Goal: Transaction & Acquisition: Purchase product/service

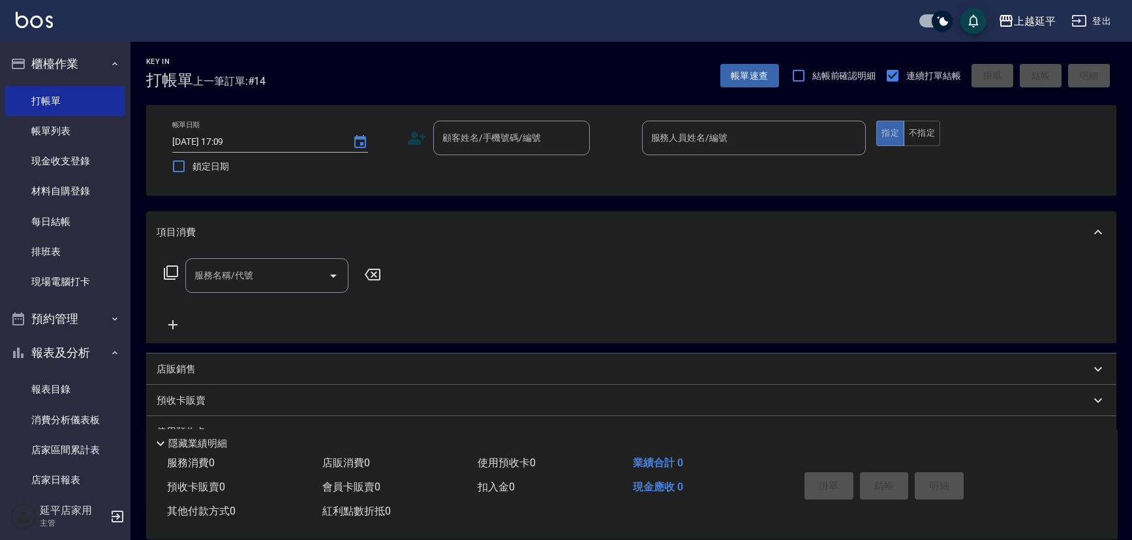
click at [0, 539] on html "上越延平 登出 櫃檯作業 打帳單 帳單列表 現金收支登錄 材料自購登錄 每日結帳 排班表 現場電腦打卡 預約管理 預約管理 單日預約紀錄 單週預約紀錄 報表及…" at bounding box center [566, 316] width 1132 height 633
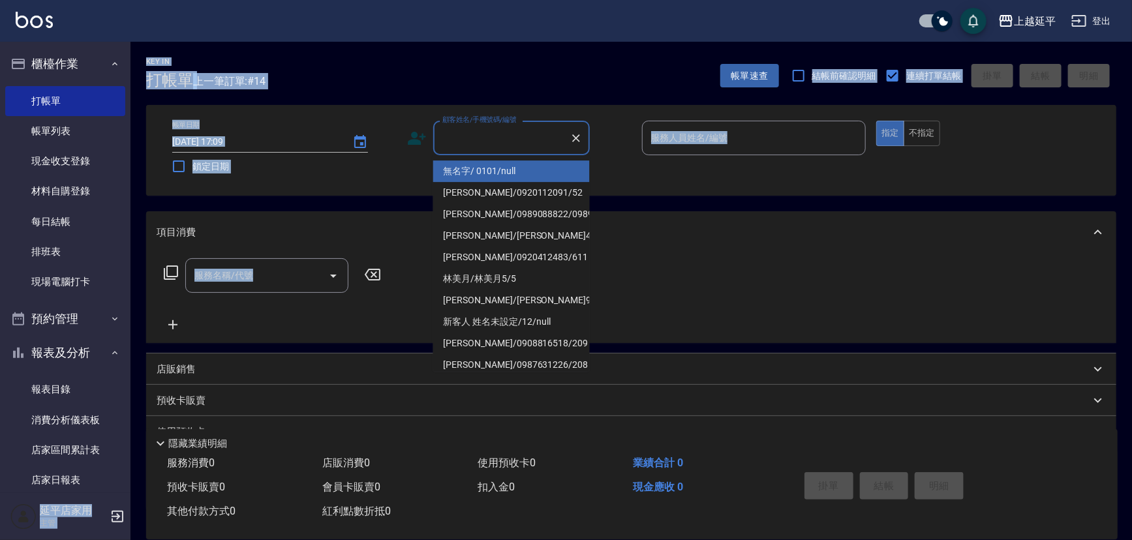
click at [541, 142] on input "顧客姓名/手機號碼/編號" at bounding box center [501, 138] width 125 height 23
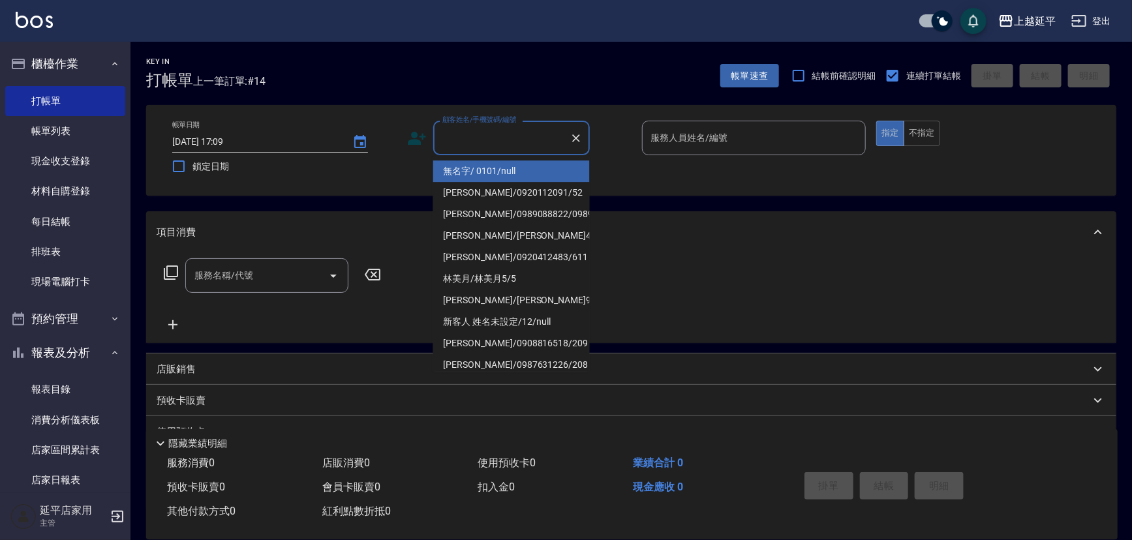
click at [528, 174] on li "無名字/ 0101/null" at bounding box center [511, 171] width 157 height 22
type input "無名字/ 0101/null"
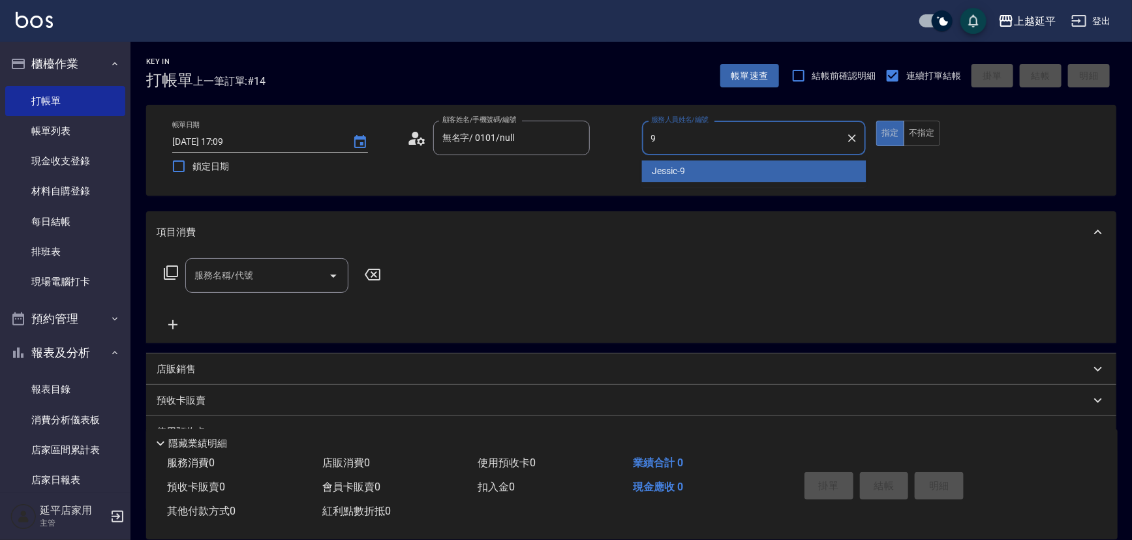
click at [747, 170] on div "Jessic -9" at bounding box center [754, 171] width 224 height 22
type input "Jessic-9"
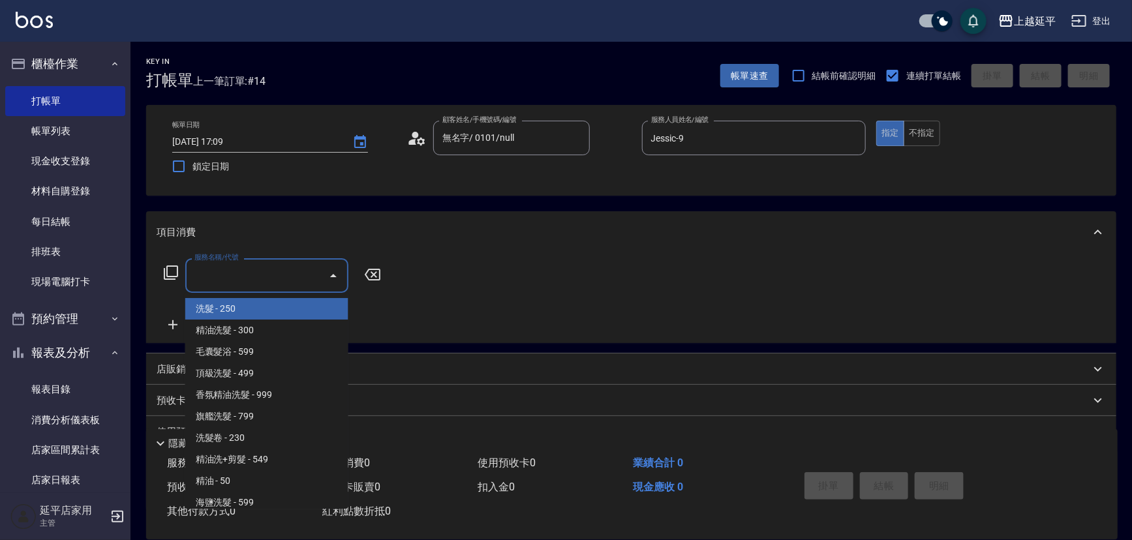
click at [226, 268] on div "服務名稱/代號 服務名稱/代號" at bounding box center [266, 275] width 163 height 35
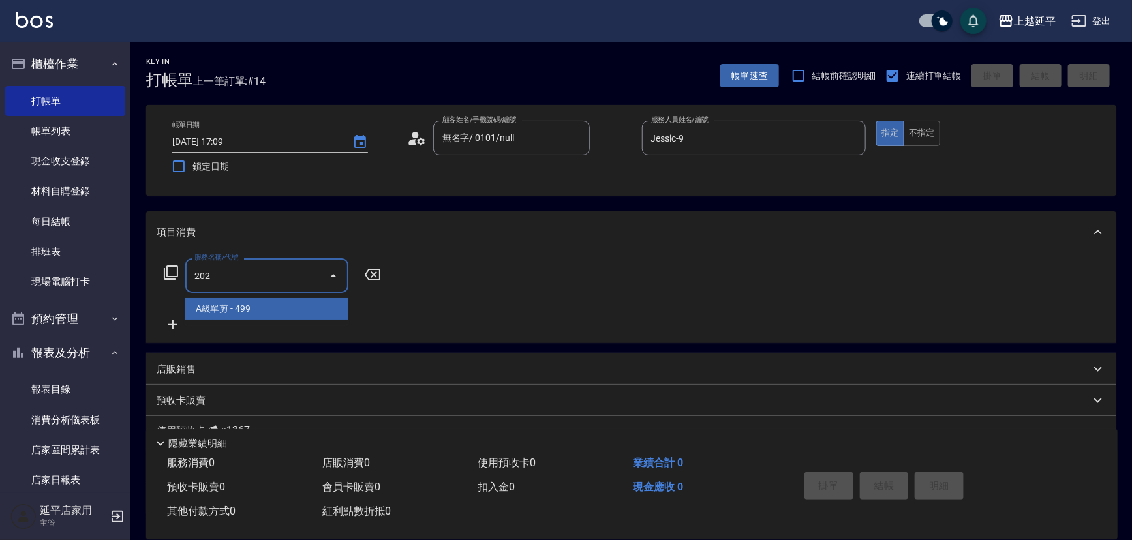
click at [241, 307] on span "A級單剪 - 499" at bounding box center [266, 309] width 163 height 22
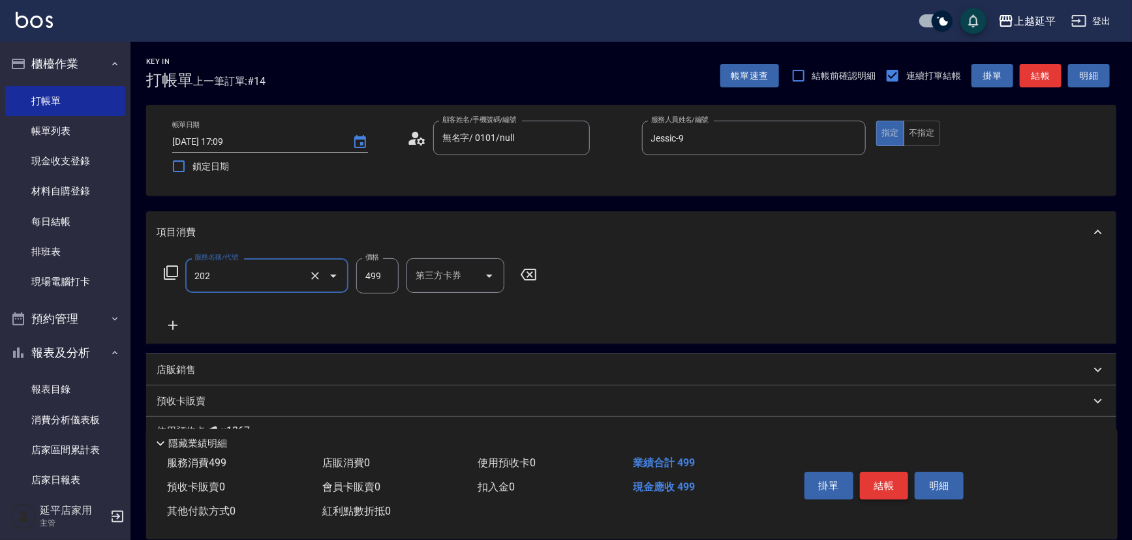
type input "A級單剪(202)"
click at [880, 492] on button "結帳" at bounding box center [884, 485] width 49 height 27
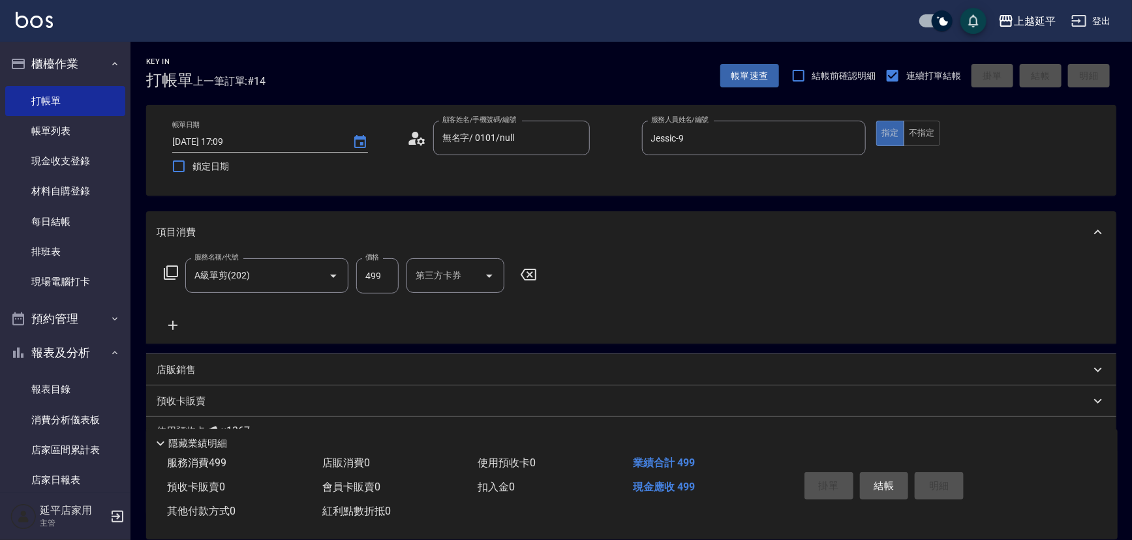
type input "[DATE] 18:00"
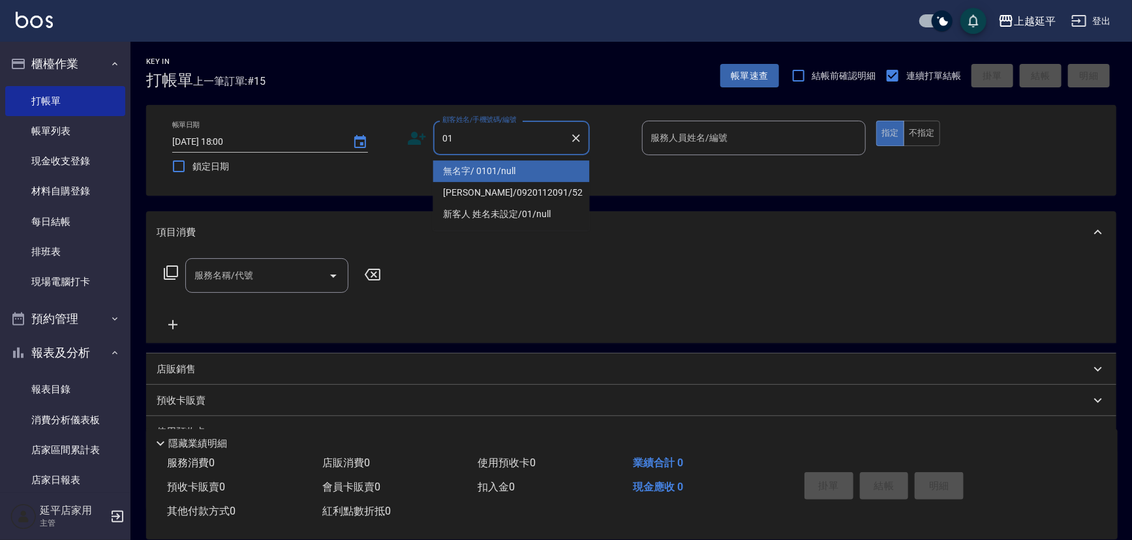
click at [547, 172] on li "無名字/ 0101/null" at bounding box center [511, 171] width 157 height 22
type input "無名字/ 0101/null"
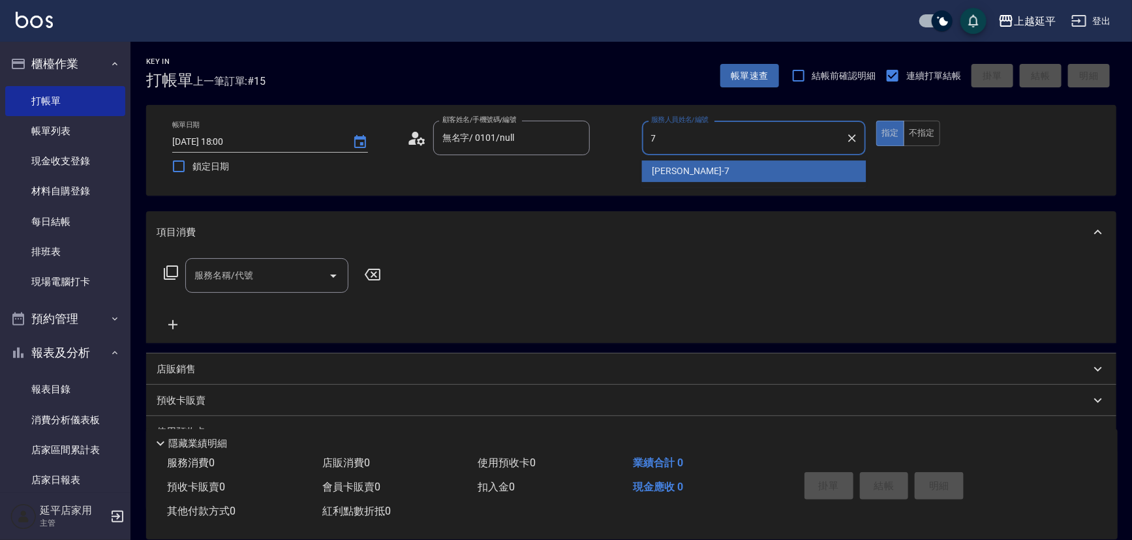
click at [673, 176] on span "[PERSON_NAME] -7" at bounding box center [690, 171] width 77 height 14
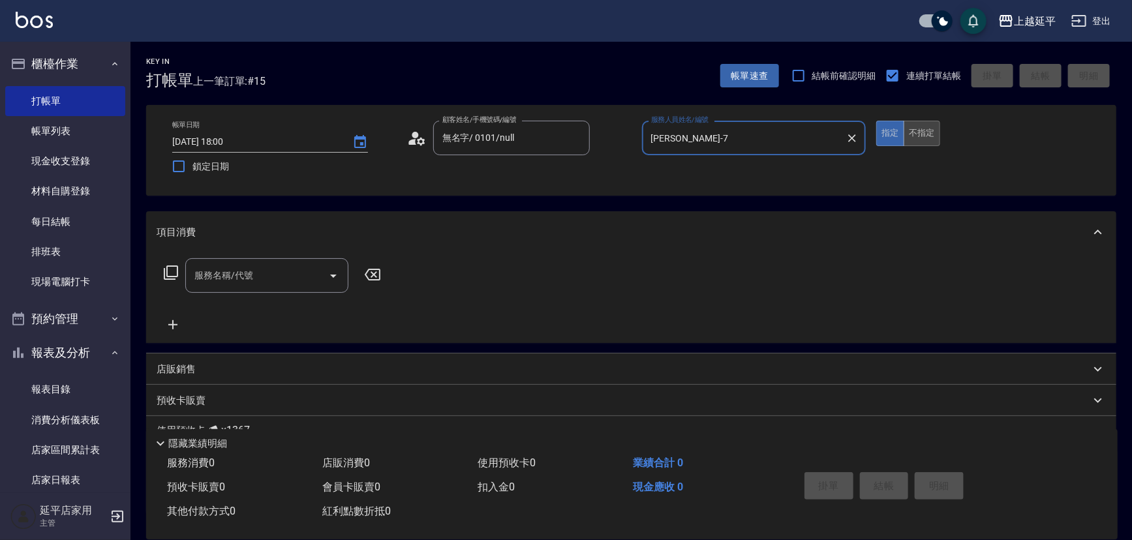
type input "[PERSON_NAME]-7"
click at [924, 132] on button "不指定" at bounding box center [921, 133] width 37 height 25
click at [241, 286] on div "服務名稱/代號" at bounding box center [266, 275] width 163 height 35
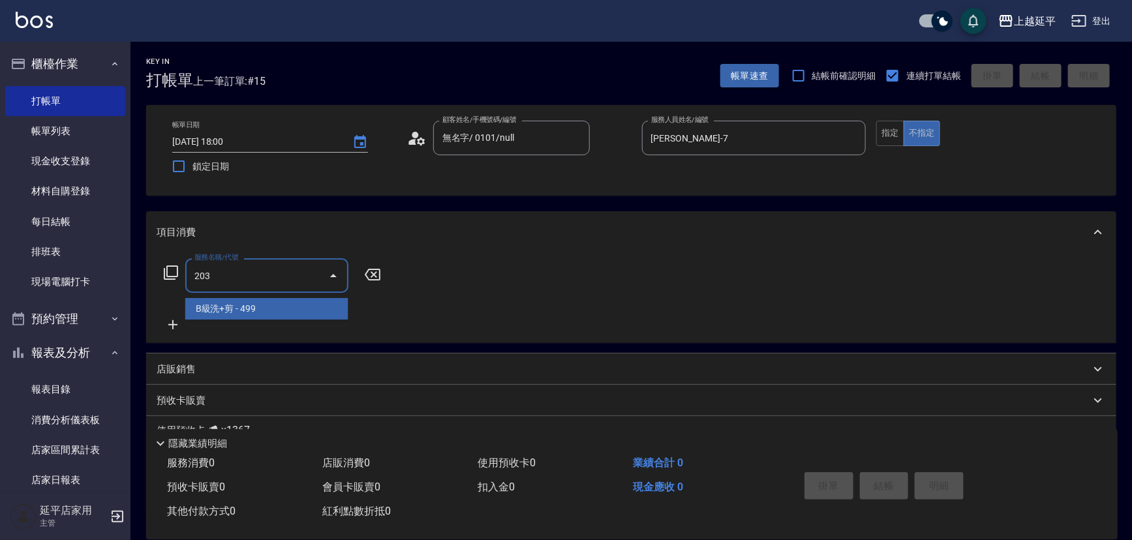
click at [252, 316] on span "B級洗+剪 - 499" at bounding box center [266, 309] width 163 height 22
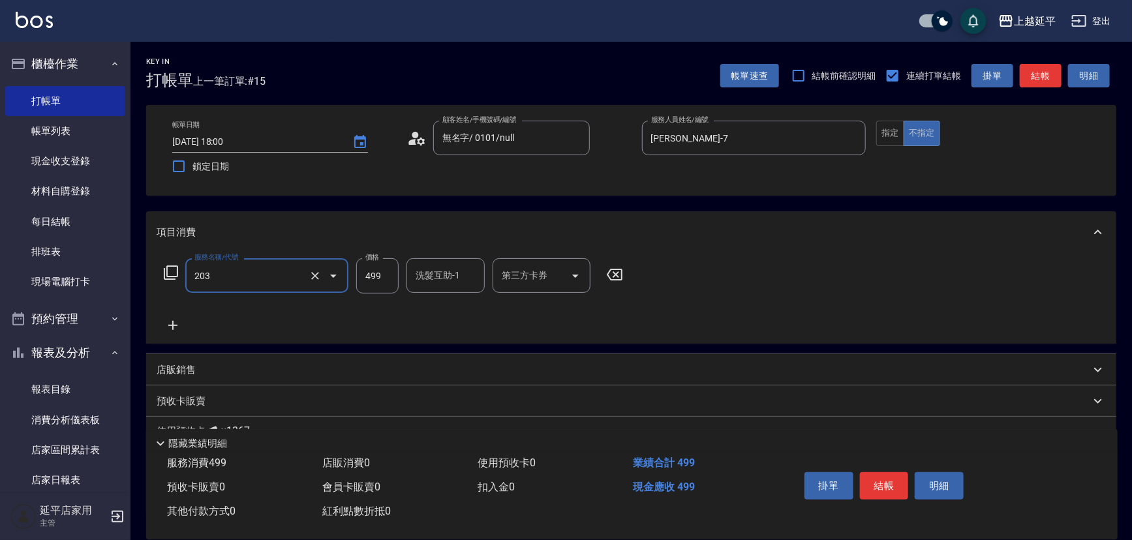
type input "B級洗+剪(203)"
click at [429, 280] on input "洗髮互助-1" at bounding box center [445, 275] width 67 height 23
click at [431, 304] on span "丞宗 -29" at bounding box center [432, 309] width 31 height 14
type input "丞宗-29"
click at [880, 479] on button "結帳" at bounding box center [884, 485] width 49 height 27
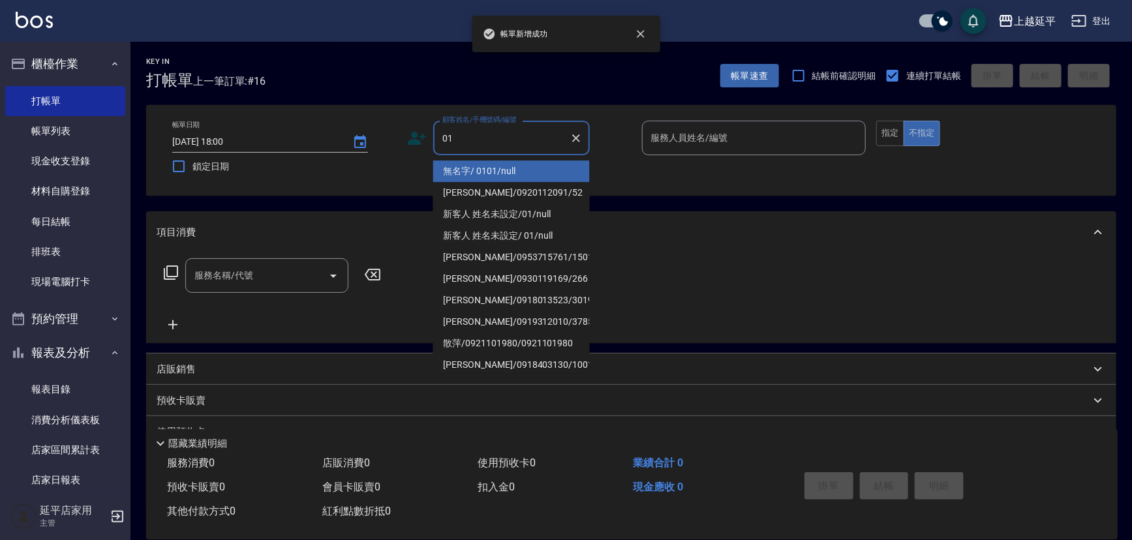
click at [479, 166] on li "無名字/ 0101/null" at bounding box center [511, 171] width 157 height 22
type input "無名字/ 0101/null"
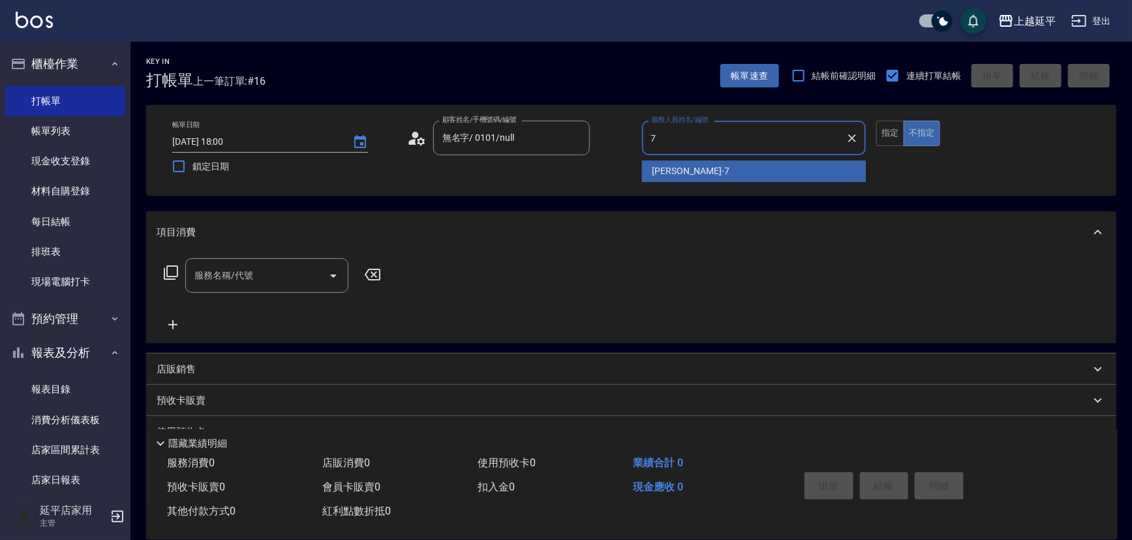
click at [677, 169] on span "[PERSON_NAME] -7" at bounding box center [690, 171] width 77 height 14
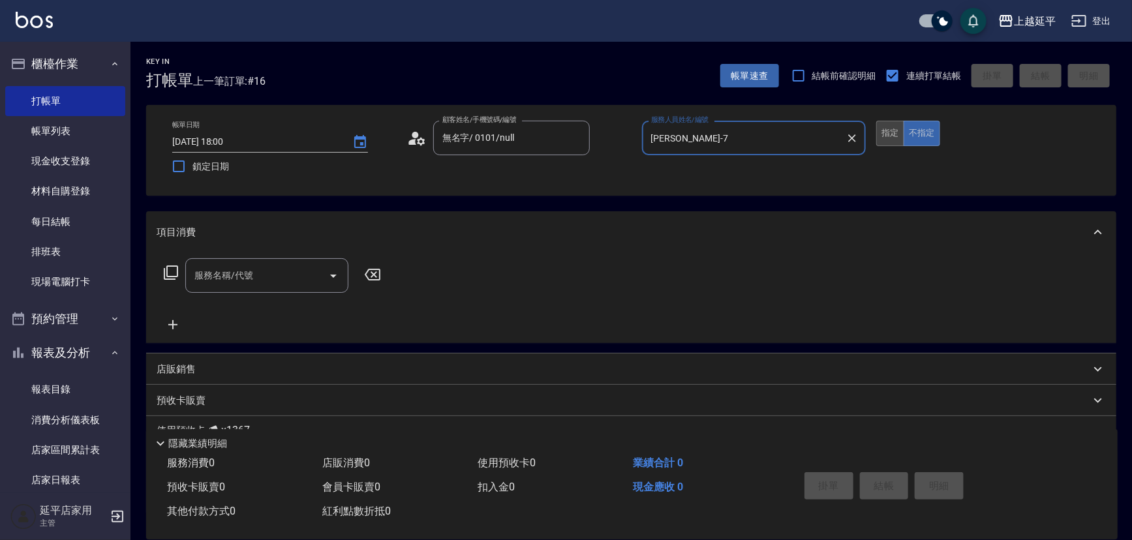
type input "[PERSON_NAME]-7"
click at [888, 134] on button "指定" at bounding box center [890, 133] width 28 height 25
click at [274, 269] on input "服務名稱/代號" at bounding box center [257, 275] width 132 height 23
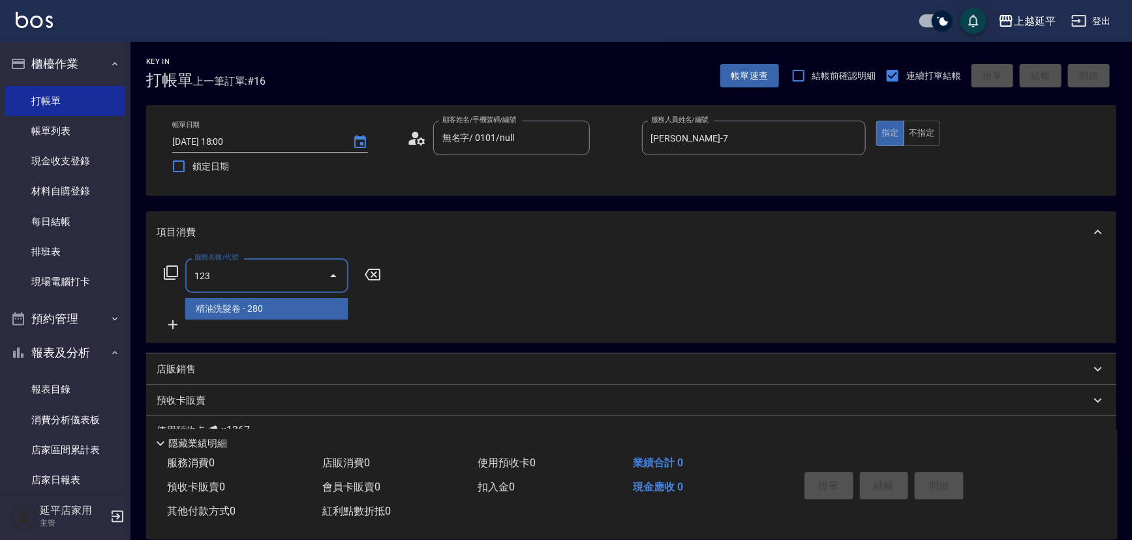
click at [299, 304] on span "精油洗髮卷 - 280" at bounding box center [266, 309] width 163 height 22
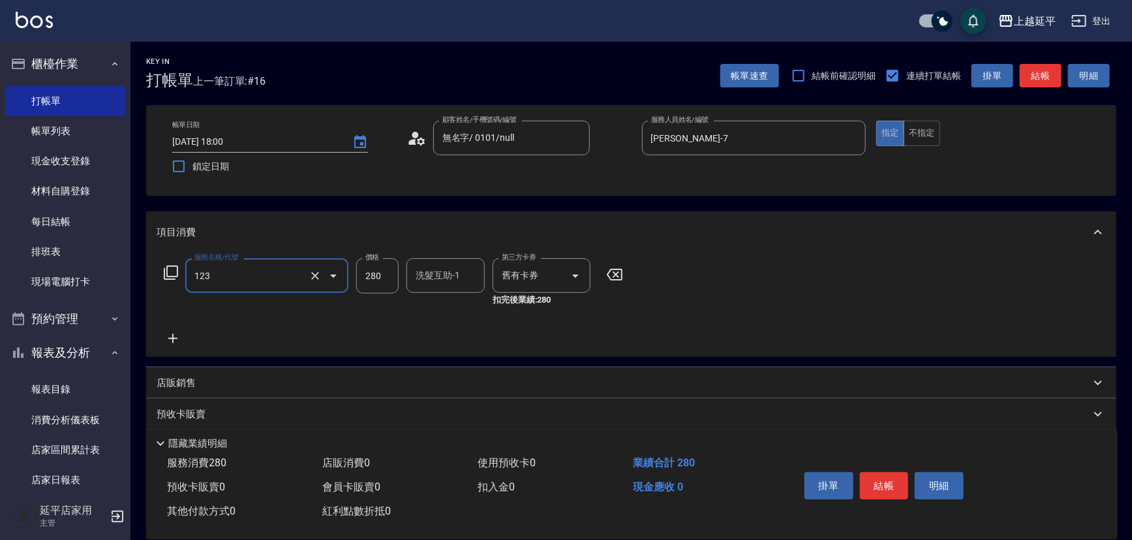
type input "精油洗髮卷(123)"
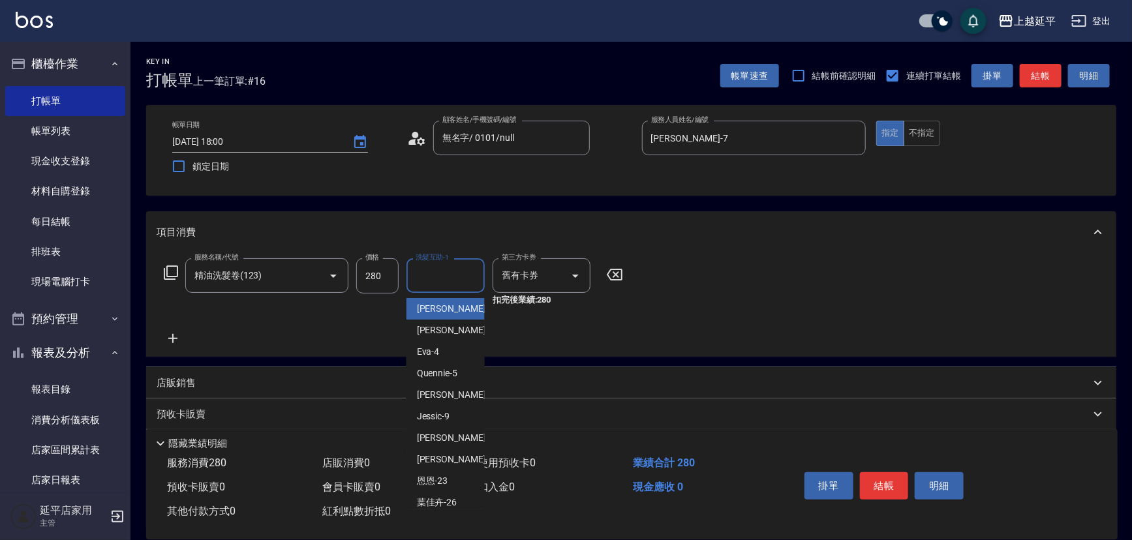
click at [435, 265] on div "洗髮互助-1 洗髮互助-1" at bounding box center [445, 275] width 78 height 35
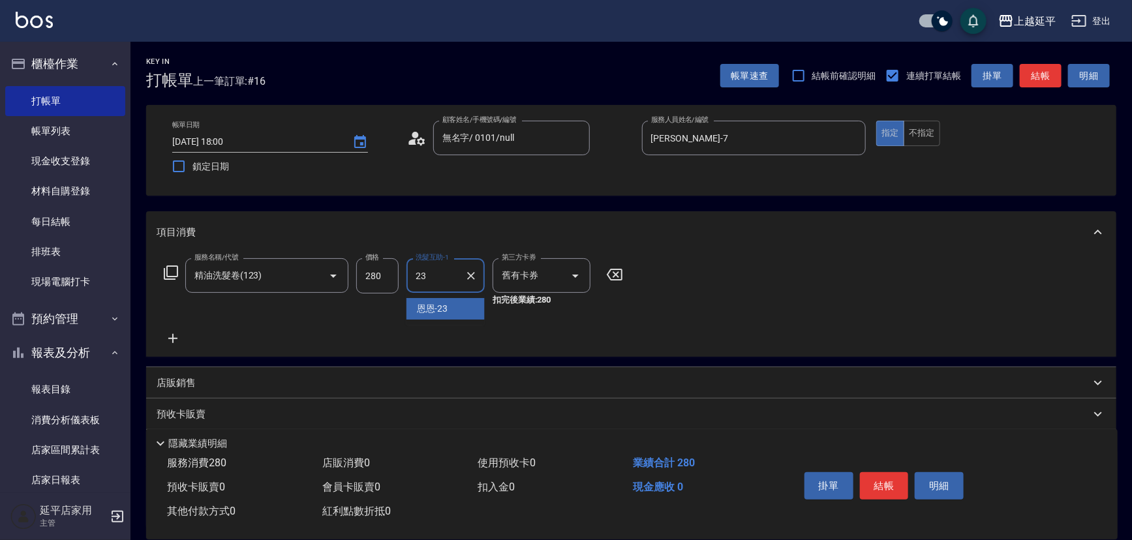
click at [443, 307] on span "恩恩 -23" at bounding box center [432, 309] width 31 height 14
type input "恩恩-23"
click at [868, 484] on button "結帳" at bounding box center [884, 485] width 49 height 27
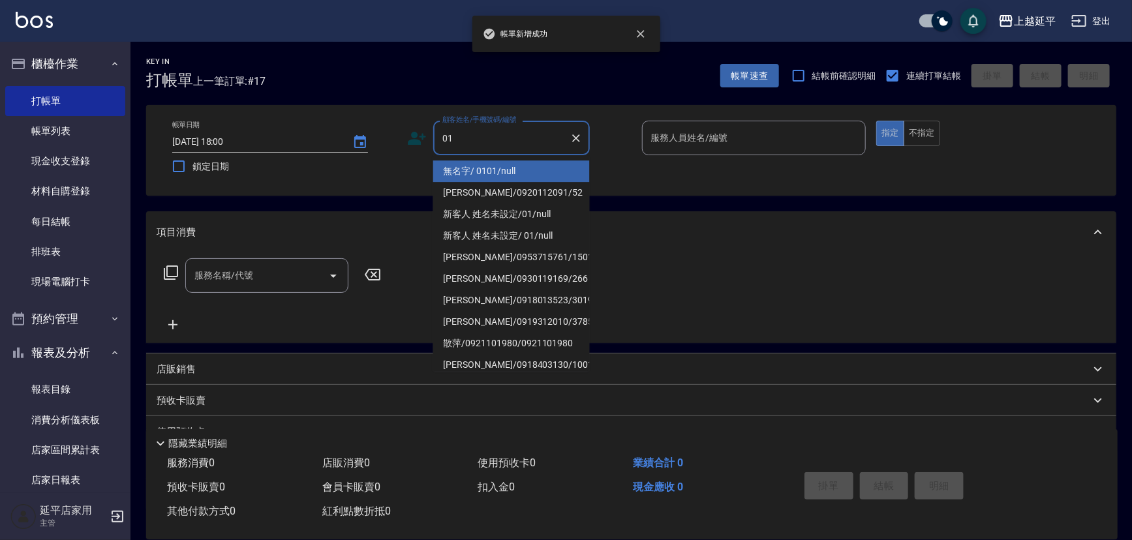
click at [500, 170] on li "無名字/ 0101/null" at bounding box center [511, 171] width 157 height 22
type input "無名字/ 0101/null"
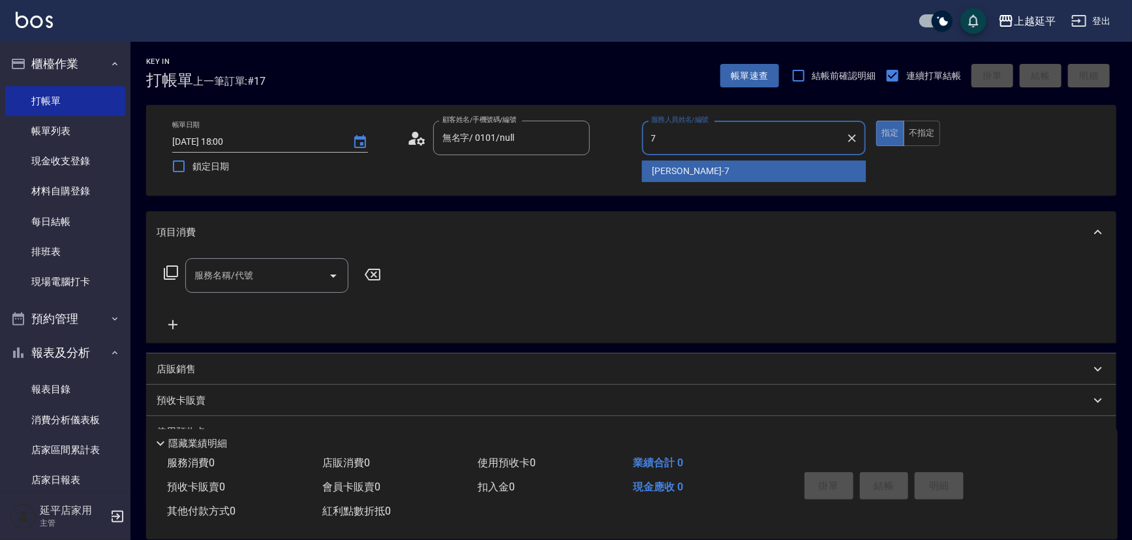
click at [642, 173] on div "[PERSON_NAME] -7" at bounding box center [754, 171] width 224 height 22
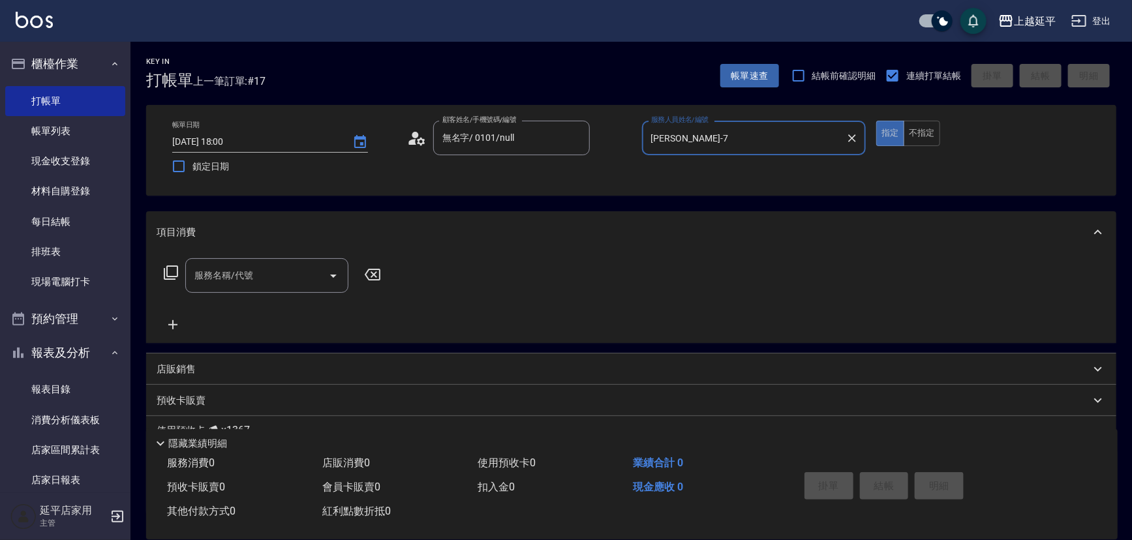
type input "[PERSON_NAME]-7"
click at [275, 279] on input "服務名稱/代號" at bounding box center [257, 275] width 132 height 23
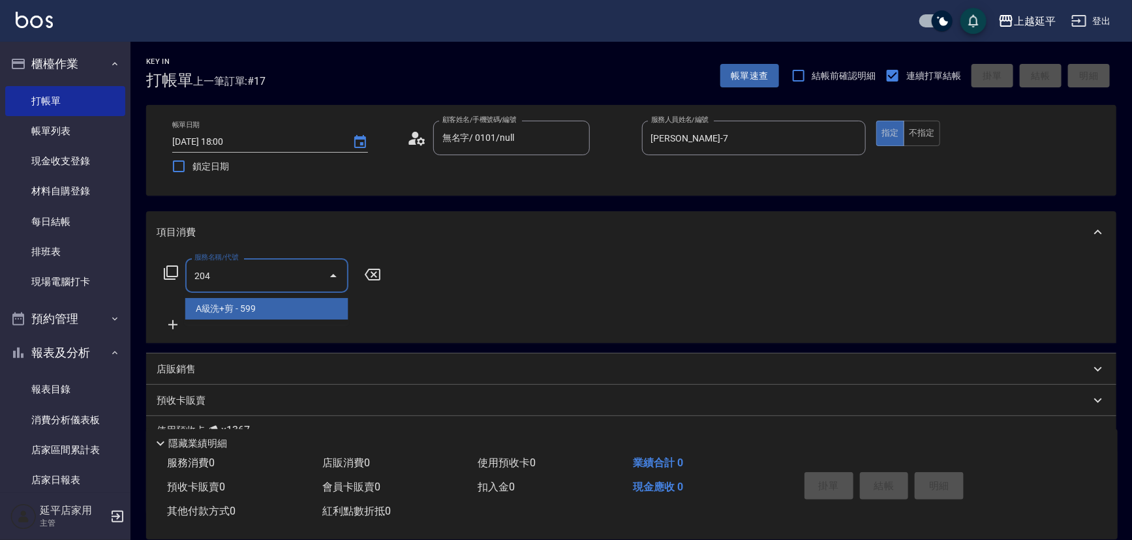
click at [290, 310] on span "A級洗+剪 - 599" at bounding box center [266, 309] width 163 height 22
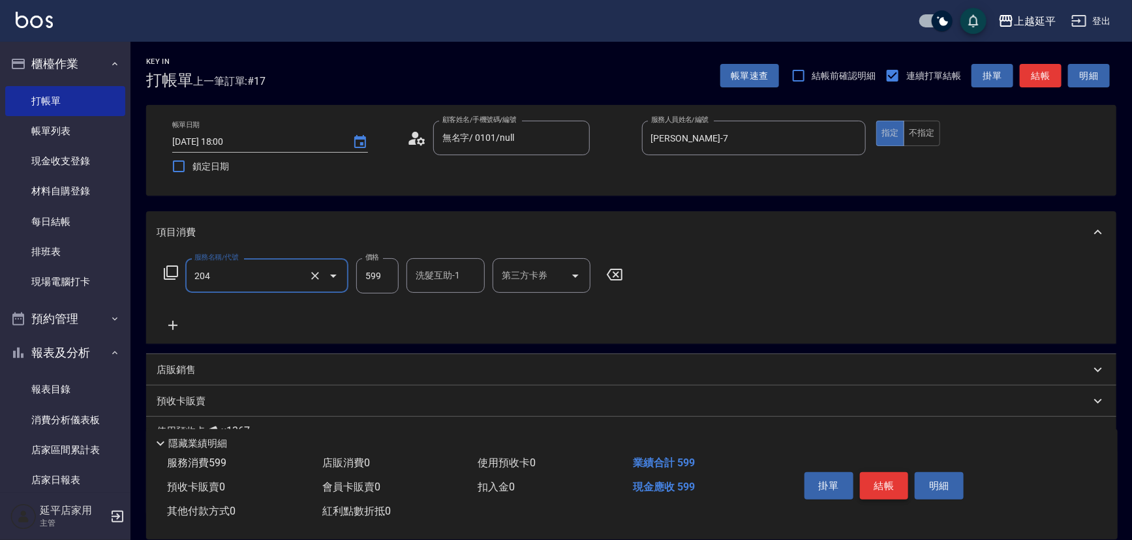
type input "A級洗+剪(204)"
click at [899, 486] on button "結帳" at bounding box center [884, 485] width 49 height 27
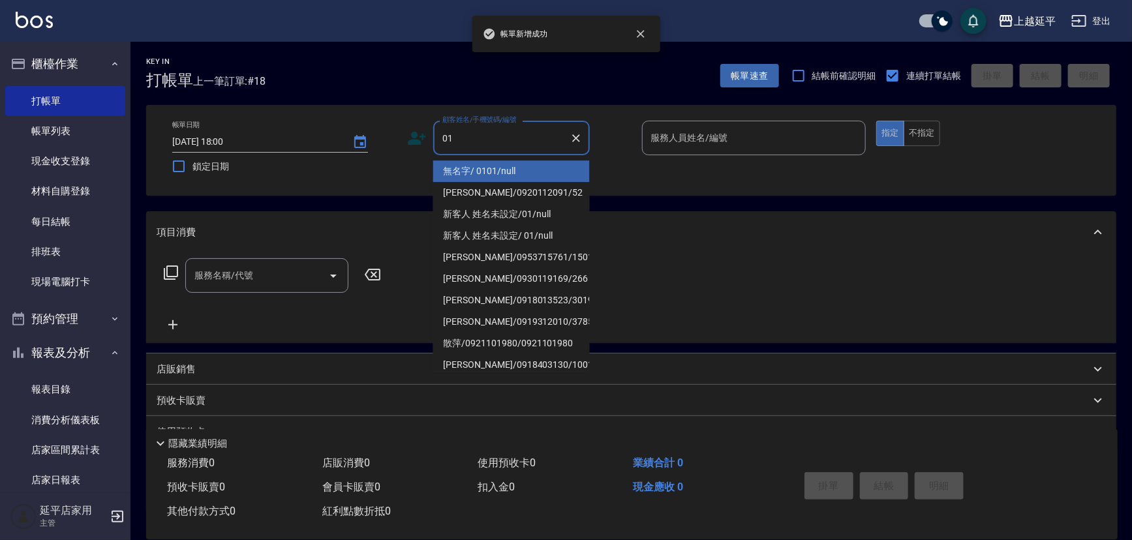
click at [470, 174] on li "無名字/ 0101/null" at bounding box center [511, 171] width 157 height 22
type input "無名字/ 0101/null"
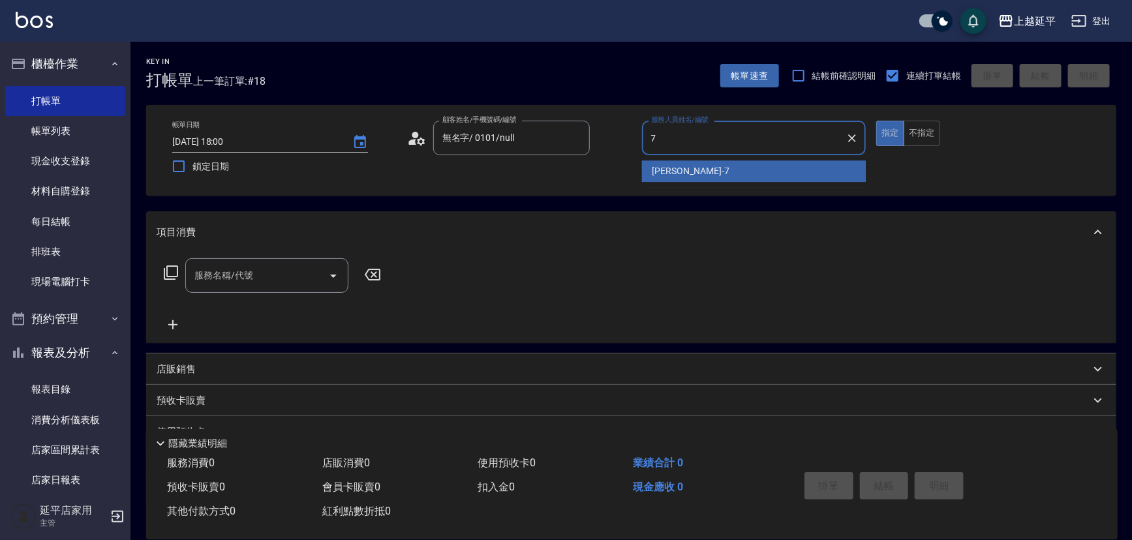
click at [662, 176] on span "[PERSON_NAME] -7" at bounding box center [690, 171] width 77 height 14
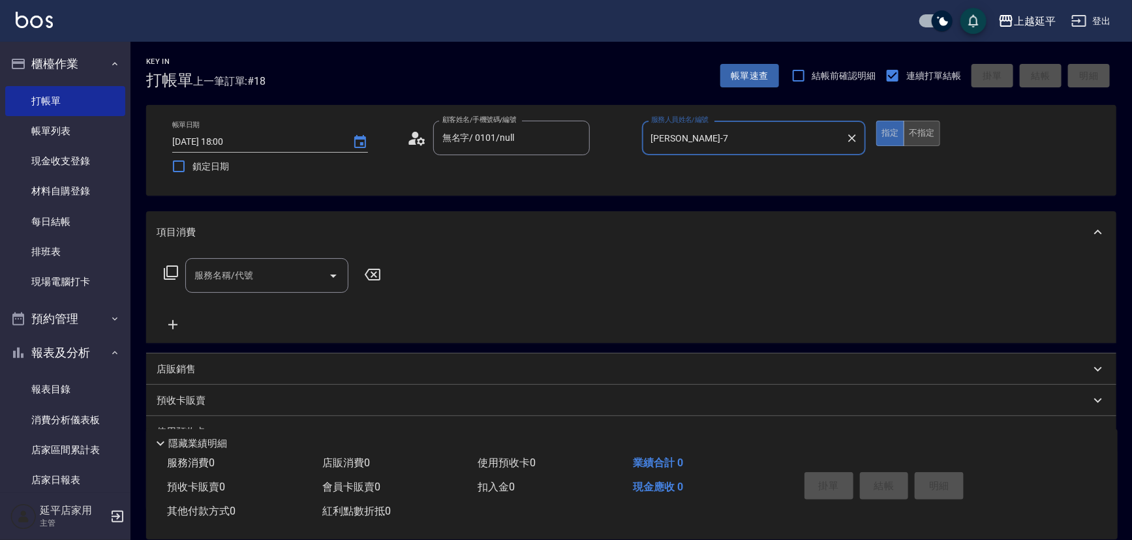
type input "[PERSON_NAME]-7"
click at [916, 133] on button "不指定" at bounding box center [921, 133] width 37 height 25
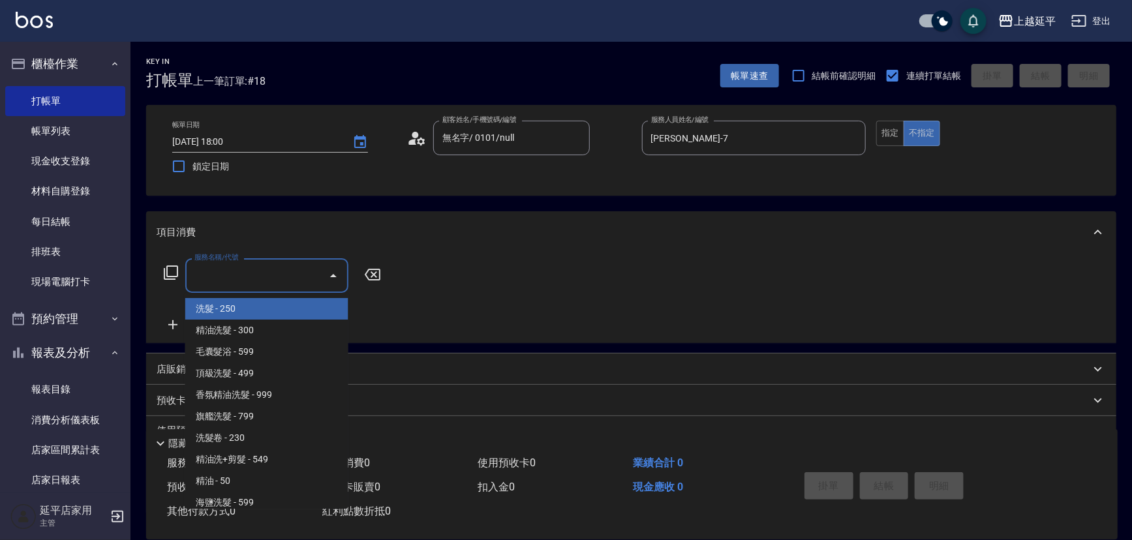
click at [299, 275] on input "服務名稱/代號" at bounding box center [257, 275] width 132 height 23
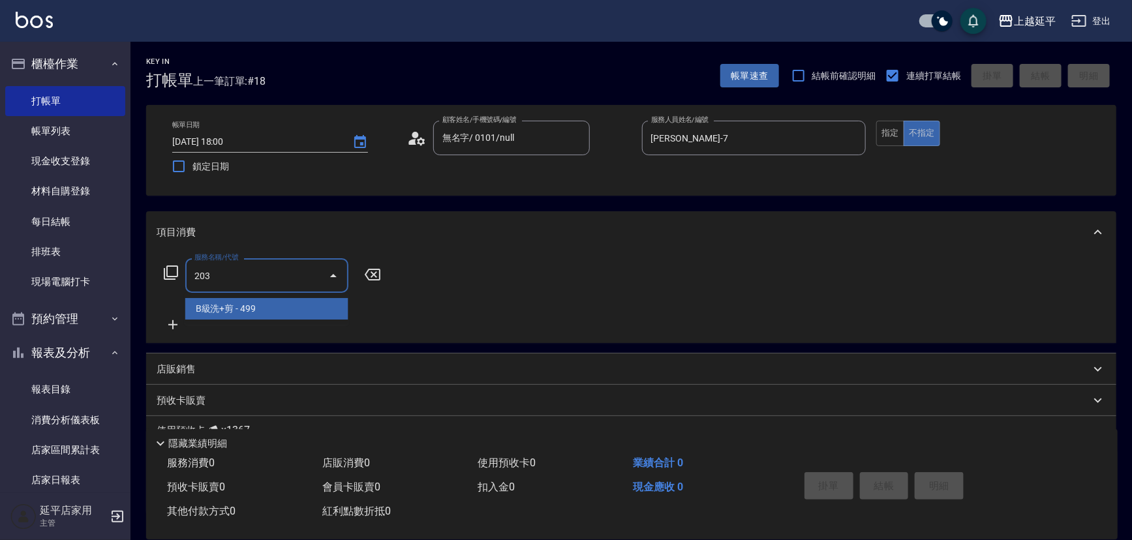
click at [298, 307] on span "B級洗+剪 - 499" at bounding box center [266, 309] width 163 height 22
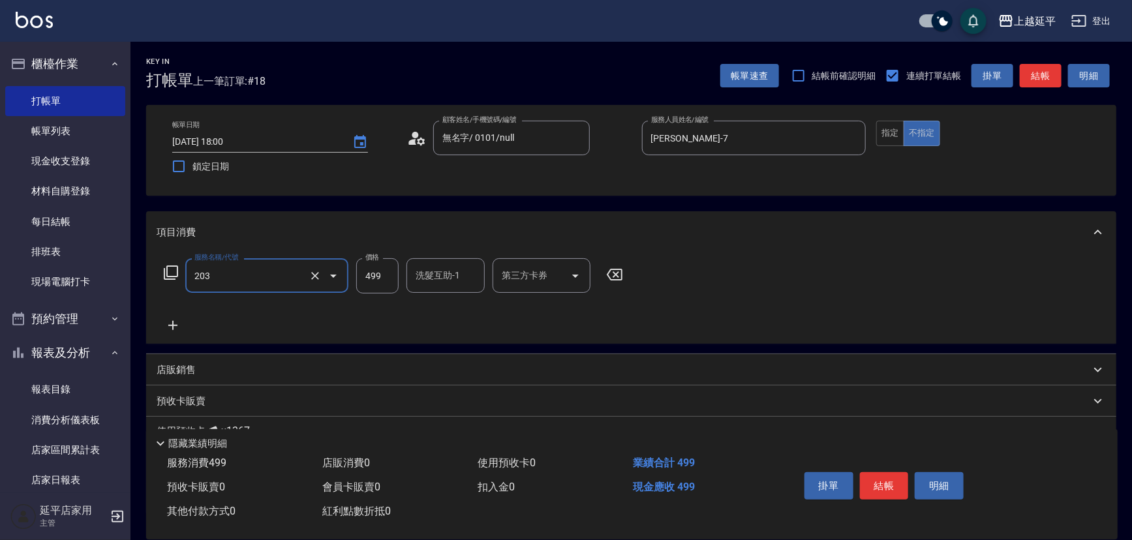
type input "B級洗+剪(203)"
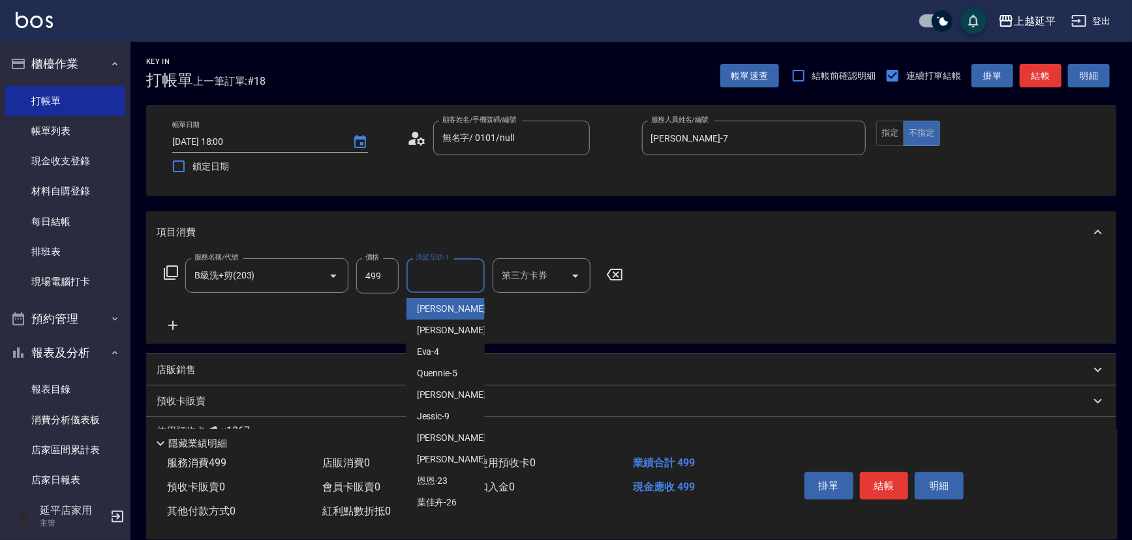
click at [443, 273] on input "洗髮互助-1" at bounding box center [445, 275] width 67 height 23
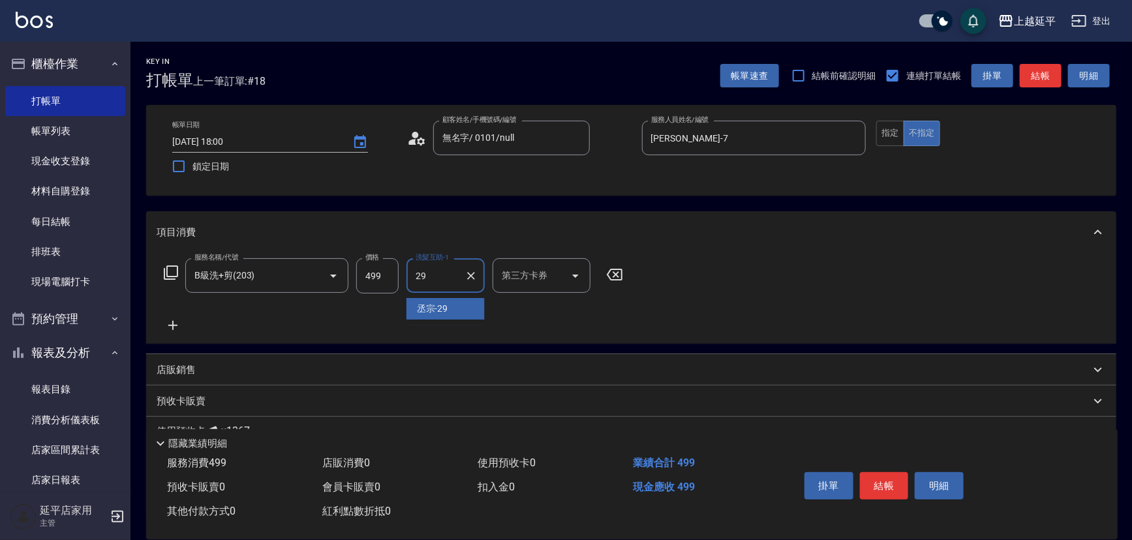
click at [435, 312] on span "丞宗 -29" at bounding box center [432, 309] width 31 height 14
type input "丞宗-29"
click at [865, 474] on button "結帳" at bounding box center [884, 485] width 49 height 27
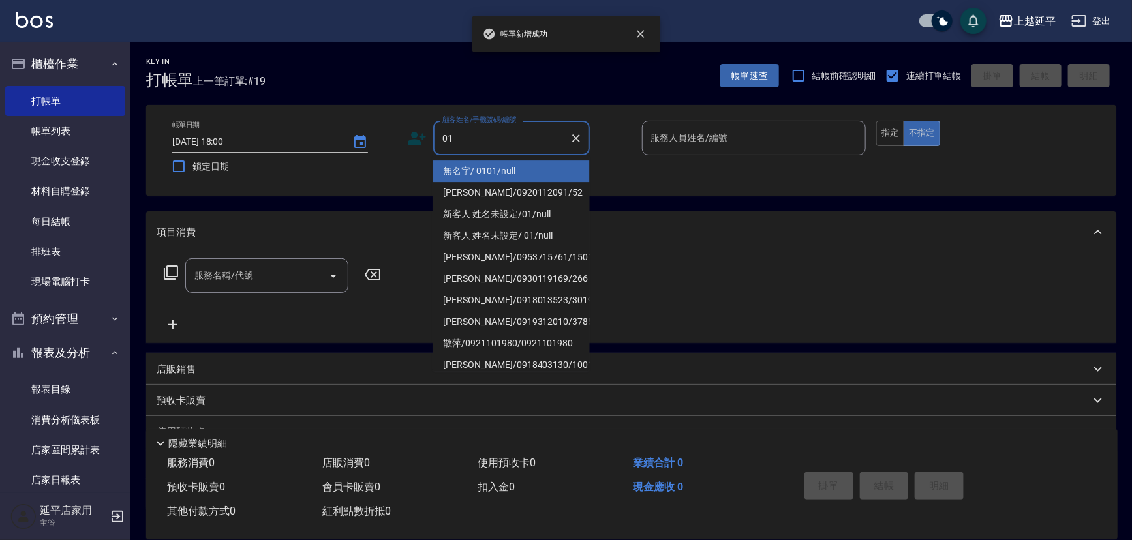
click at [524, 165] on li "無名字/ 0101/null" at bounding box center [511, 171] width 157 height 22
type input "無名字/ 0101/null"
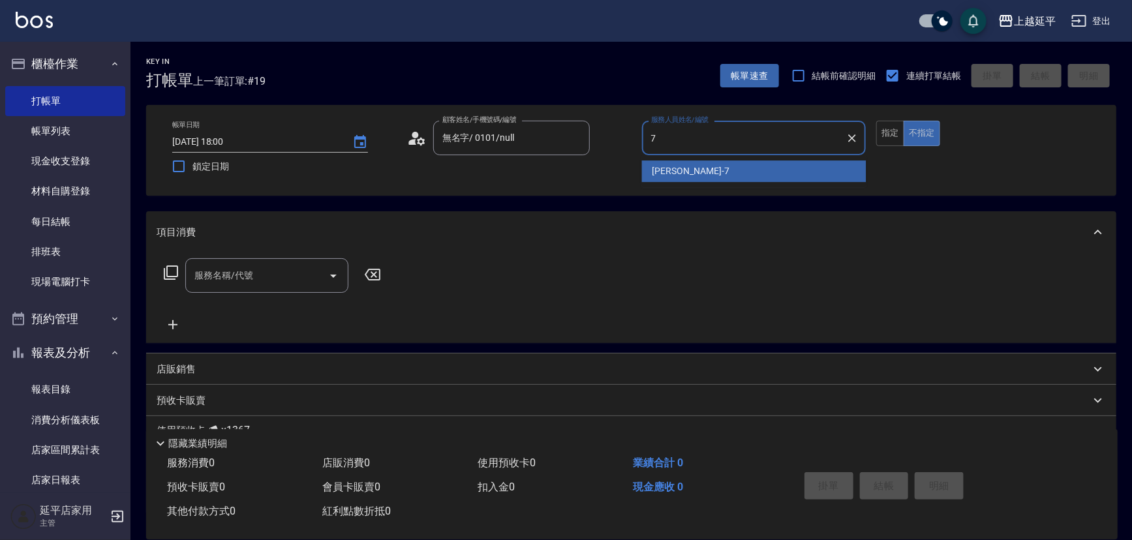
click at [651, 172] on div "[PERSON_NAME] -7" at bounding box center [754, 171] width 224 height 22
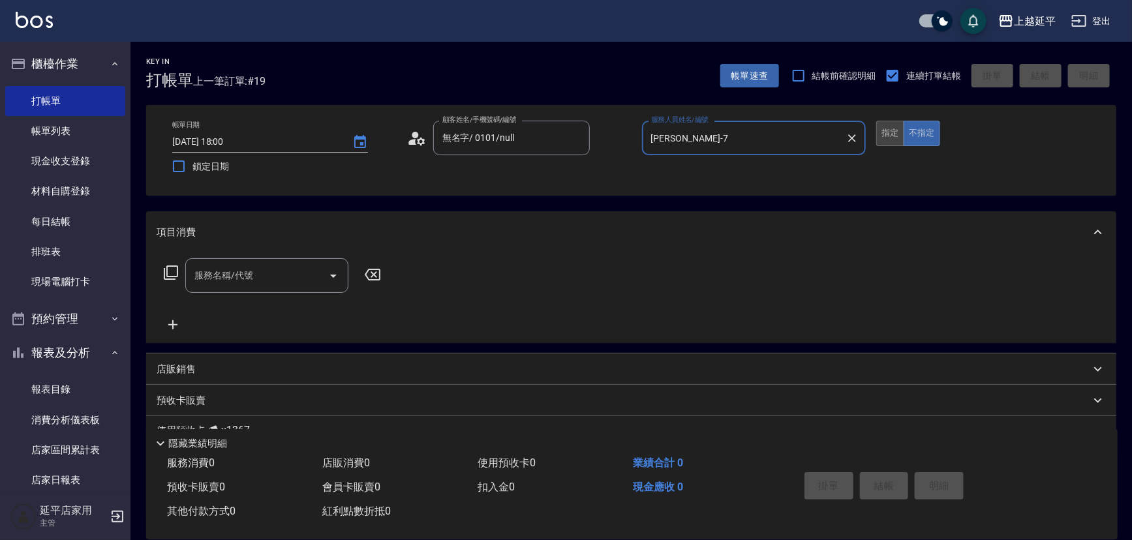
type input "[PERSON_NAME]-7"
click at [891, 138] on button "指定" at bounding box center [890, 133] width 28 height 25
click at [335, 277] on icon "Open" at bounding box center [333, 276] width 16 height 16
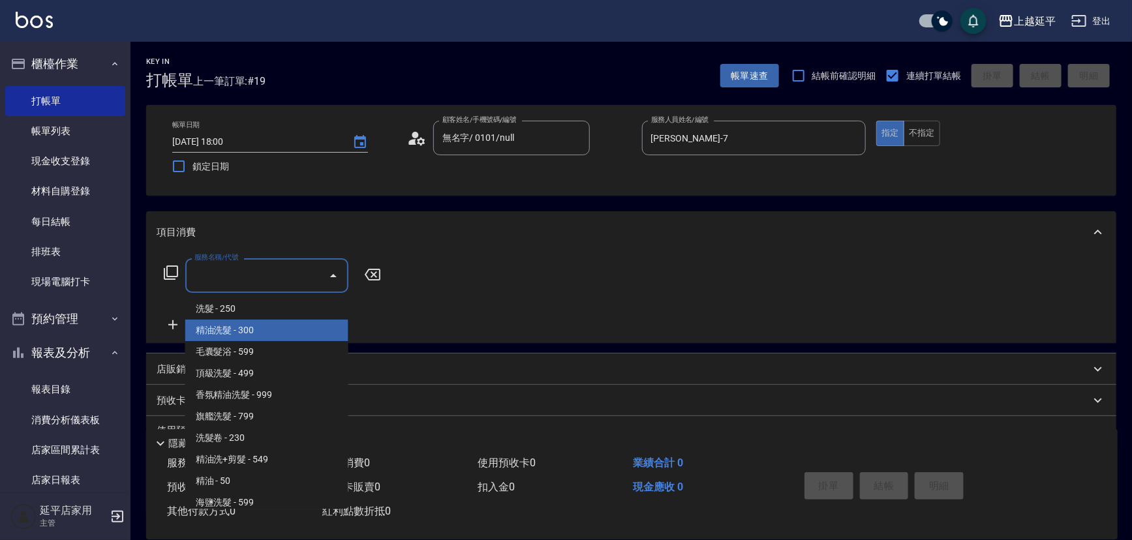
click at [319, 325] on span "精油洗髮 - 300" at bounding box center [266, 331] width 163 height 22
type input "精油洗髮(102)"
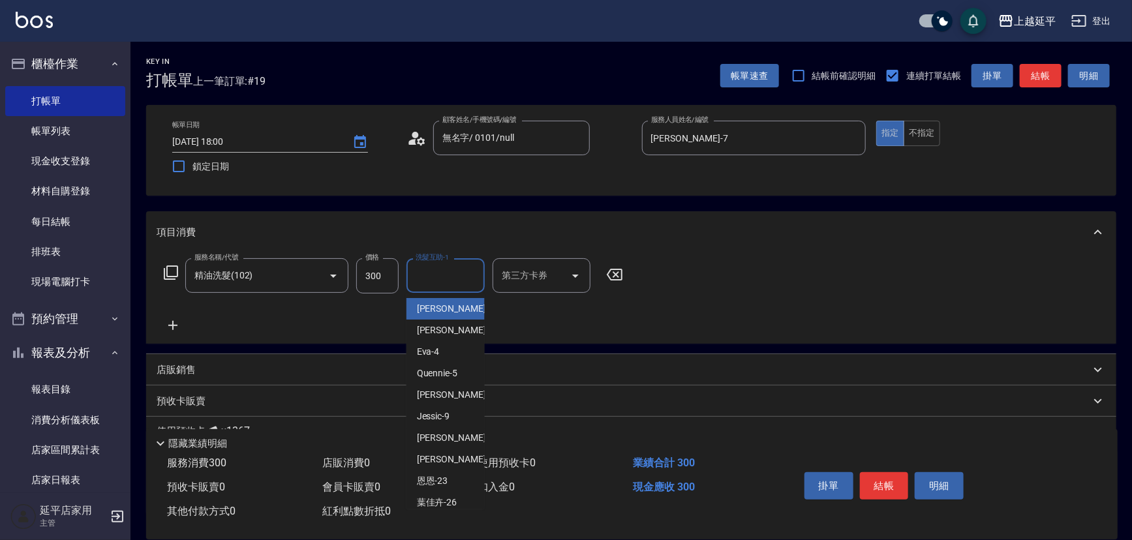
click at [452, 278] on input "洗髮互助-1" at bounding box center [445, 275] width 67 height 23
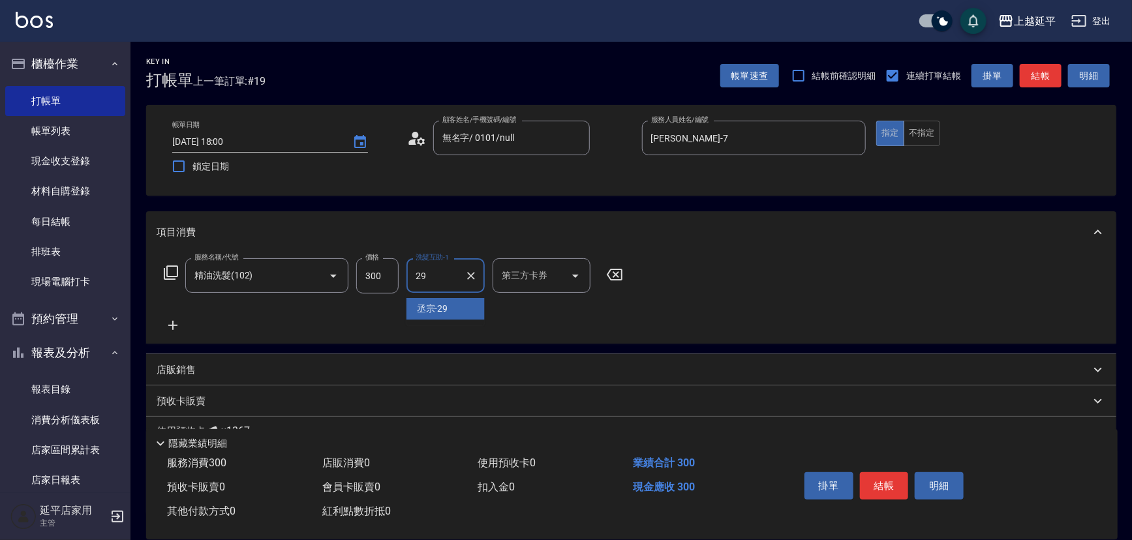
click at [445, 312] on span "丞宗 -29" at bounding box center [432, 309] width 31 height 14
type input "丞宗-29"
click at [864, 474] on button "結帳" at bounding box center [884, 485] width 49 height 27
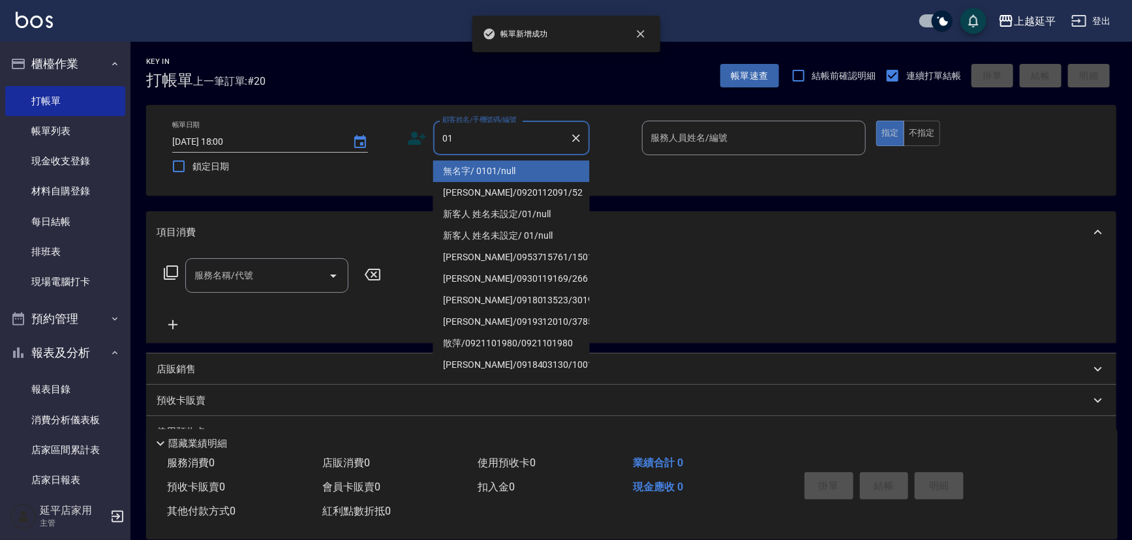
click at [504, 167] on li "無名字/ 0101/null" at bounding box center [511, 171] width 157 height 22
type input "無名字/ 0101/null"
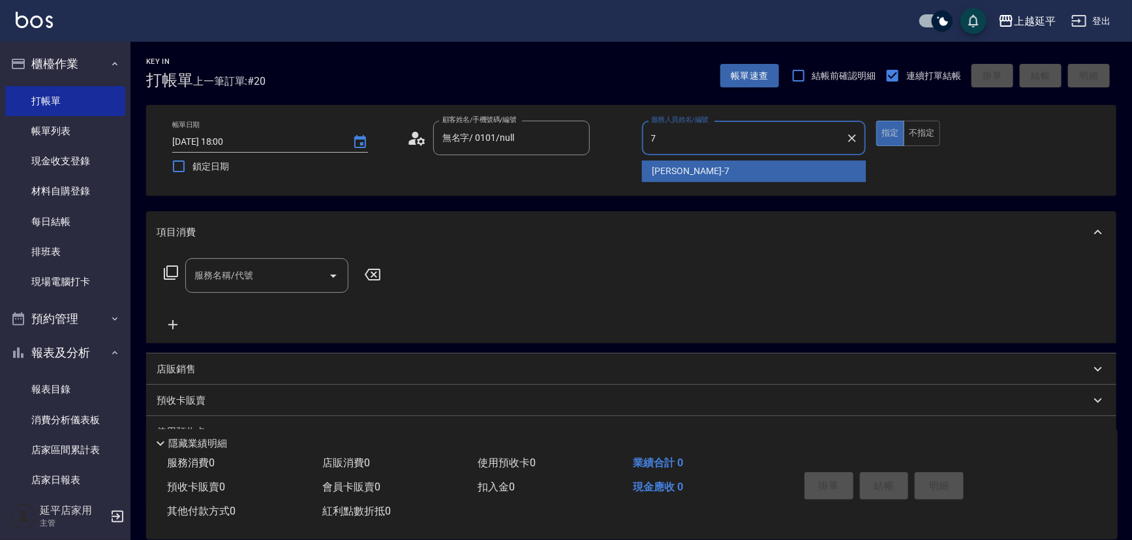
click at [712, 173] on div "[PERSON_NAME] -7" at bounding box center [754, 171] width 224 height 22
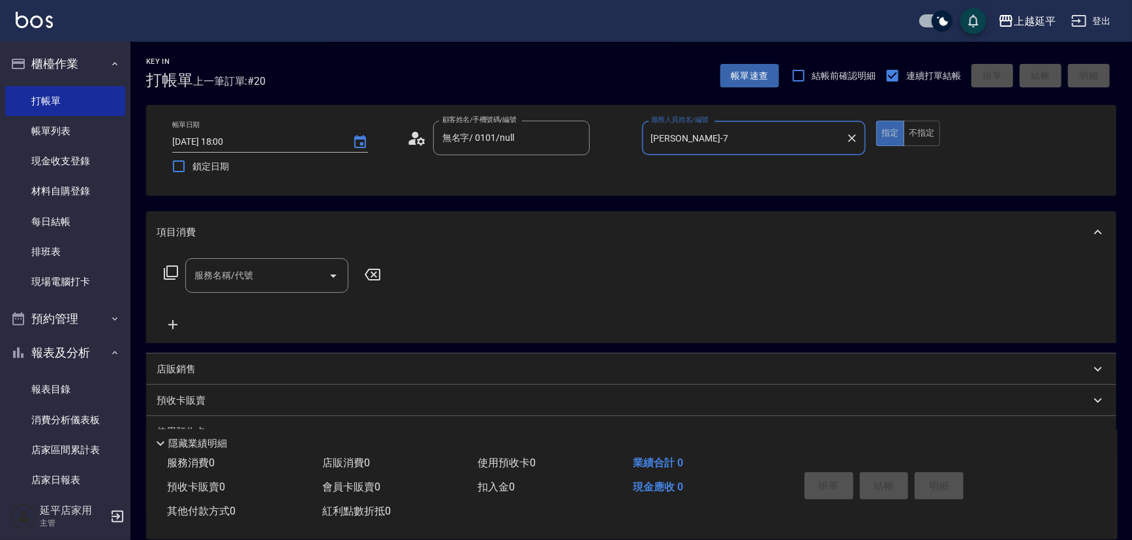
type input "[PERSON_NAME]-7"
click at [277, 281] on input "服務名稱/代號" at bounding box center [257, 275] width 132 height 23
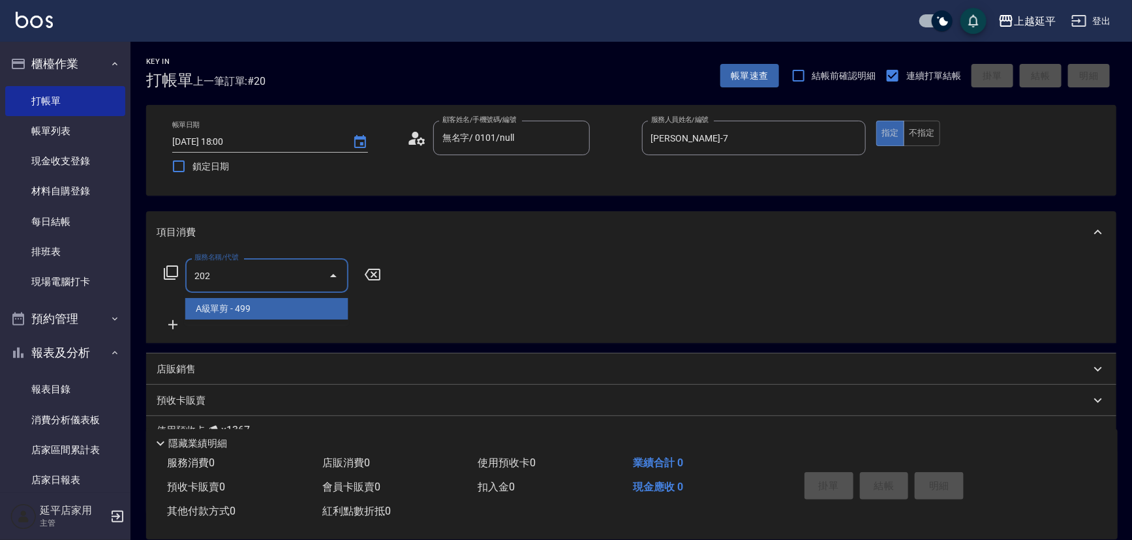
click at [280, 309] on span "A級單剪 - 499" at bounding box center [266, 309] width 163 height 22
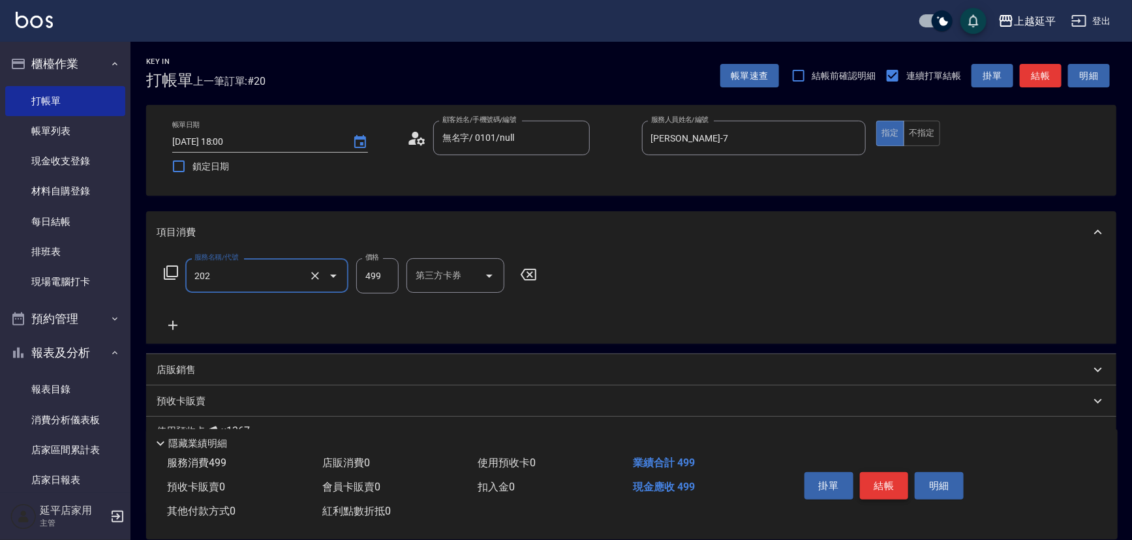
type input "A級單剪(202)"
click at [875, 479] on button "結帳" at bounding box center [884, 485] width 49 height 27
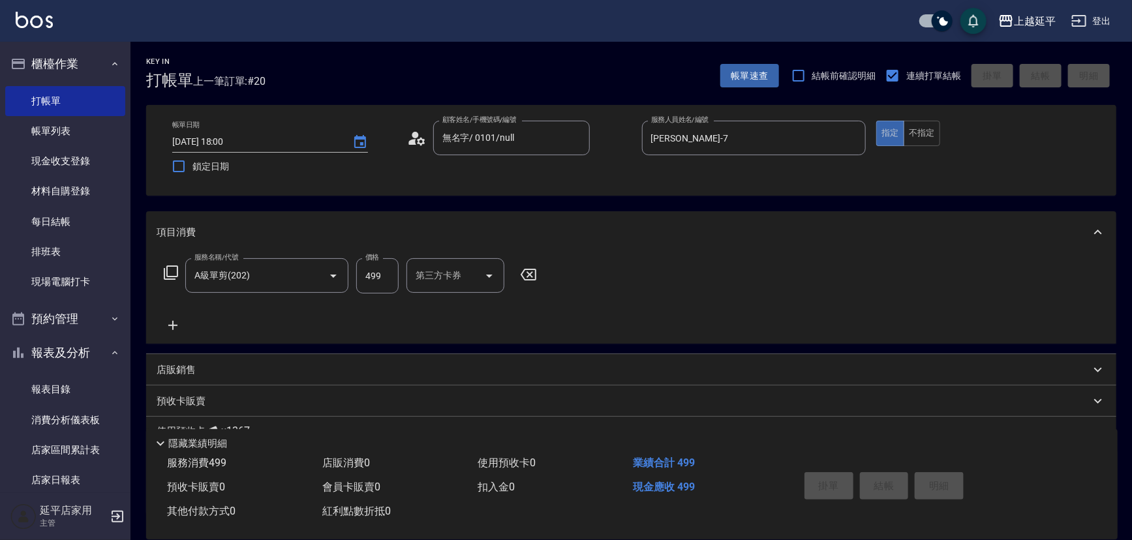
type input "[DATE] 18:01"
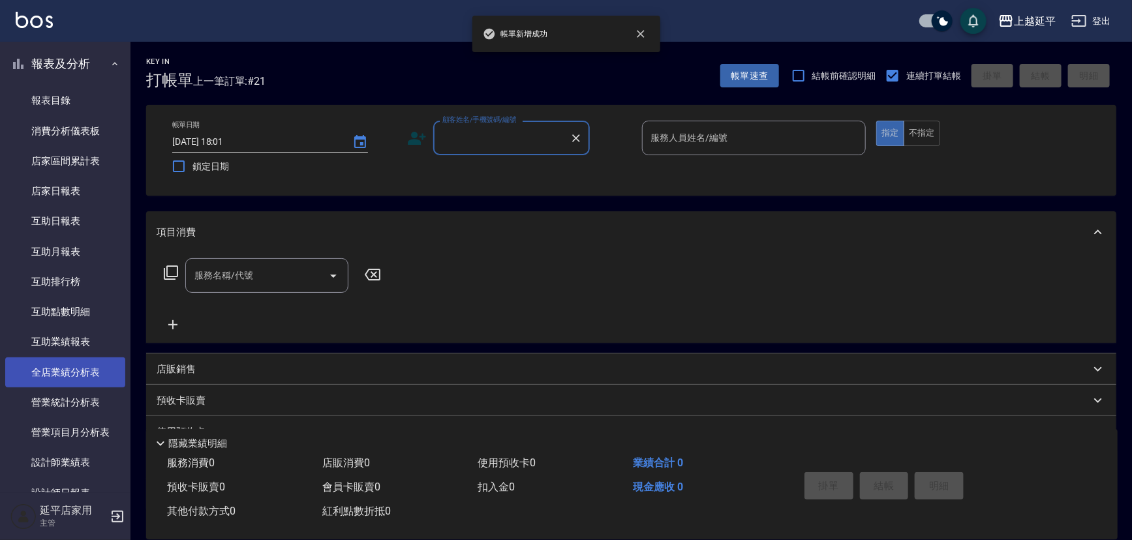
scroll to position [296, 0]
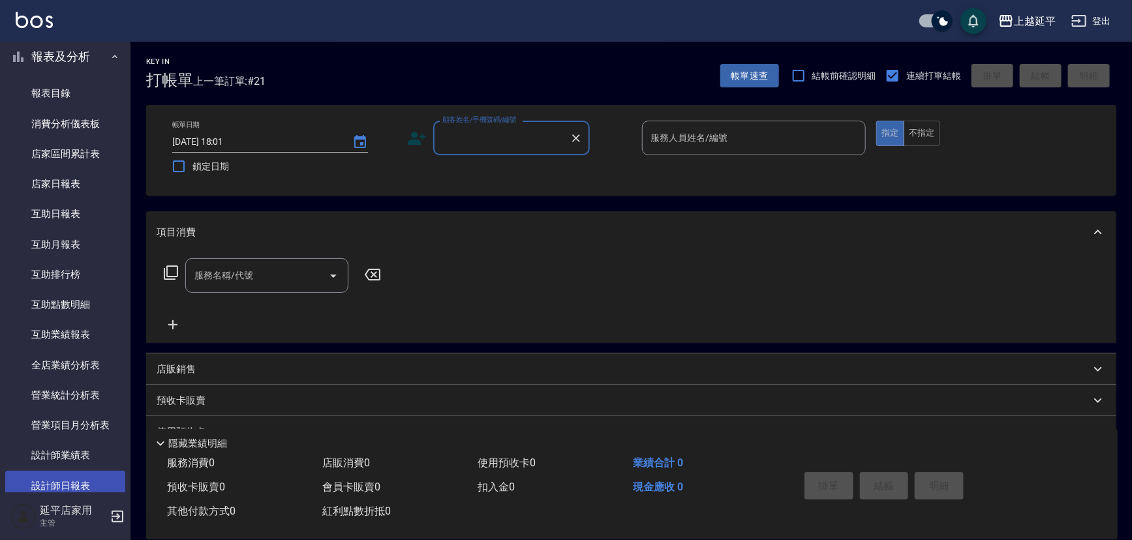
click at [74, 476] on link "設計師日報表" at bounding box center [65, 486] width 120 height 30
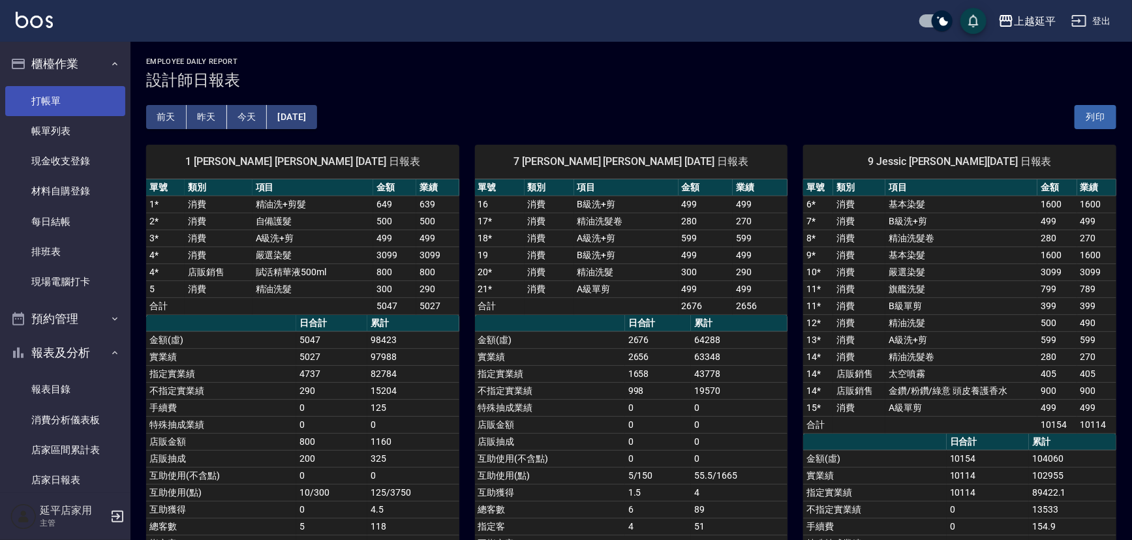
click at [59, 94] on link "打帳單" at bounding box center [65, 101] width 120 height 30
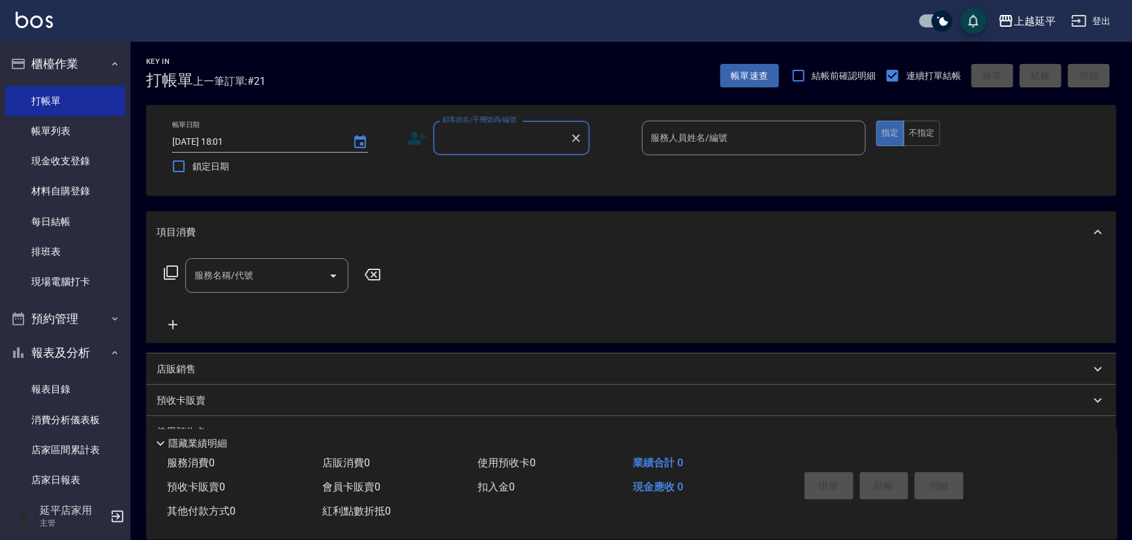
click at [507, 132] on input "顧客姓名/手機號碼/編號" at bounding box center [501, 138] width 125 height 23
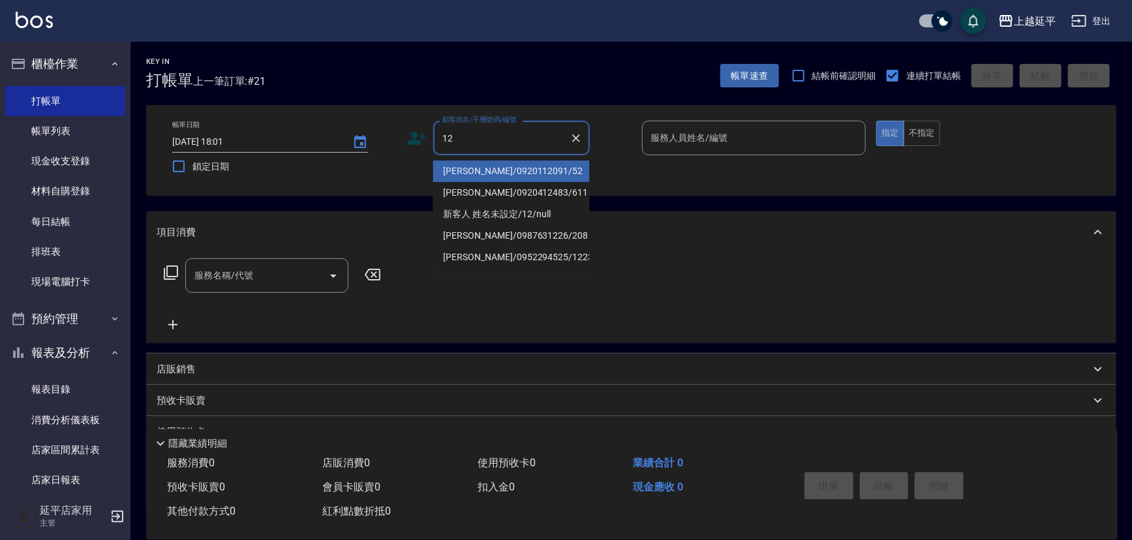
click at [509, 168] on li "[PERSON_NAME]/0920112091/52" at bounding box center [511, 171] width 157 height 22
type input "[PERSON_NAME]/0920112091/52"
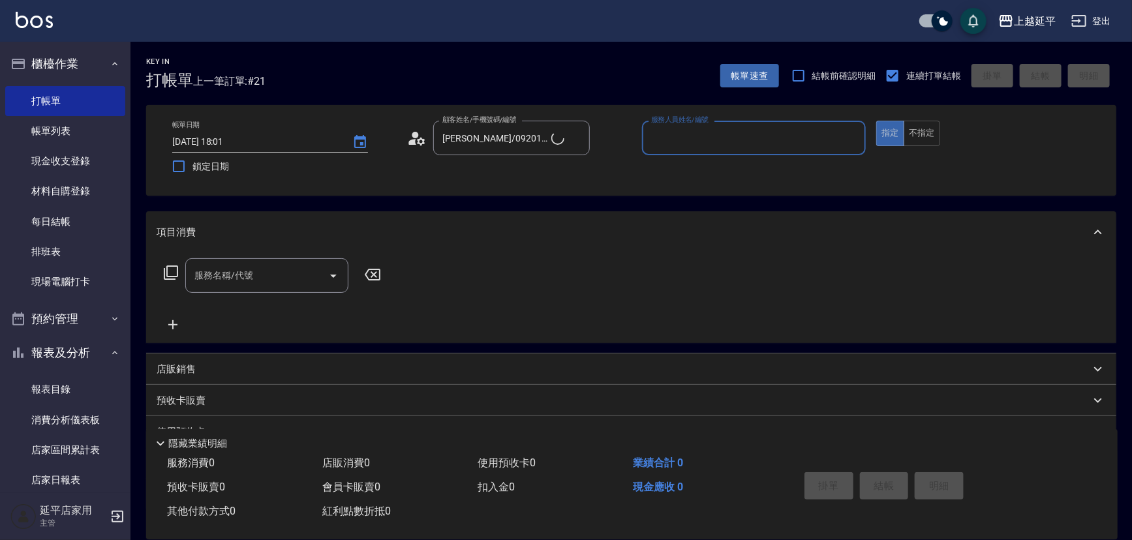
click at [693, 143] on input "服務人員姓名/編號" at bounding box center [754, 138] width 213 height 23
type input "[PERSON_NAME]-12"
click at [697, 166] on p at bounding box center [754, 162] width 224 height 14
click at [920, 137] on button "不指定" at bounding box center [921, 133] width 37 height 25
click at [304, 270] on input "服務名稱/代號" at bounding box center [257, 275] width 132 height 23
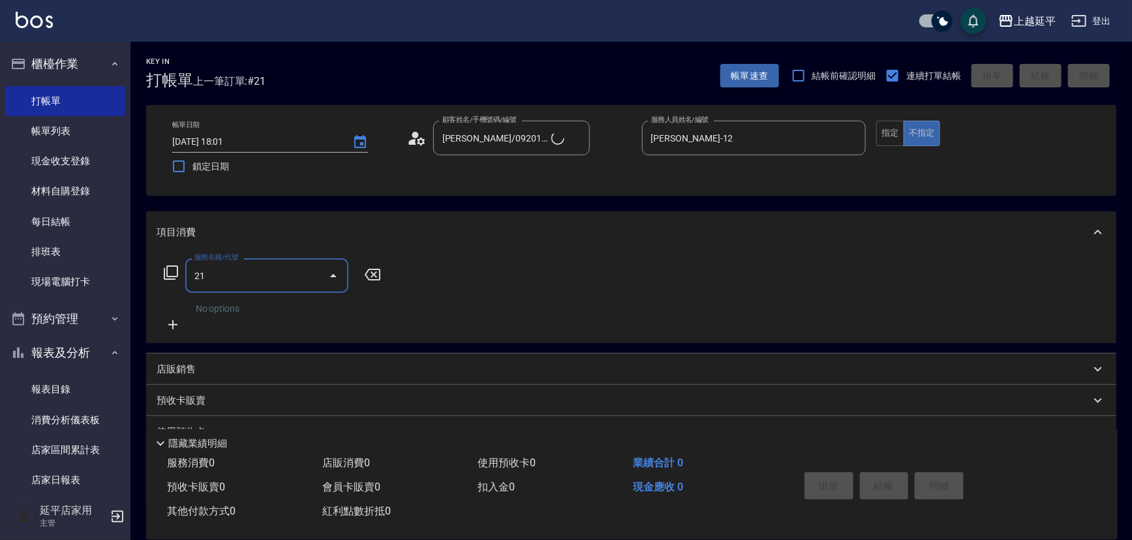
click at [298, 312] on div "No options" at bounding box center [266, 309] width 163 height 32
click at [337, 303] on span "B級單剪 - 399" at bounding box center [266, 309] width 163 height 22
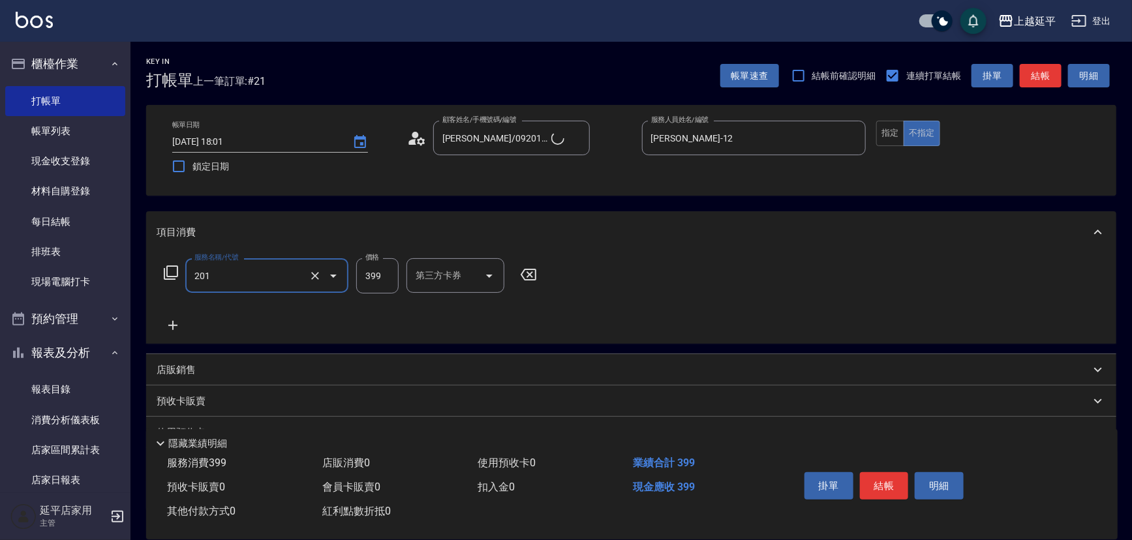
type input "B級單剪(201)"
click at [189, 367] on p "店販銷售" at bounding box center [176, 370] width 39 height 14
click at [209, 411] on input "服務人員姓名/編號" at bounding box center [205, 418] width 86 height 23
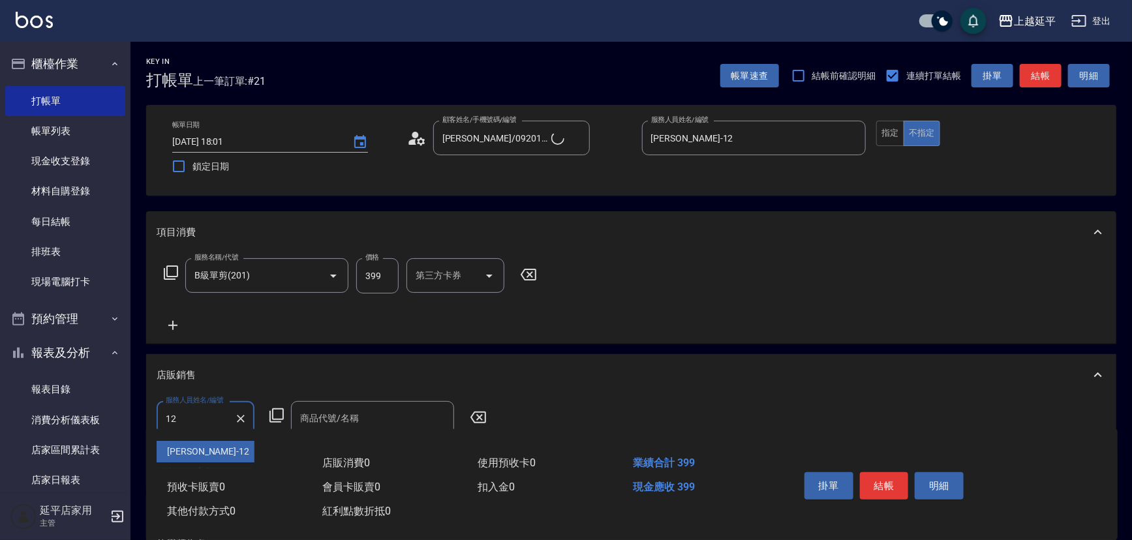
click at [219, 444] on div "[PERSON_NAME] -12" at bounding box center [206, 452] width 98 height 22
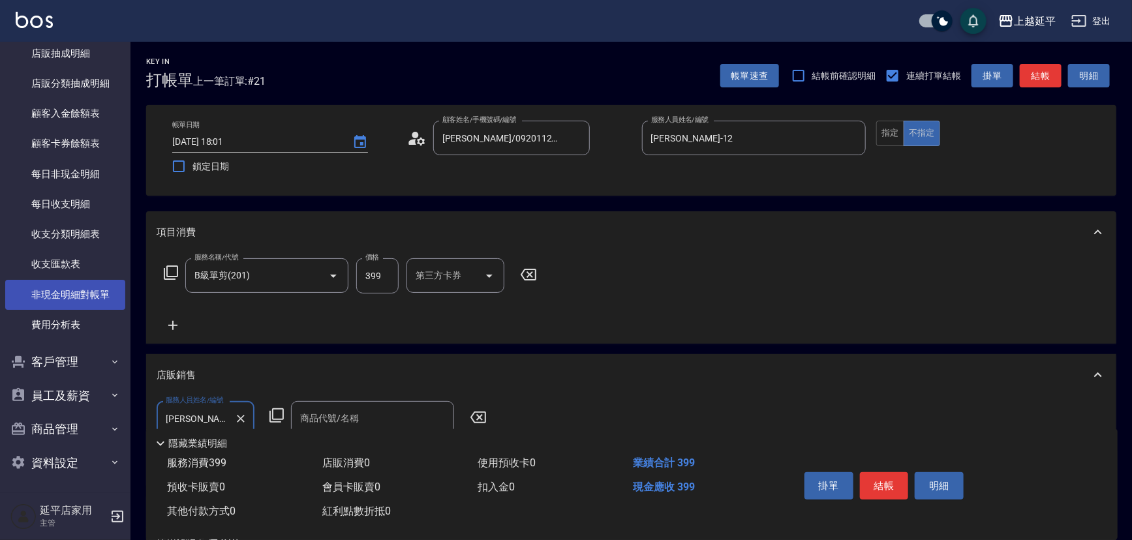
scroll to position [972, 0]
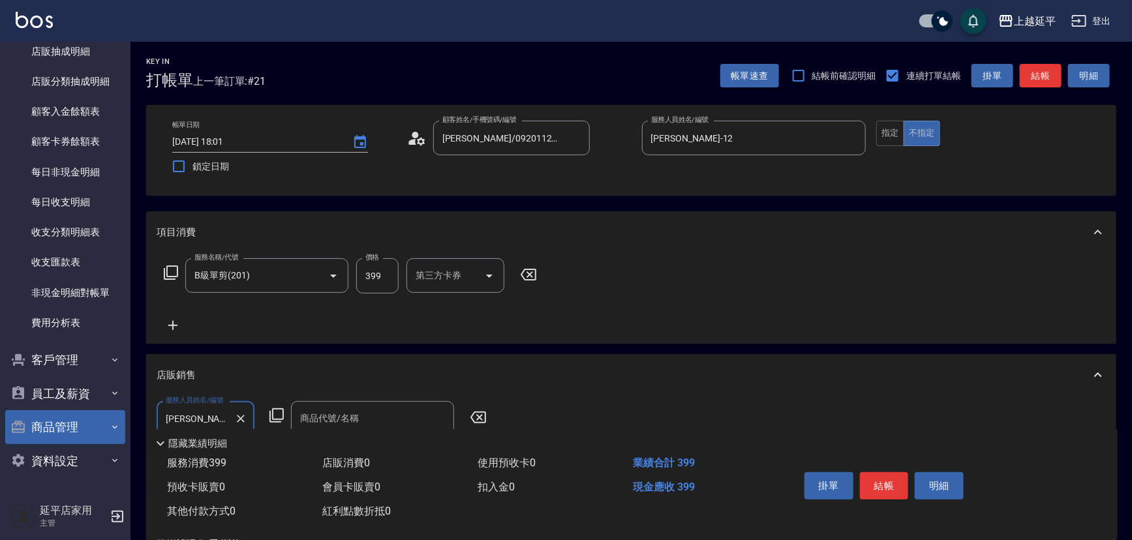
type input "[PERSON_NAME]-12"
click at [70, 425] on button "商品管理" at bounding box center [65, 427] width 120 height 34
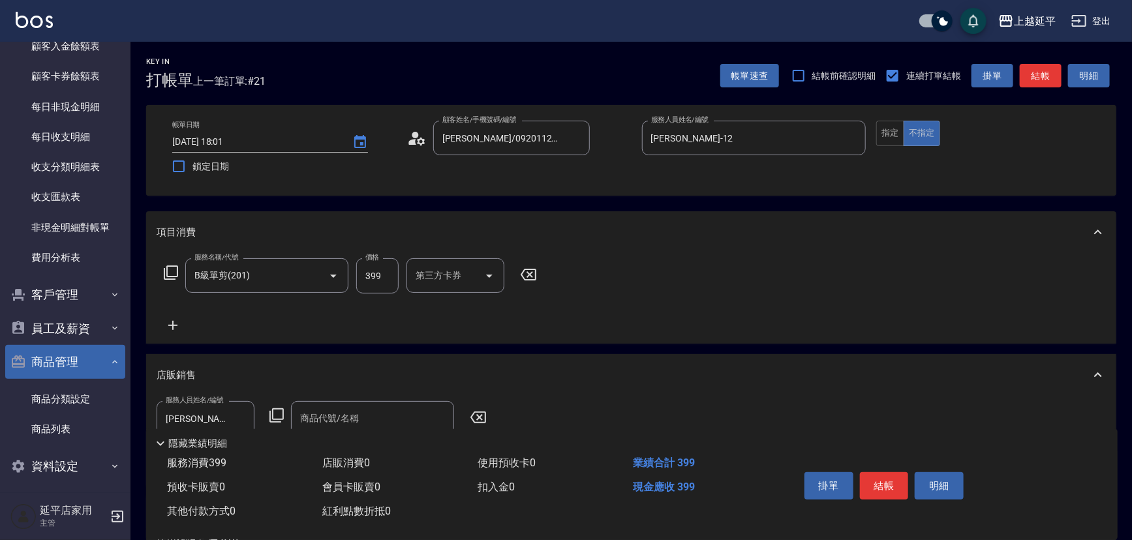
scroll to position [1043, 0]
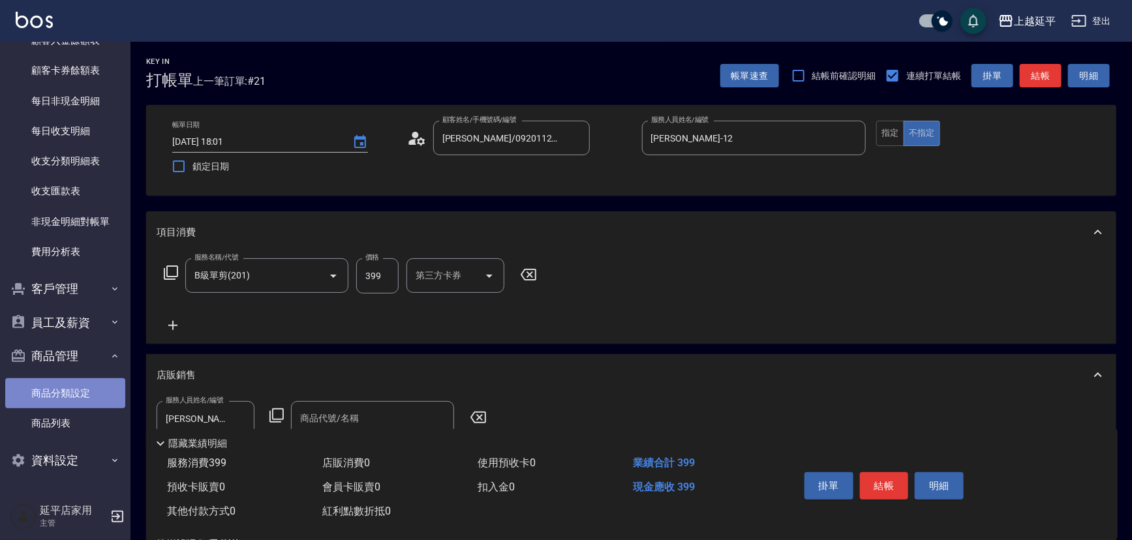
click at [82, 391] on link "商品分類設定" at bounding box center [65, 393] width 120 height 30
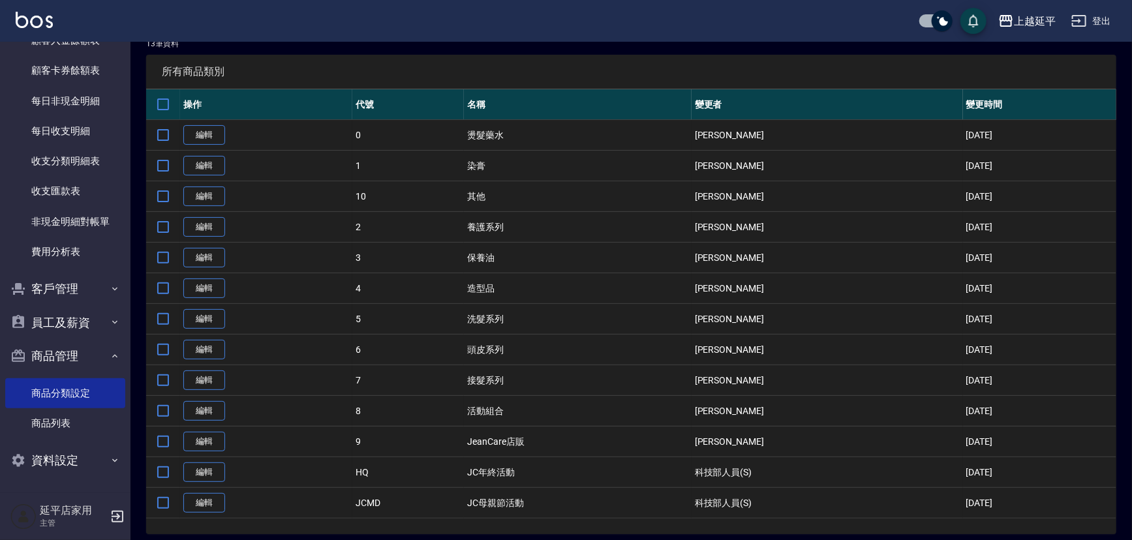
scroll to position [85, 0]
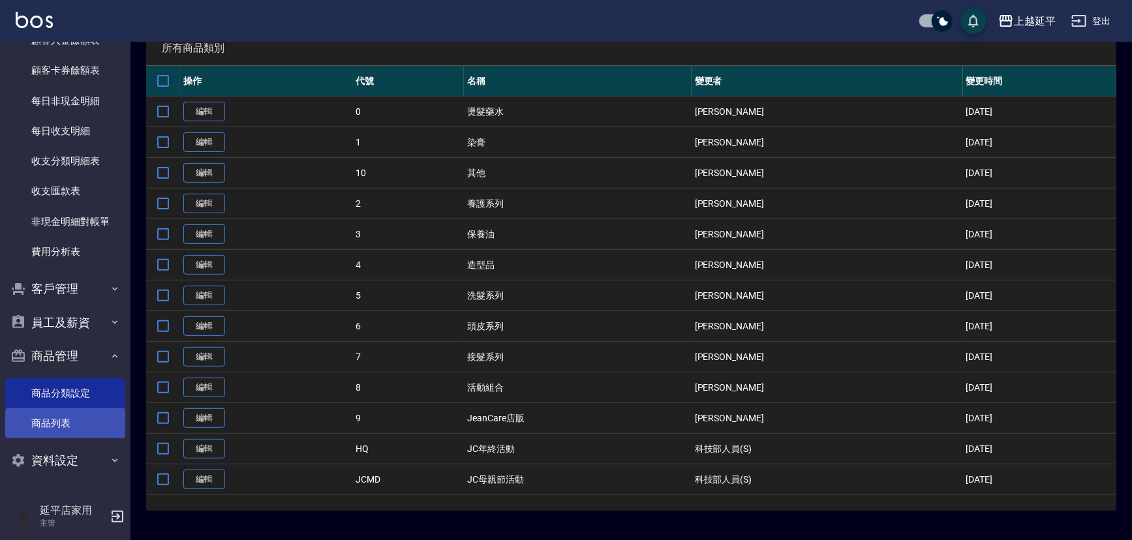
click at [67, 419] on link "商品列表" at bounding box center [65, 423] width 120 height 30
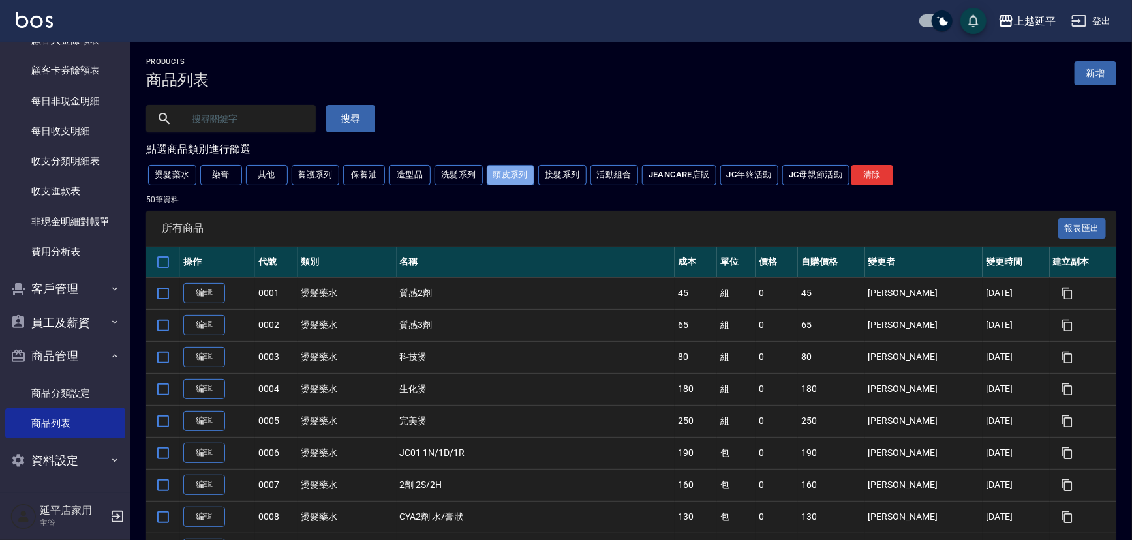
click at [519, 176] on button "頭皮系列" at bounding box center [511, 175] width 48 height 20
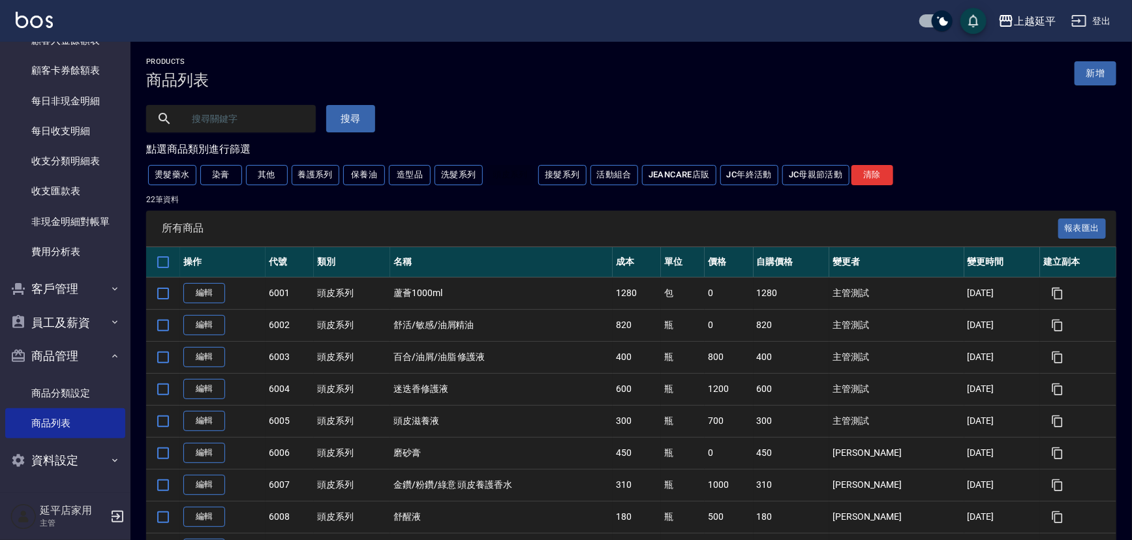
click at [562, 183] on button "接髮系列" at bounding box center [562, 175] width 48 height 20
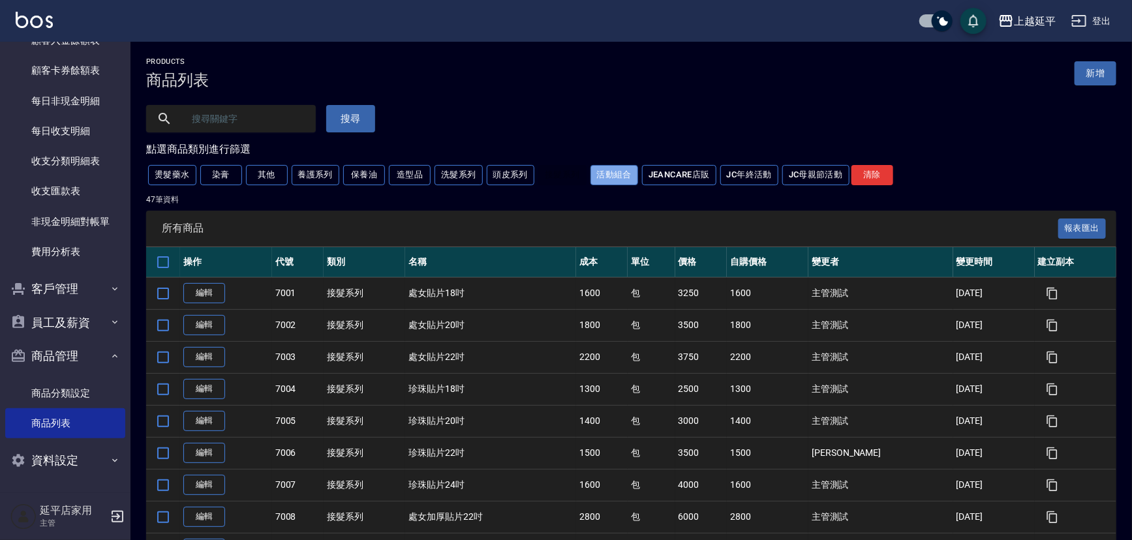
click at [621, 176] on button "活動組合" at bounding box center [614, 175] width 48 height 20
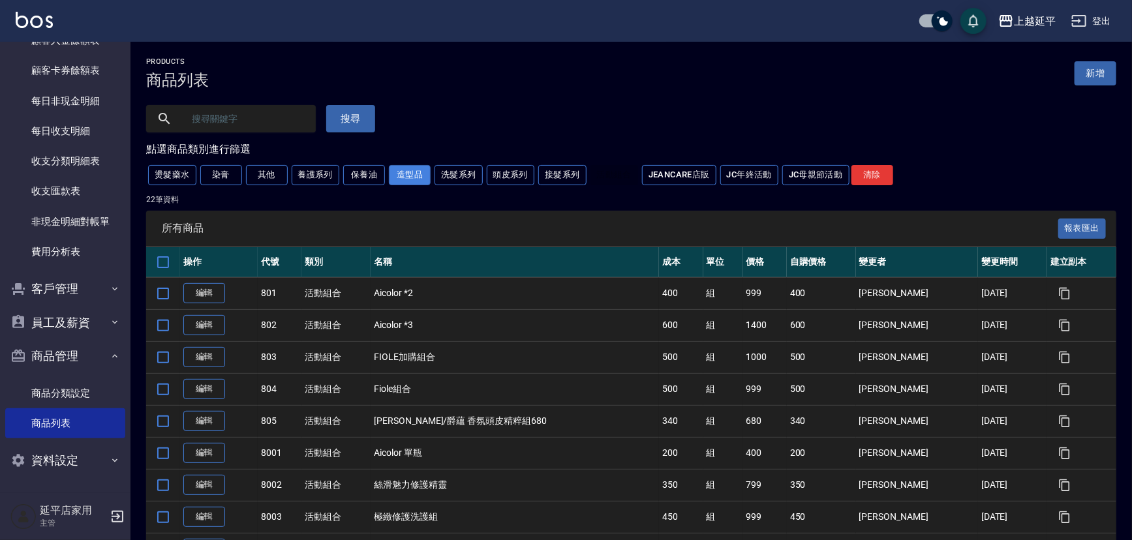
click at [412, 176] on button "造型品" at bounding box center [410, 175] width 42 height 20
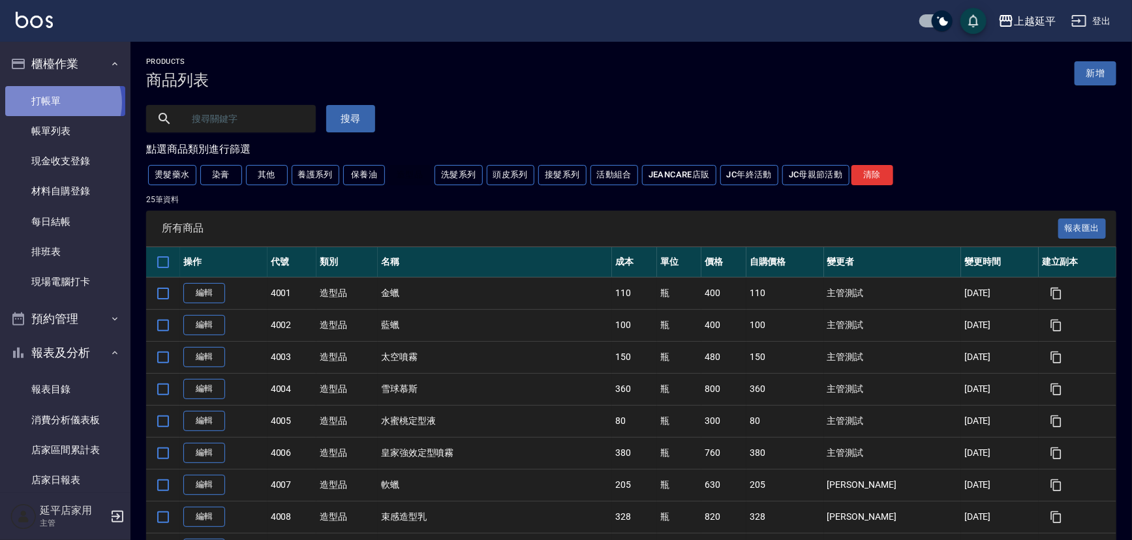
click at [62, 102] on link "打帳單" at bounding box center [65, 101] width 120 height 30
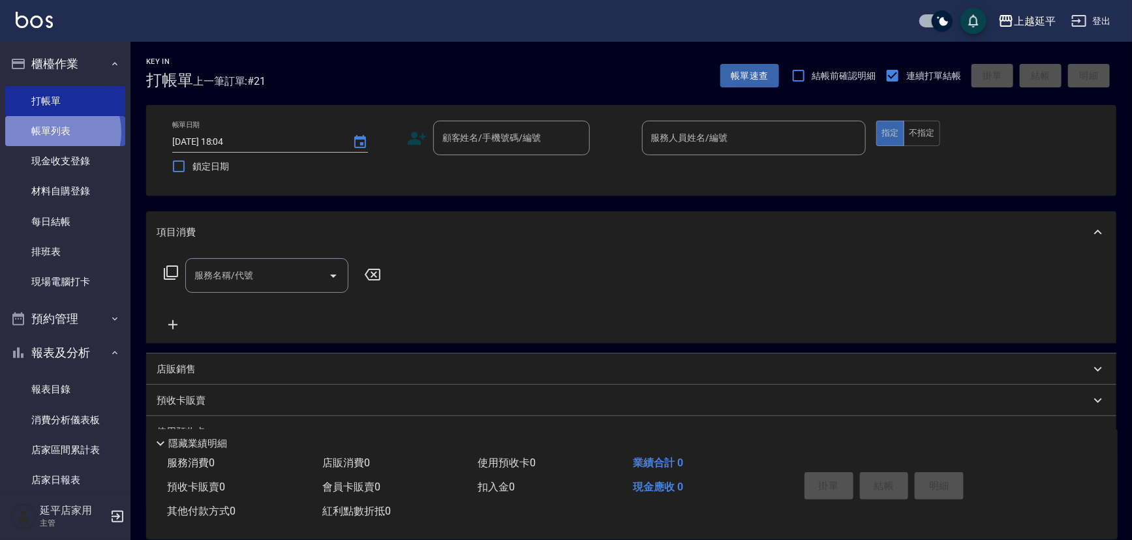
click at [57, 132] on link "帳單列表" at bounding box center [65, 131] width 120 height 30
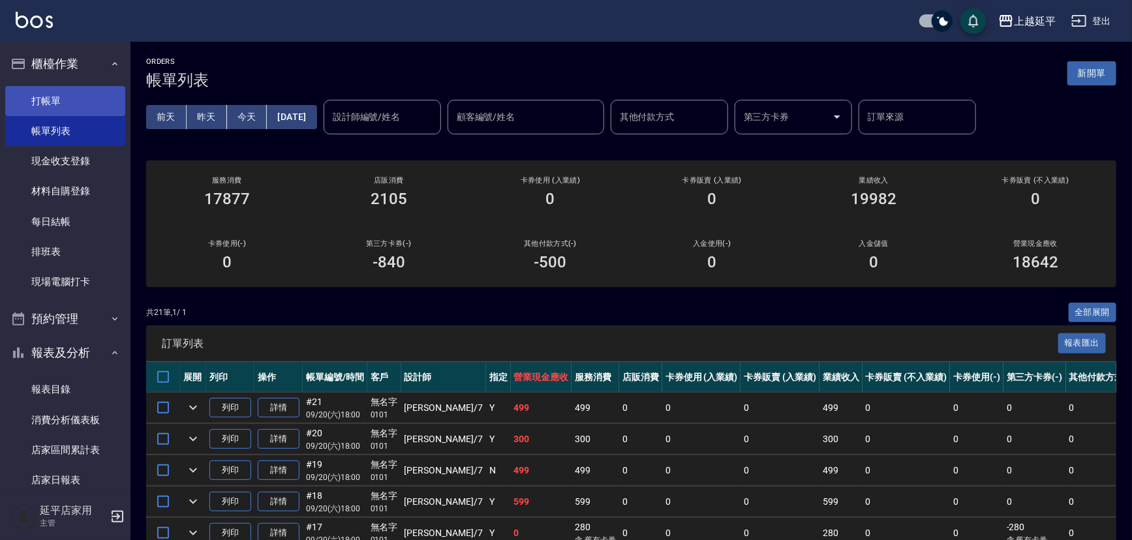
click at [41, 106] on link "打帳單" at bounding box center [65, 101] width 120 height 30
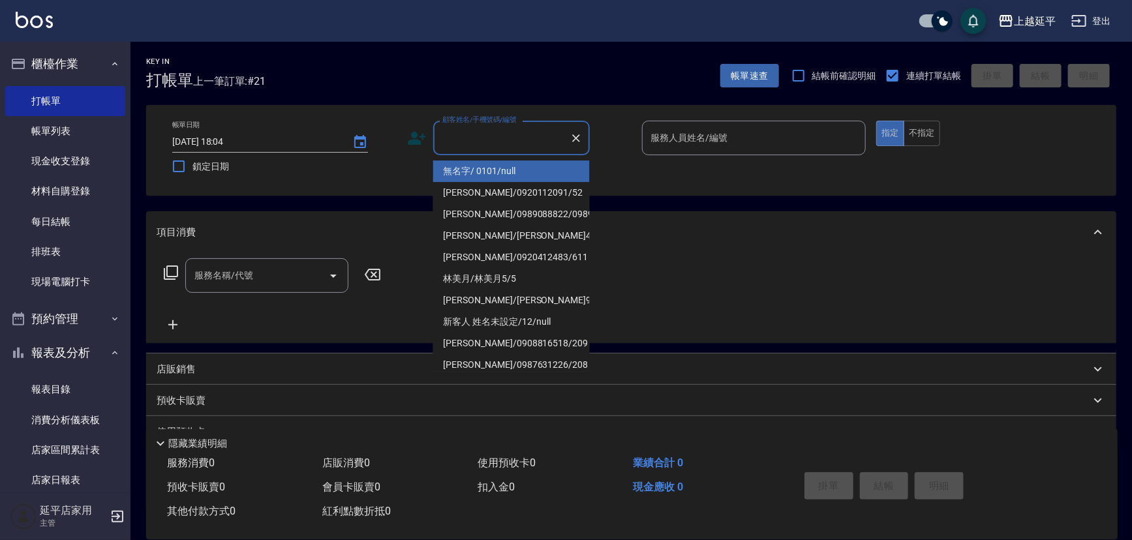
click at [489, 144] on input "顧客姓名/手機號碼/編號" at bounding box center [501, 138] width 125 height 23
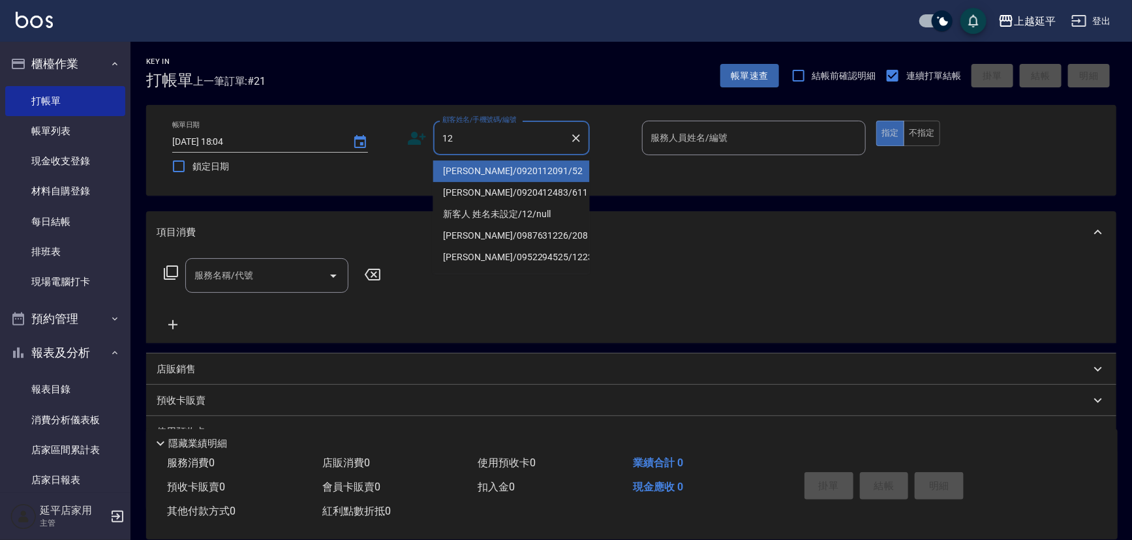
click at [490, 169] on li "[PERSON_NAME]/0920112091/52" at bounding box center [511, 171] width 157 height 22
type input "[PERSON_NAME]/0920112091/52"
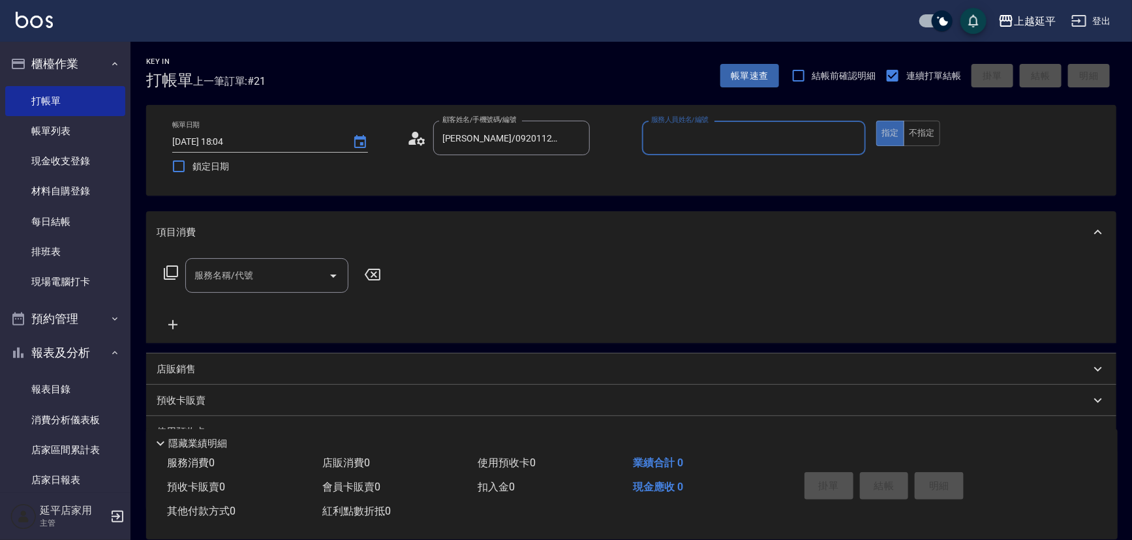
type input "[PERSON_NAME]-12"
click at [925, 138] on button "不指定" at bounding box center [921, 133] width 37 height 25
click at [309, 280] on input "服務名稱/代號" at bounding box center [257, 275] width 132 height 23
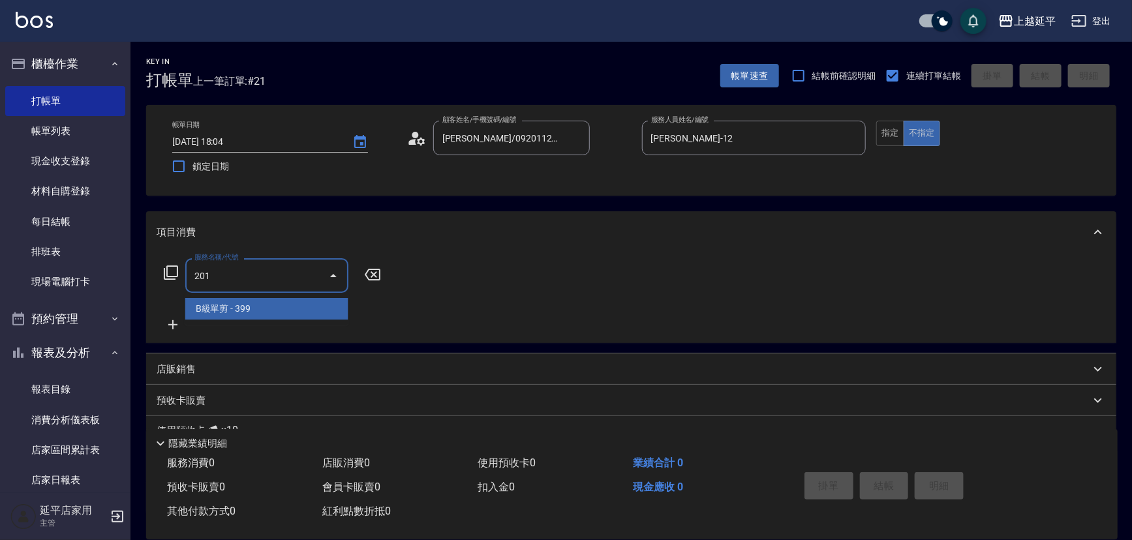
click at [296, 312] on span "B級單剪 - 399" at bounding box center [266, 309] width 163 height 22
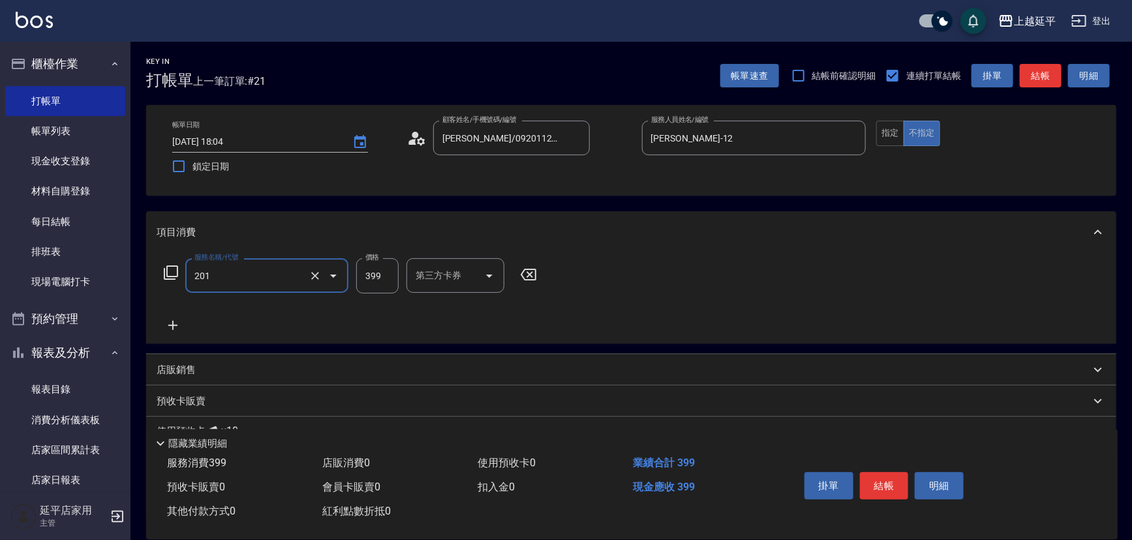
type input "B級單剪(201)"
click at [188, 370] on p "店販銷售" at bounding box center [176, 370] width 39 height 14
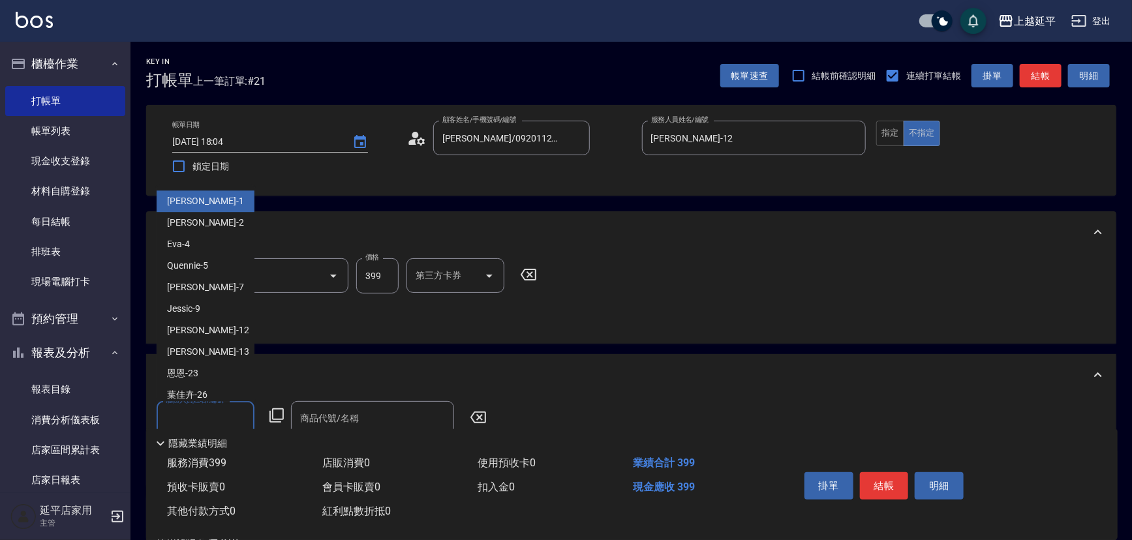
click at [215, 415] on input "服務人員姓名/編號" at bounding box center [205, 418] width 86 height 23
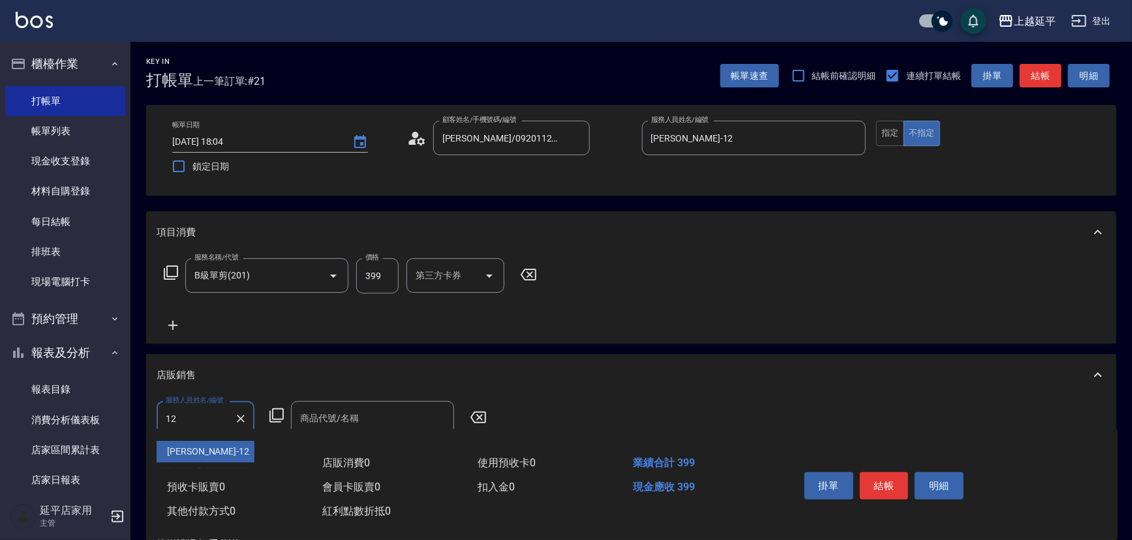
click at [220, 441] on div "[PERSON_NAME] -12" at bounding box center [206, 452] width 98 height 22
type input "[PERSON_NAME]-12"
click at [274, 417] on icon at bounding box center [277, 416] width 16 height 16
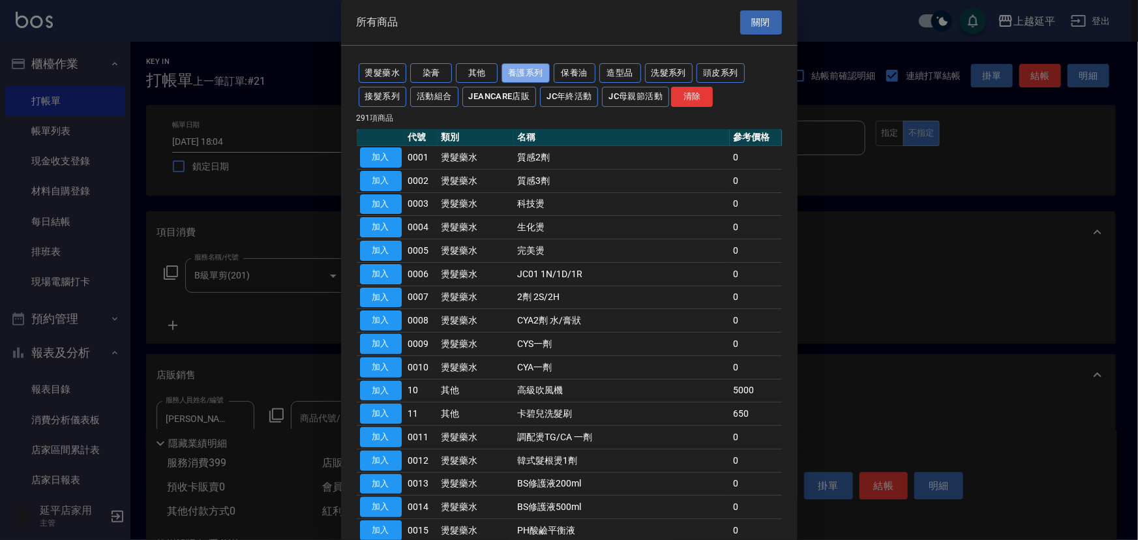
click at [516, 77] on button "養護系列" at bounding box center [526, 73] width 48 height 20
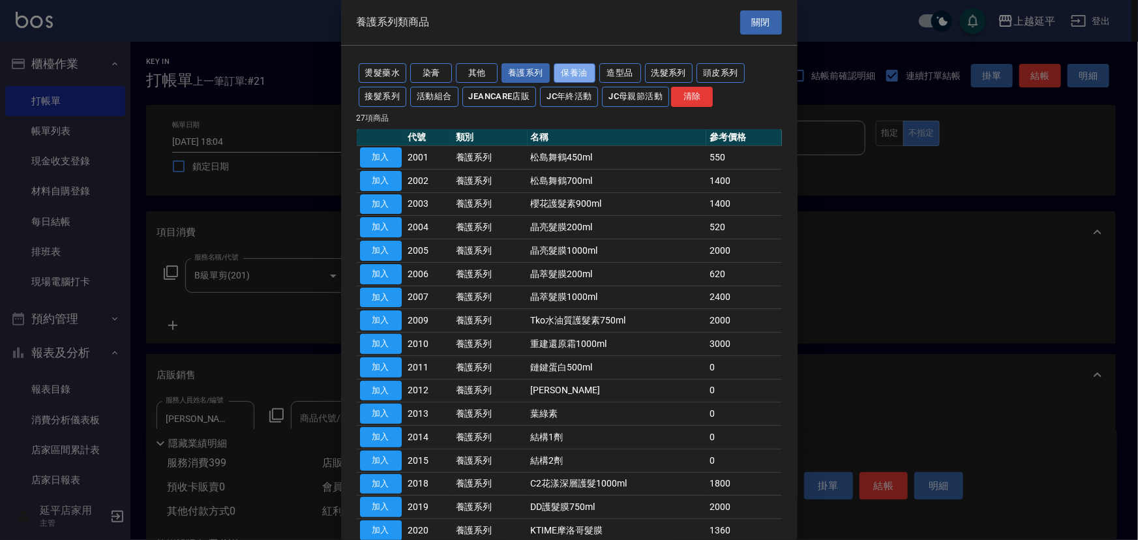
click at [585, 68] on button "保養油" at bounding box center [575, 73] width 42 height 20
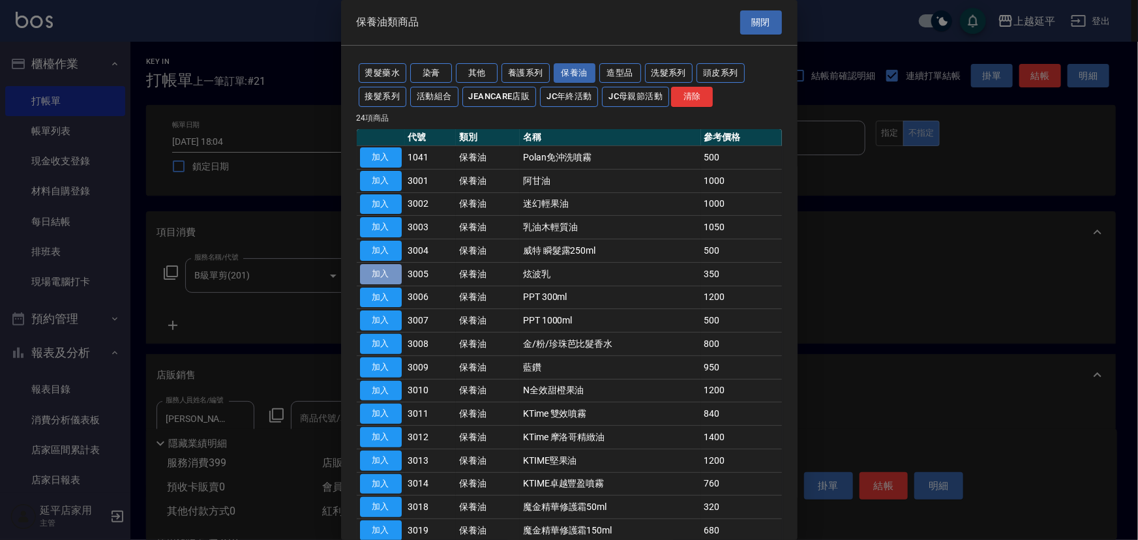
click at [386, 269] on button "加入" at bounding box center [381, 274] width 42 height 20
type input "炫波乳"
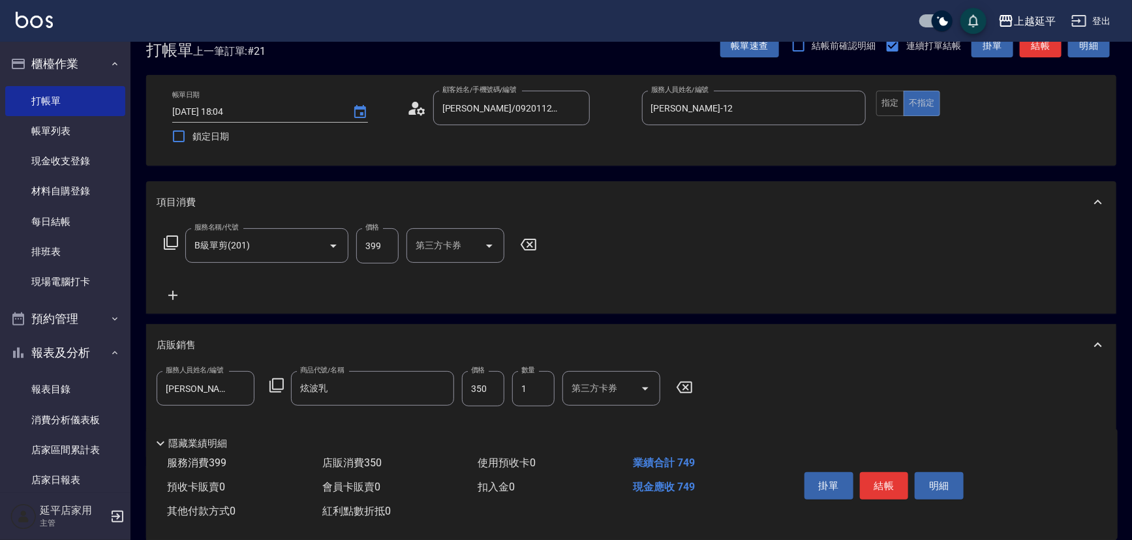
scroll to position [59, 0]
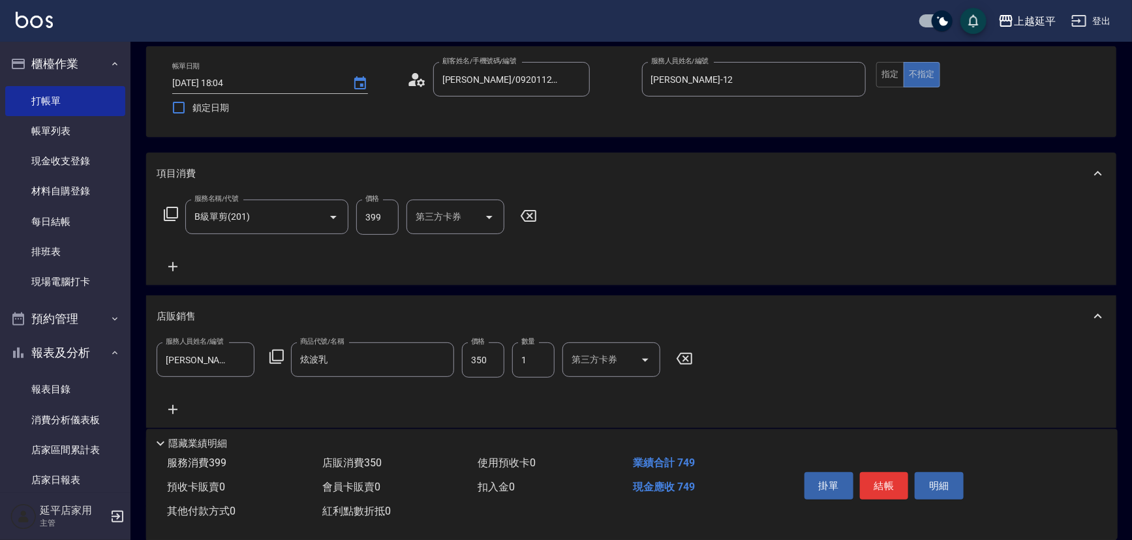
click at [491, 357] on input "350" at bounding box center [483, 359] width 42 height 35
type input "450"
click at [891, 483] on button "結帳" at bounding box center [884, 485] width 49 height 27
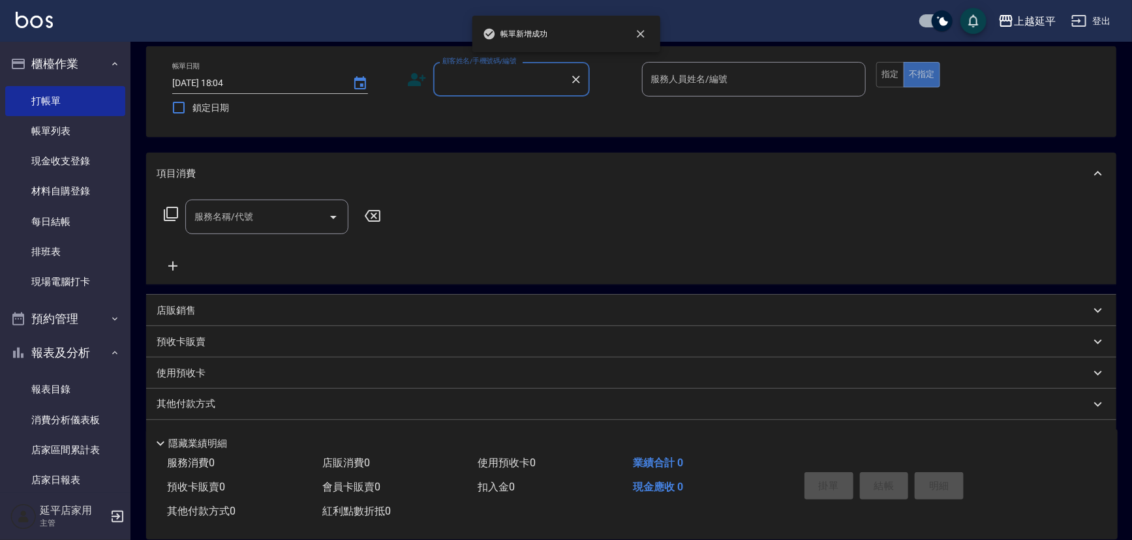
click at [494, 86] on input "顧客姓名/手機號碼/編號" at bounding box center [501, 79] width 125 height 23
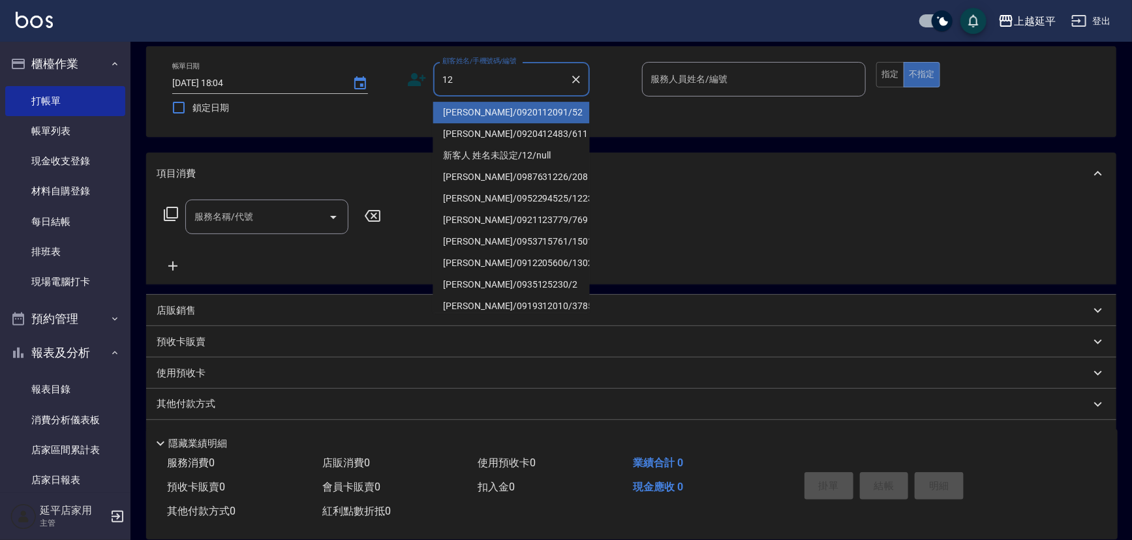
click at [498, 119] on li "[PERSON_NAME]/0920112091/52" at bounding box center [511, 113] width 157 height 22
type input "[PERSON_NAME]/0920112091/52"
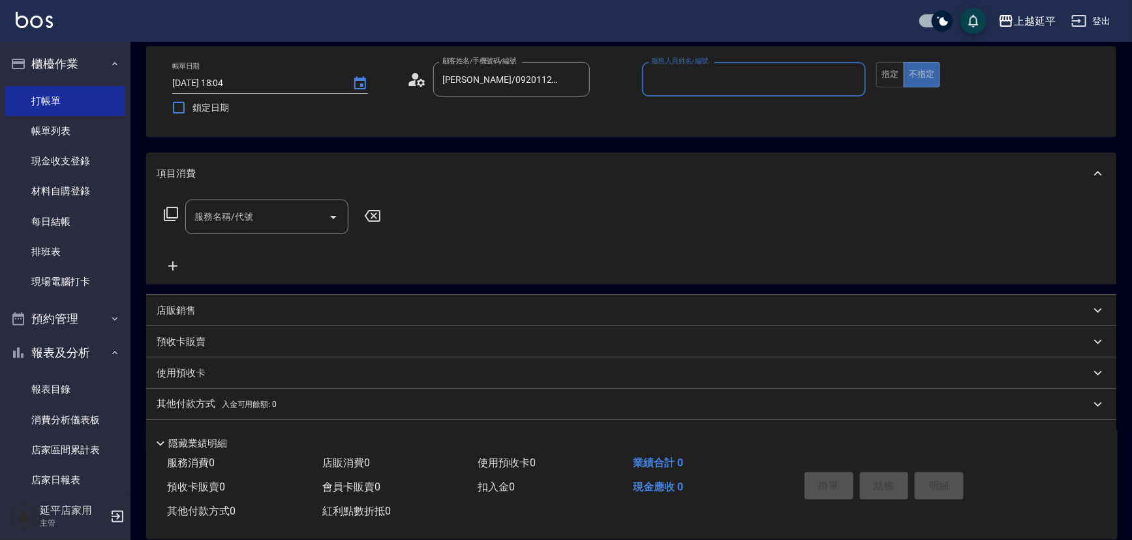
type input "[PERSON_NAME]-12"
click at [893, 83] on button "指定" at bounding box center [890, 74] width 28 height 25
click at [303, 215] on input "服務名稱/代號" at bounding box center [257, 216] width 132 height 23
click at [170, 213] on icon at bounding box center [171, 214] width 16 height 16
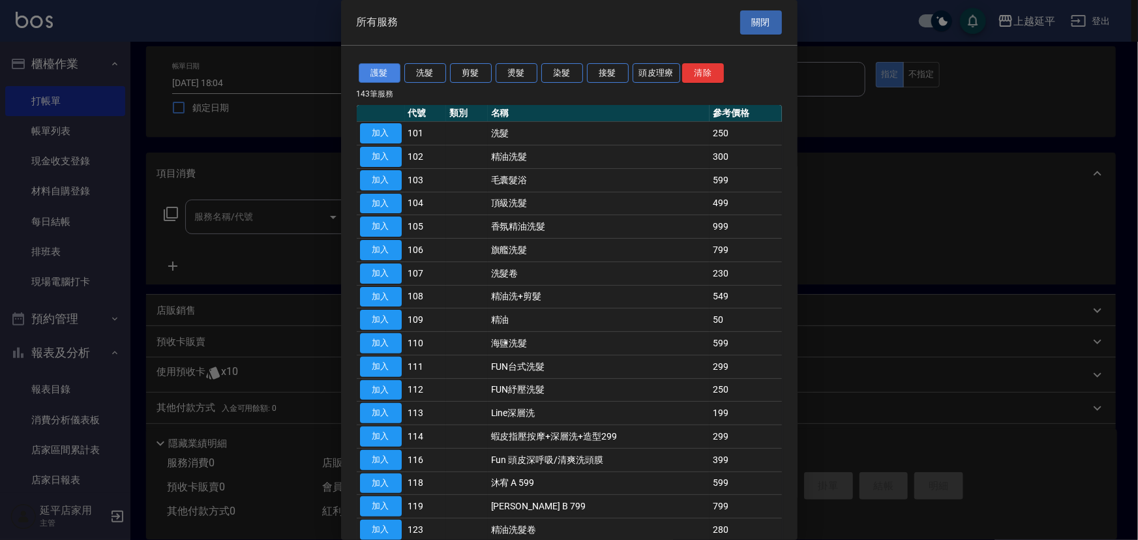
click at [391, 74] on button "護髮" at bounding box center [380, 73] width 42 height 20
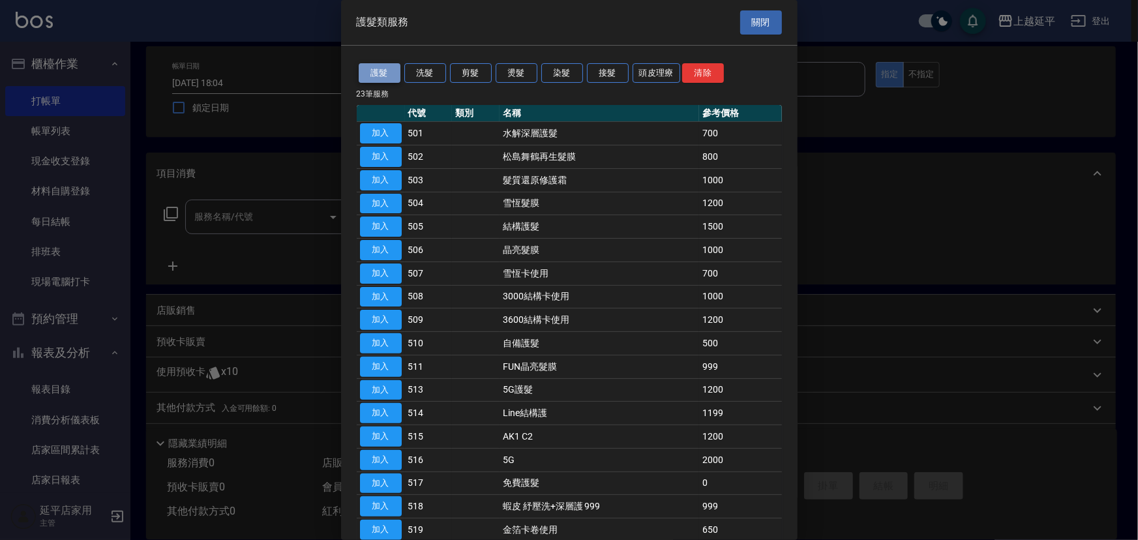
click at [375, 74] on button "護髮" at bounding box center [380, 73] width 42 height 20
click at [387, 225] on button "加入" at bounding box center [381, 227] width 42 height 20
type input "結構護髮(505)"
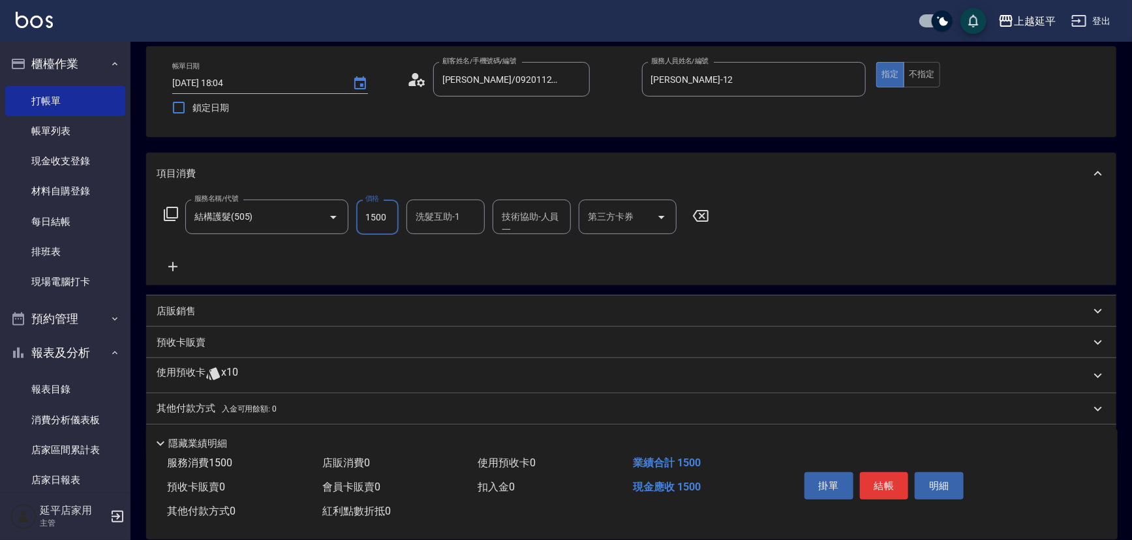
click at [386, 215] on input "1500" at bounding box center [377, 217] width 42 height 35
type input "1400"
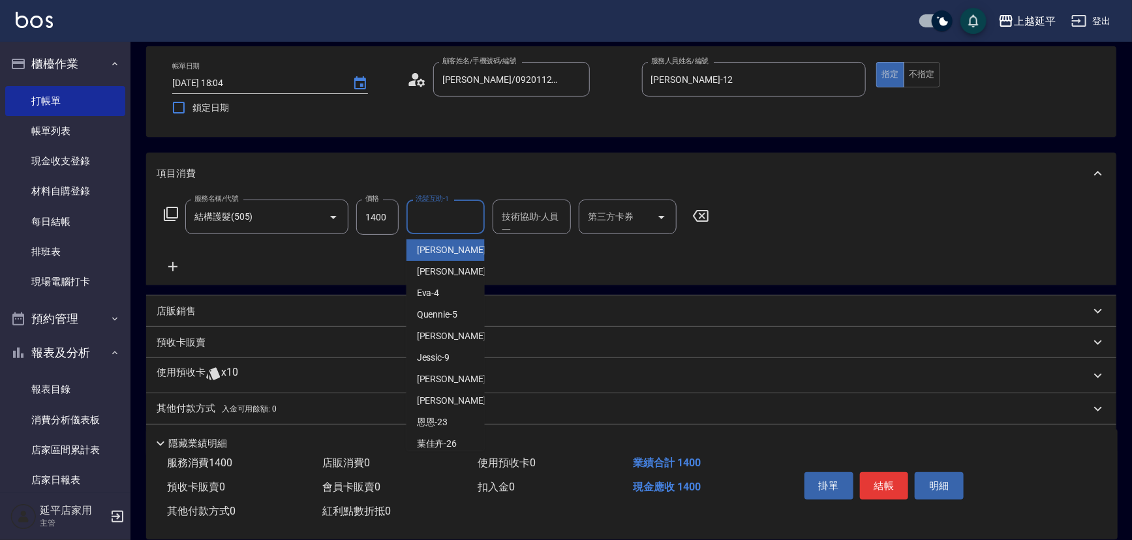
click at [426, 221] on input "洗髮互助-1" at bounding box center [445, 216] width 67 height 23
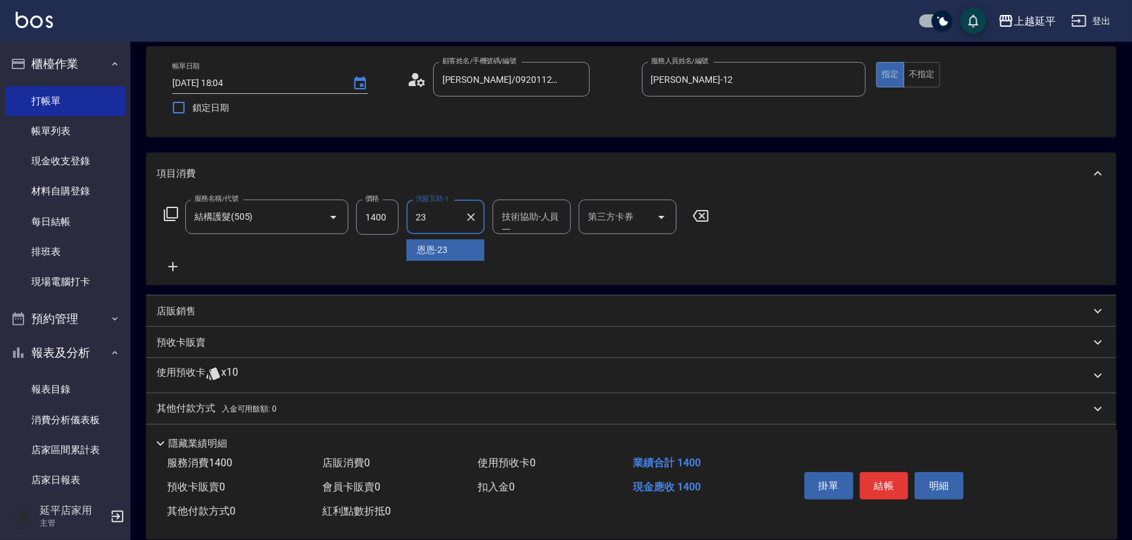
click at [444, 254] on span "恩恩 -23" at bounding box center [432, 250] width 31 height 14
type input "恩恩-23"
click at [526, 220] on input "技術協助-人員一" at bounding box center [531, 216] width 67 height 23
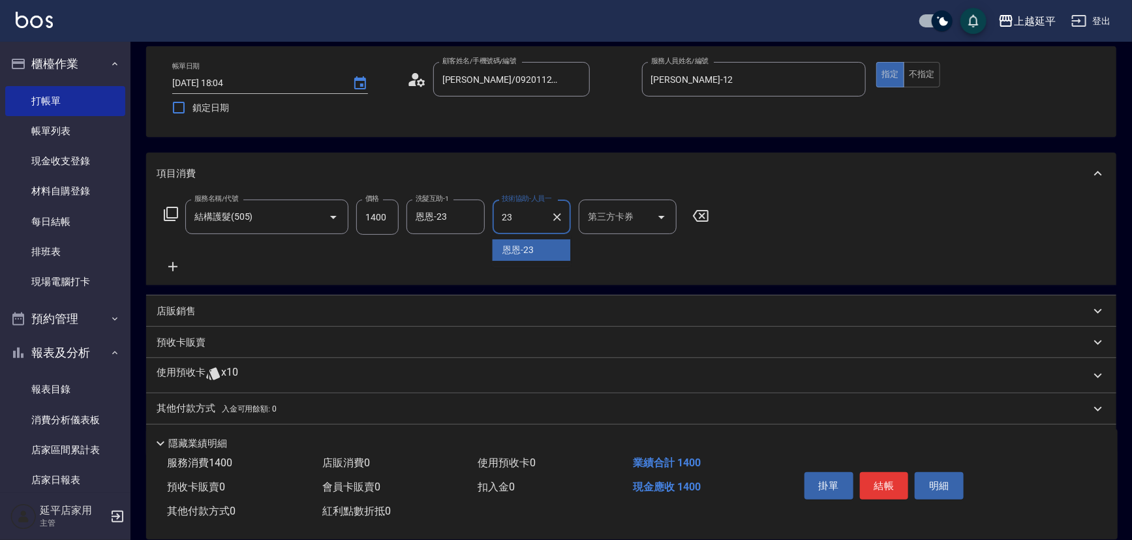
click at [532, 254] on span "恩恩 -23" at bounding box center [518, 250] width 31 height 14
type input "恩恩-23"
click at [871, 484] on button "結帳" at bounding box center [884, 485] width 49 height 27
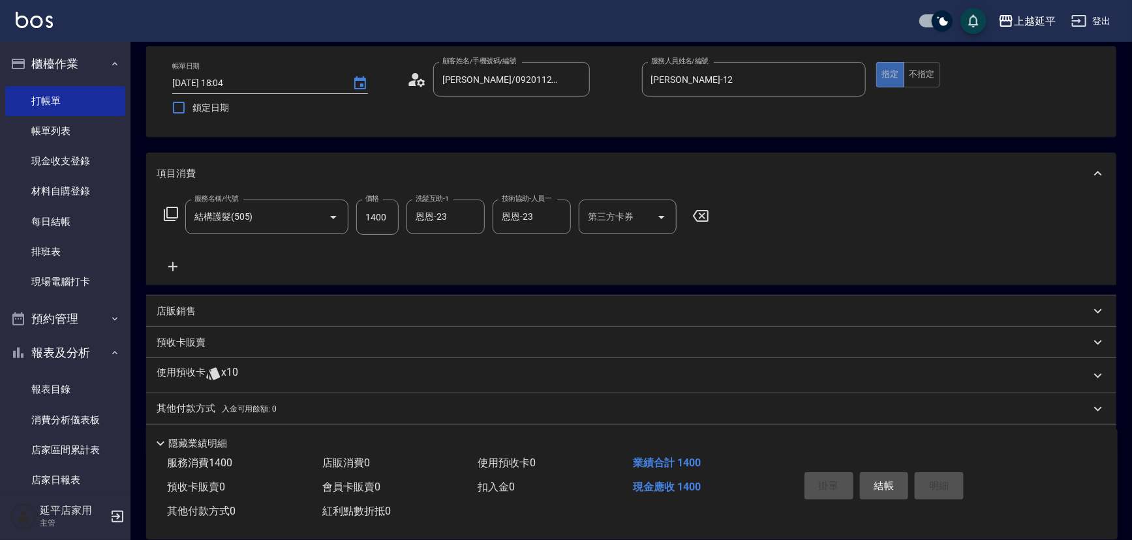
type input "[DATE] 18:05"
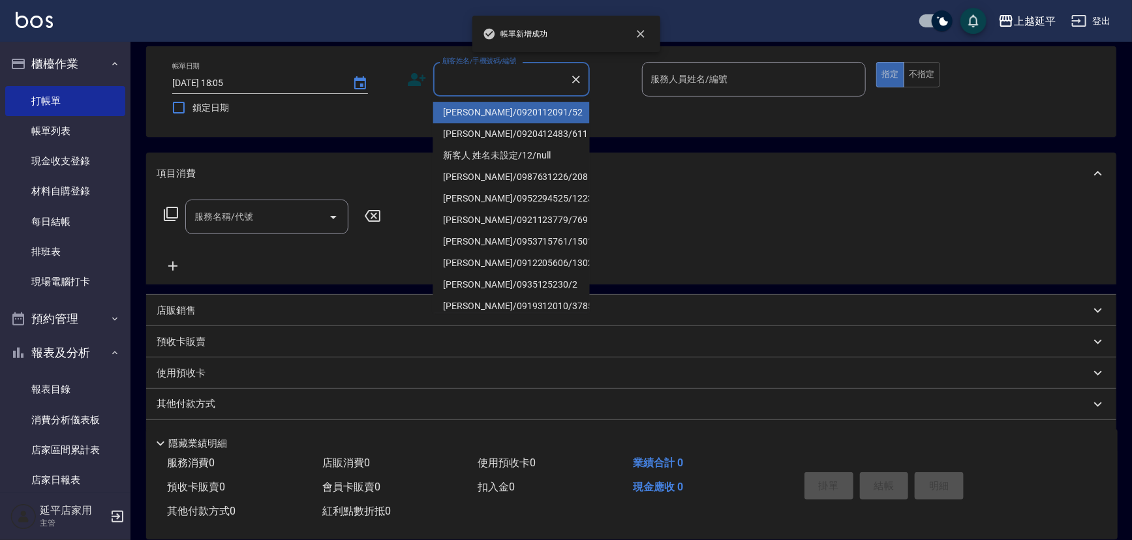
click at [490, 84] on input "顧客姓名/手機號碼/編號" at bounding box center [501, 79] width 125 height 23
click at [500, 111] on li "[PERSON_NAME]/0920112091/52" at bounding box center [511, 113] width 157 height 22
type input "[PERSON_NAME]/0920112091/52"
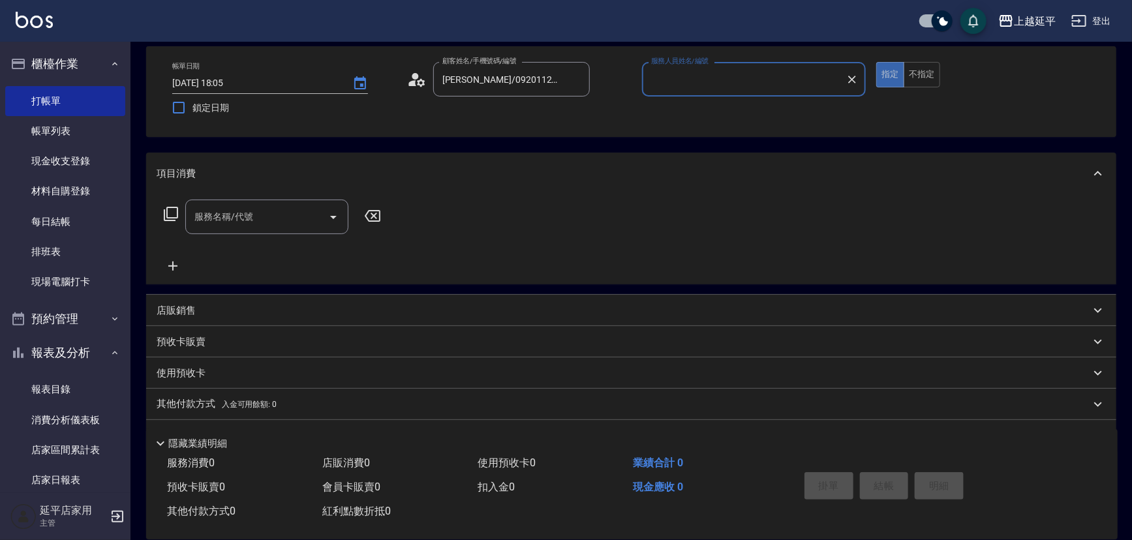
type input "[PERSON_NAME]-12"
click at [297, 215] on input "服務名稱/代號" at bounding box center [257, 216] width 132 height 23
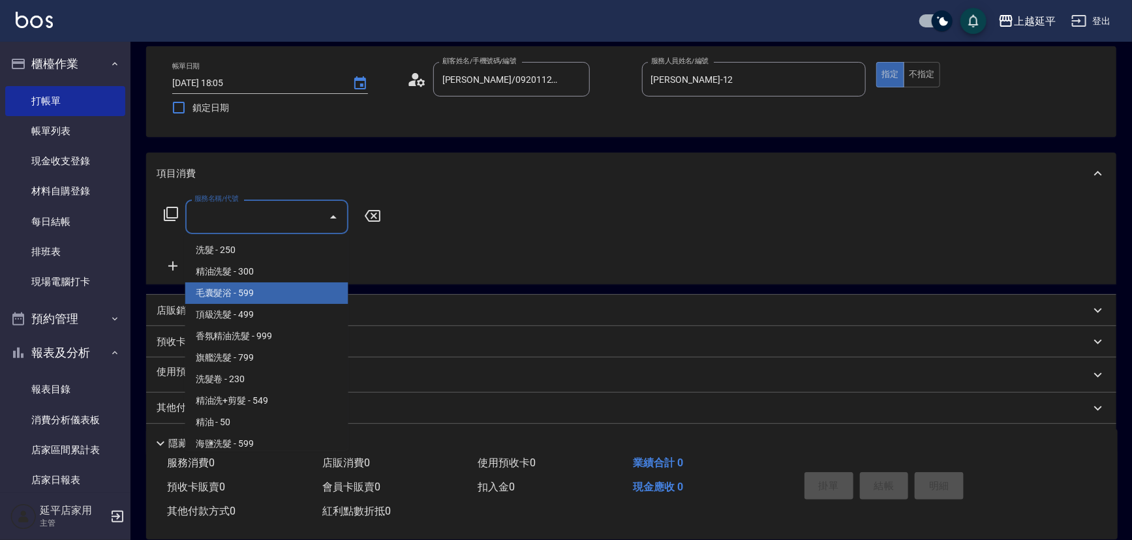
click at [265, 290] on span "毛囊髮浴 - 599" at bounding box center [266, 293] width 163 height 22
type input "毛囊髮浴(103)"
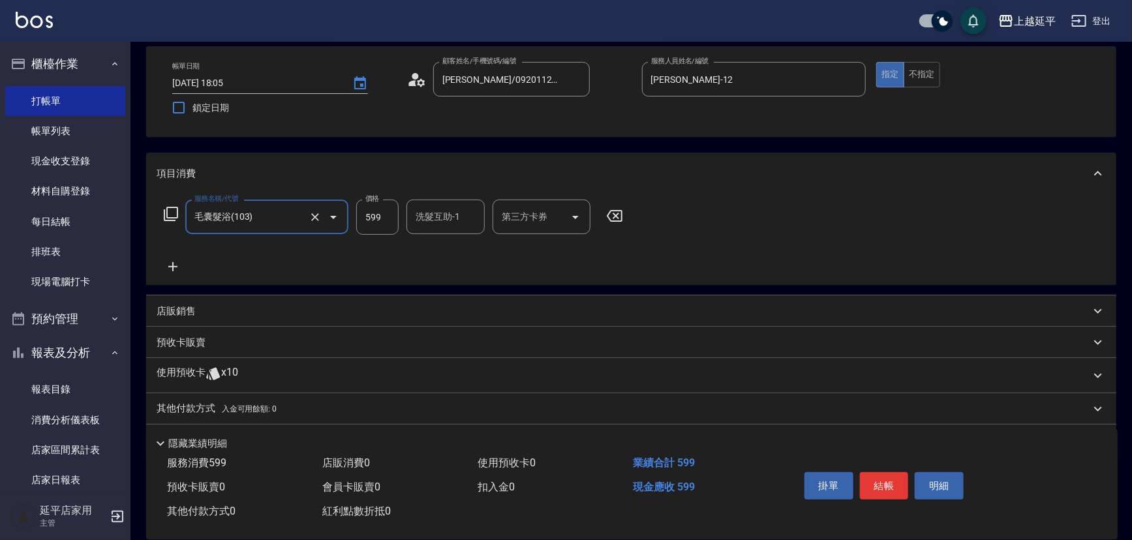
click at [389, 220] on input "599" at bounding box center [377, 217] width 42 height 35
click at [391, 210] on input "600" at bounding box center [377, 217] width 42 height 35
type input "800"
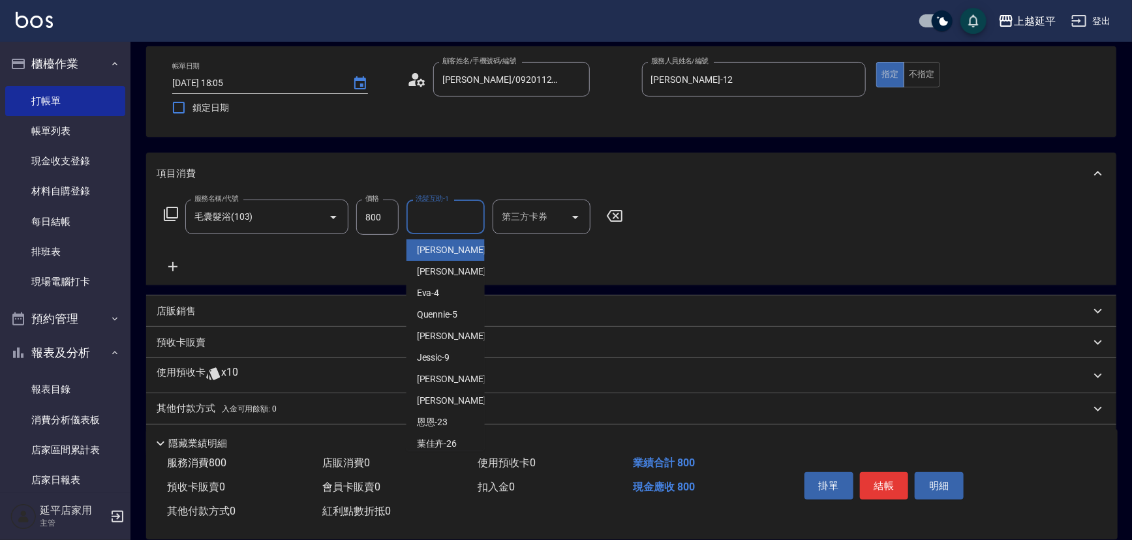
click at [433, 221] on div "洗髮互助-1 洗髮互助-1" at bounding box center [445, 217] width 78 height 35
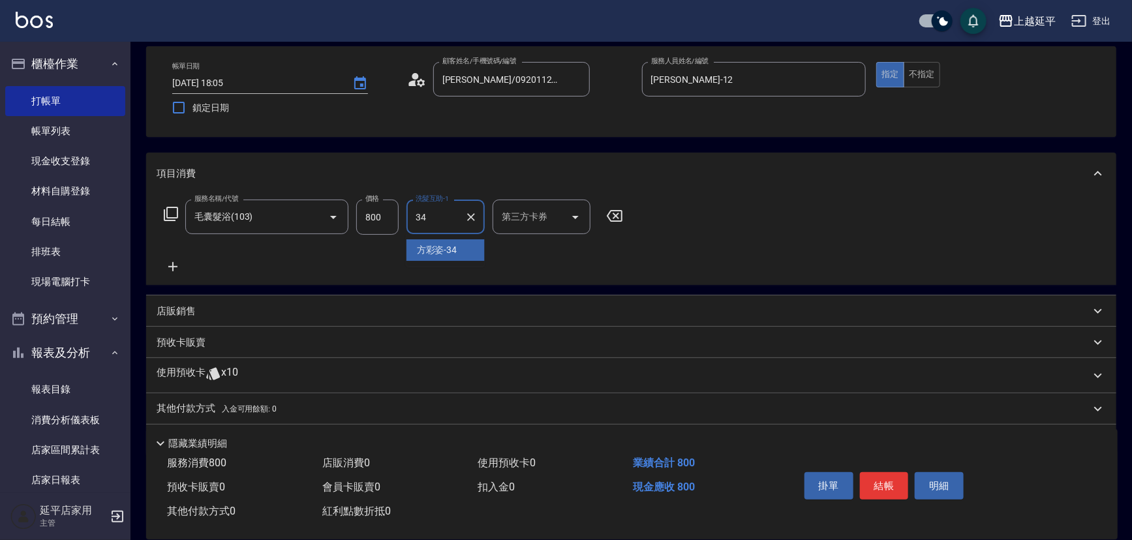
click at [448, 249] on span "[PERSON_NAME]-34" at bounding box center [437, 250] width 40 height 14
type input "方彩姿-34"
click at [889, 485] on button "結帳" at bounding box center [884, 485] width 49 height 27
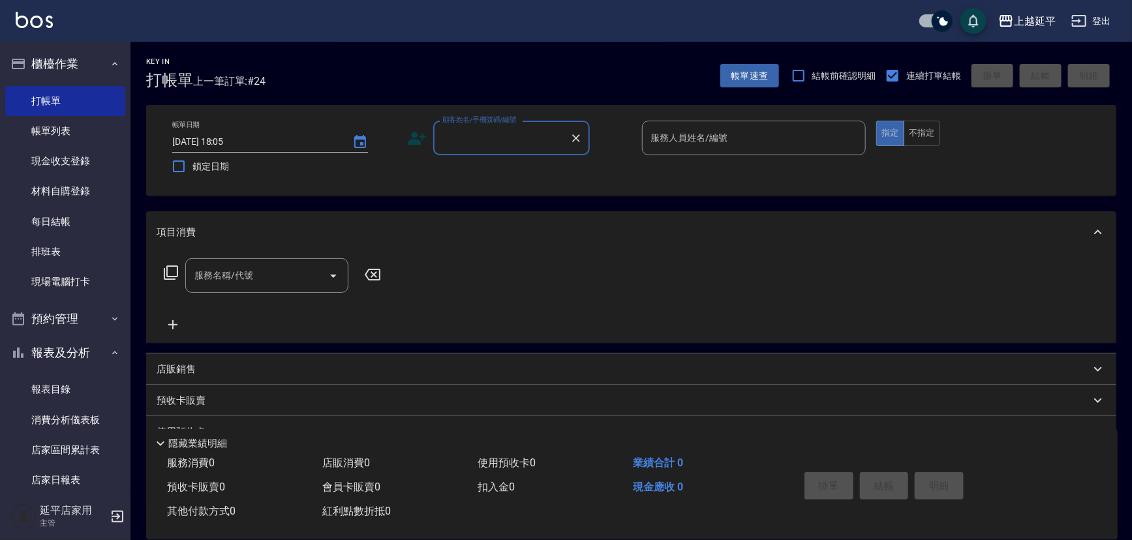
click at [518, 142] on input "顧客姓名/手機號碼/編號" at bounding box center [501, 138] width 125 height 23
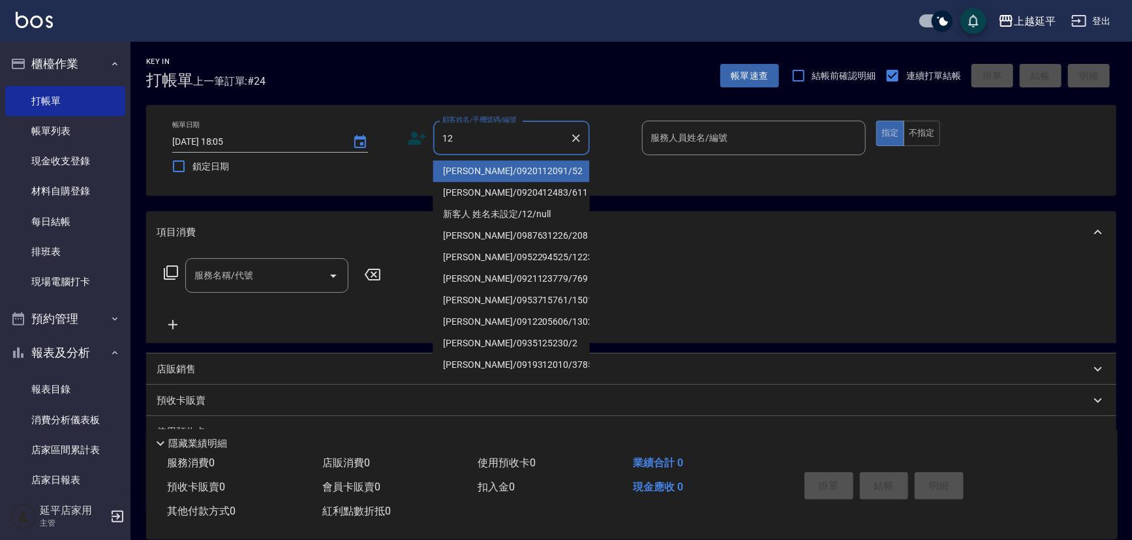
click at [517, 175] on li "[PERSON_NAME]/0920112091/52" at bounding box center [511, 171] width 157 height 22
type input "[PERSON_NAME]/0920112091/52"
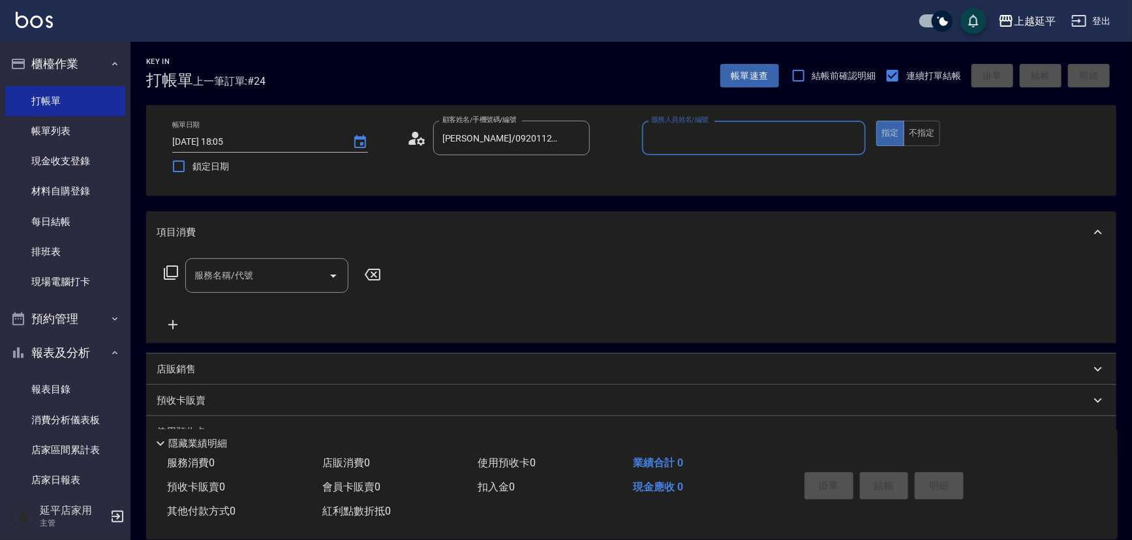
type input "[PERSON_NAME]-12"
click at [177, 273] on icon at bounding box center [171, 272] width 14 height 14
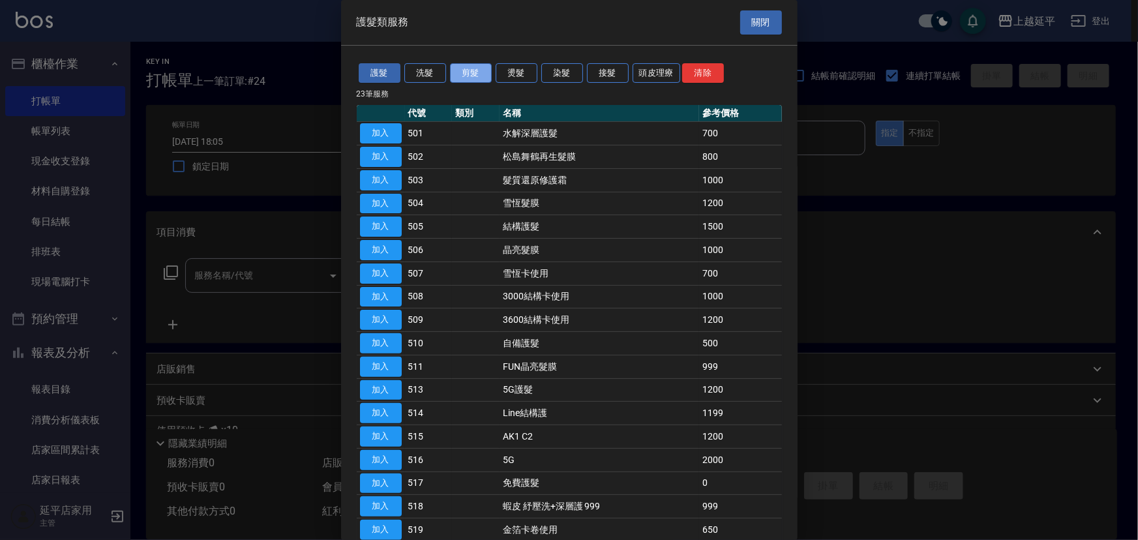
click at [462, 75] on button "剪髮" at bounding box center [471, 73] width 42 height 20
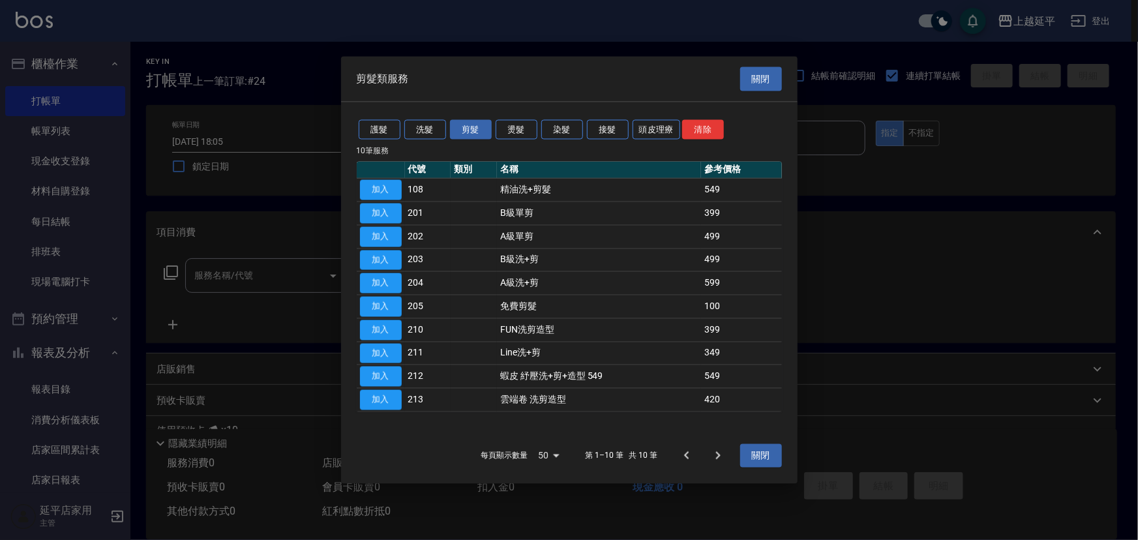
drag, startPoint x: 385, startPoint y: 193, endPoint x: 386, endPoint y: 213, distance: 19.6
click at [385, 192] on button "加入" at bounding box center [381, 190] width 42 height 20
type input "精油洗+剪髮(108)"
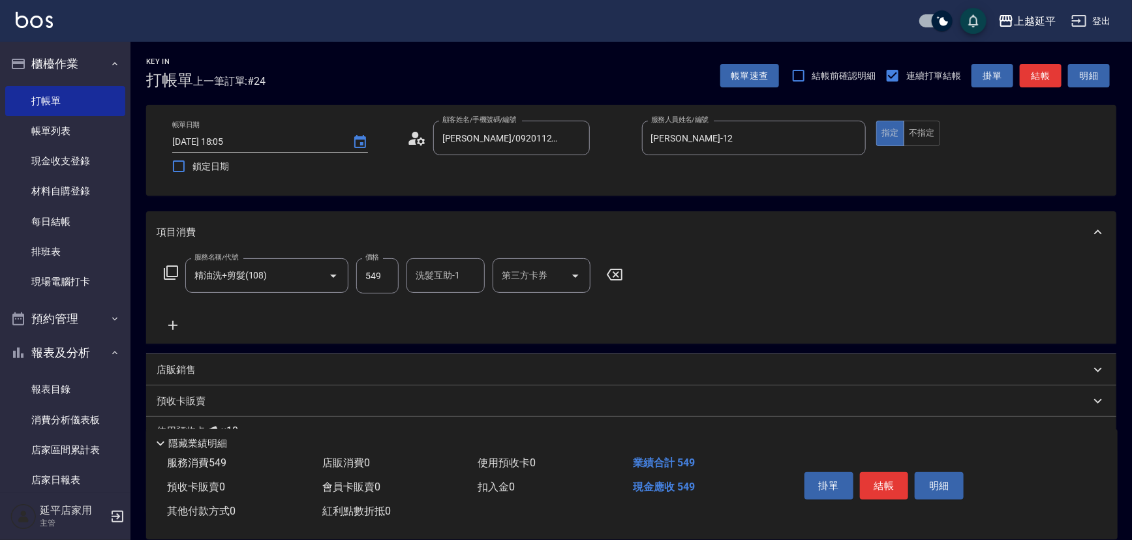
click at [382, 276] on input "549" at bounding box center [377, 275] width 42 height 35
type input "649"
click at [1032, 82] on button "結帳" at bounding box center [1040, 76] width 42 height 24
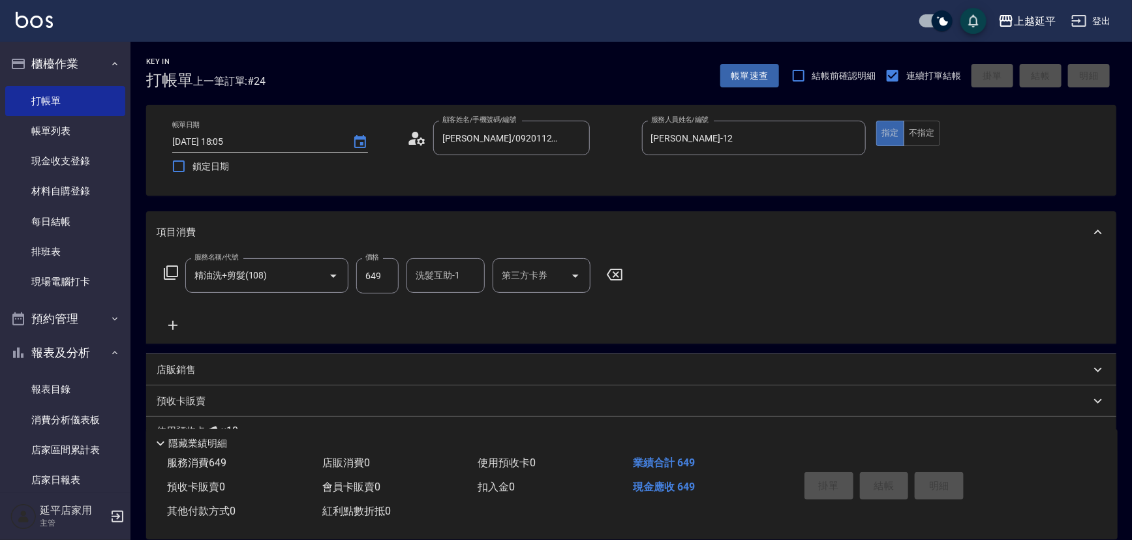
type input "[DATE] 18:06"
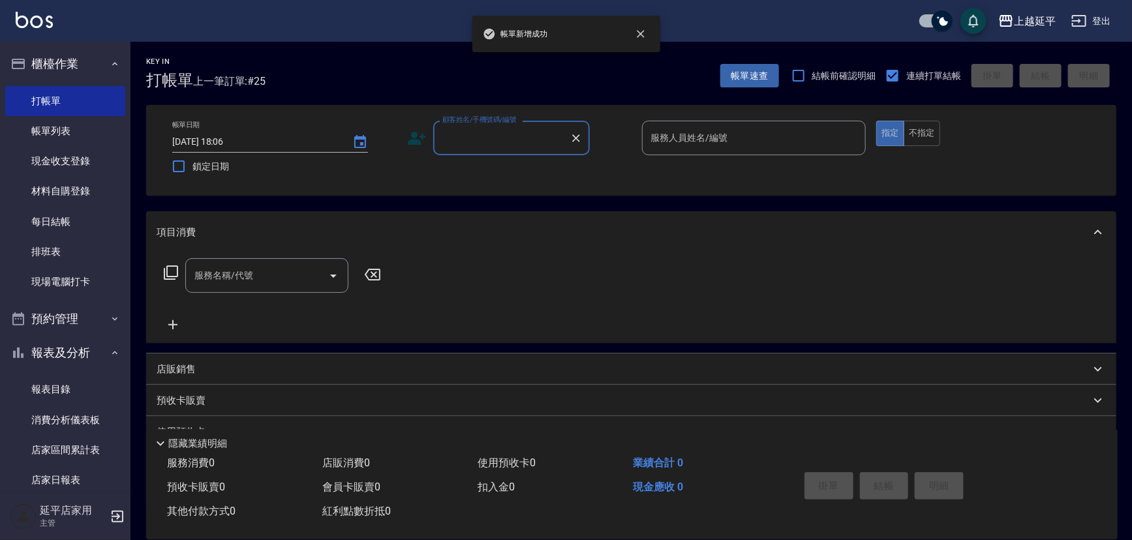
click at [492, 145] on input "顧客姓名/手機號碼/編號" at bounding box center [501, 138] width 125 height 23
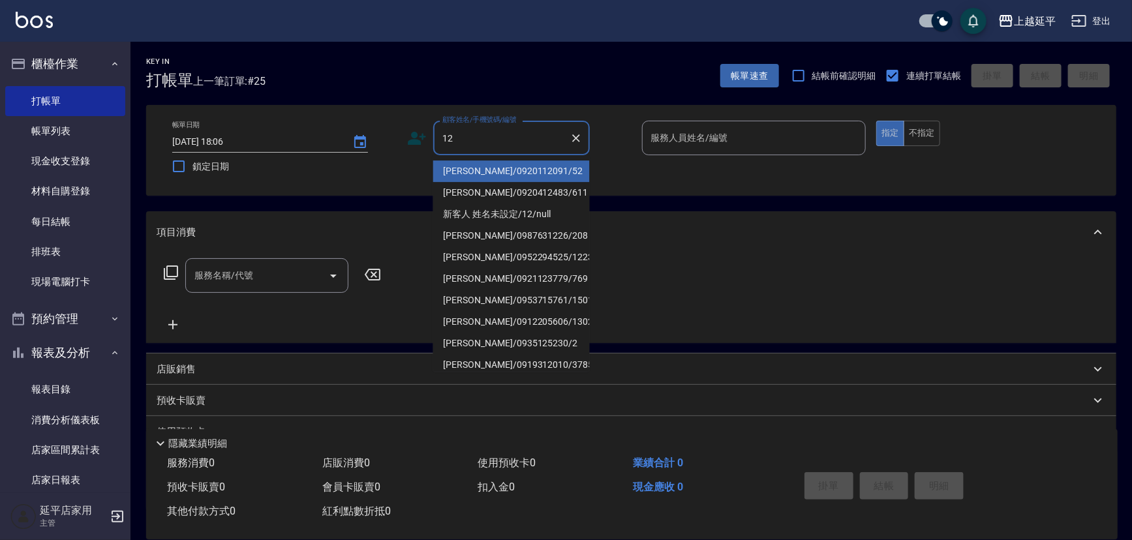
click at [494, 170] on li "[PERSON_NAME]/0920112091/52" at bounding box center [511, 171] width 157 height 22
type input "[PERSON_NAME]/0920112091/52"
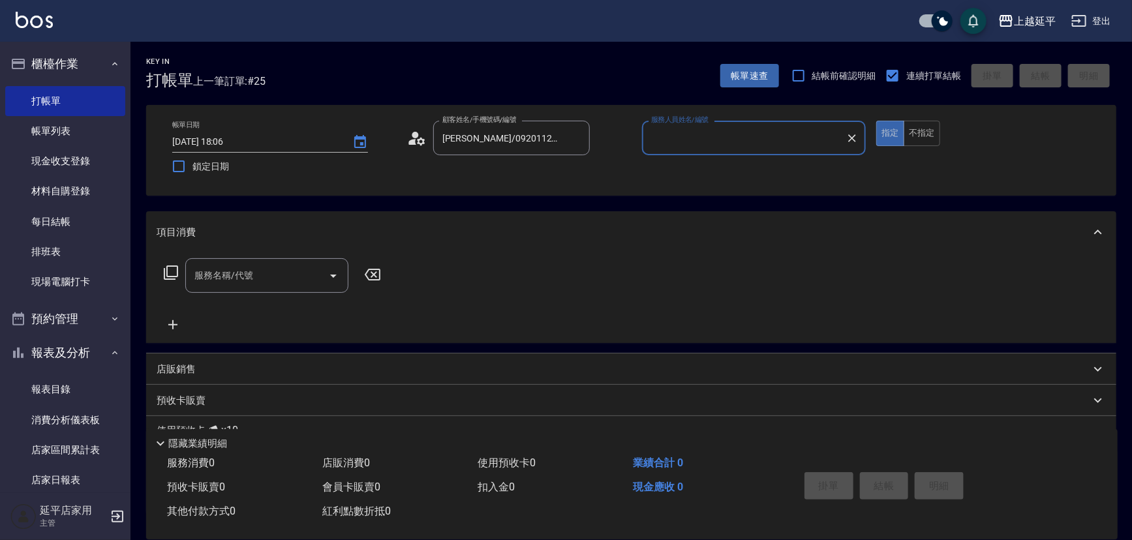
type input "[PERSON_NAME]-12"
click at [171, 271] on icon at bounding box center [171, 273] width 16 height 16
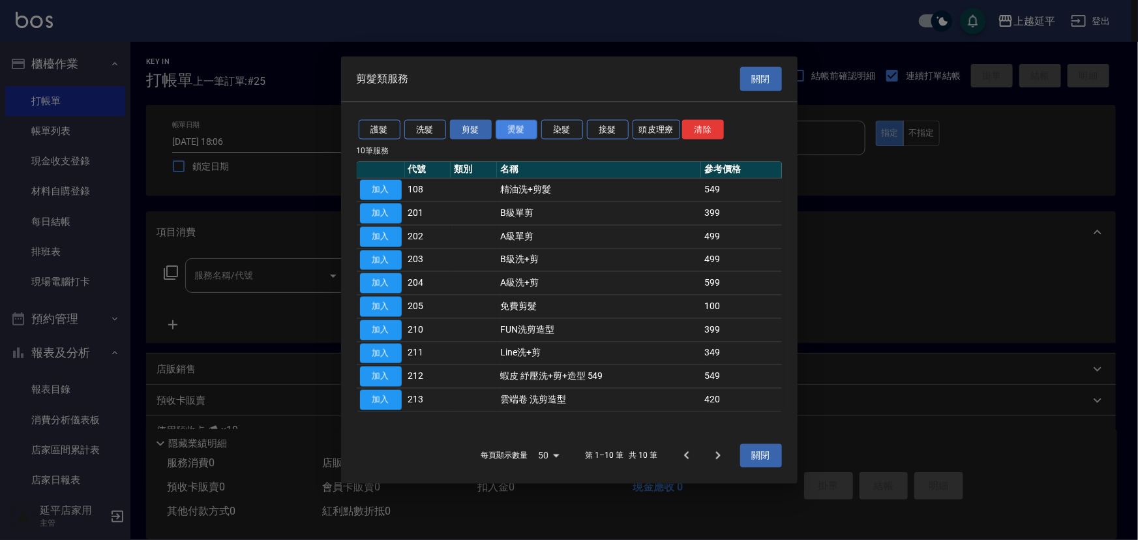
click at [518, 130] on button "燙髮" at bounding box center [517, 129] width 42 height 20
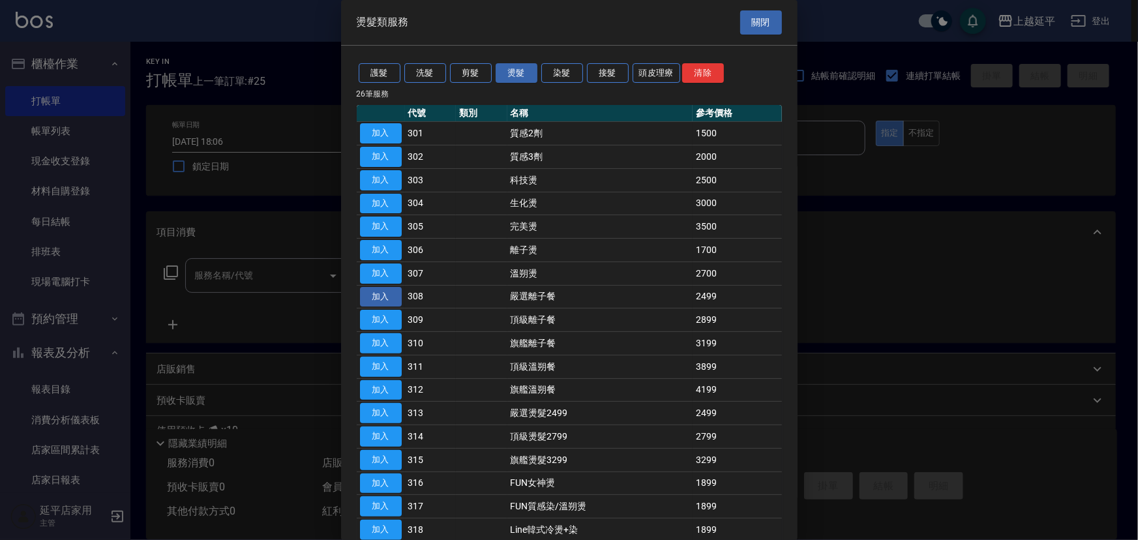
click at [389, 292] on button "加入" at bounding box center [381, 297] width 42 height 20
type input "嚴選離子餐(308)"
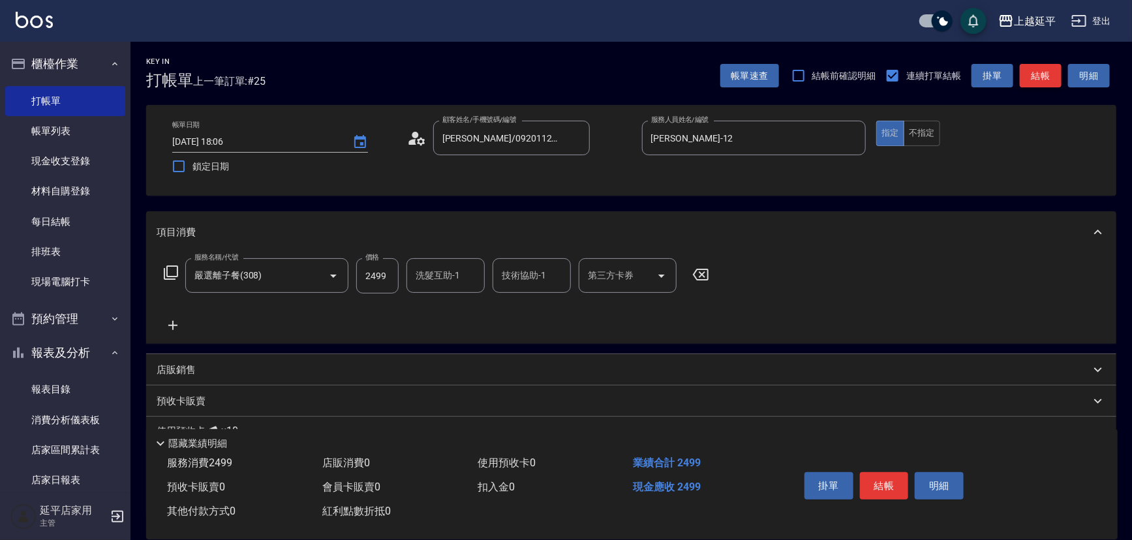
click at [1035, 80] on button "結帳" at bounding box center [1040, 76] width 42 height 24
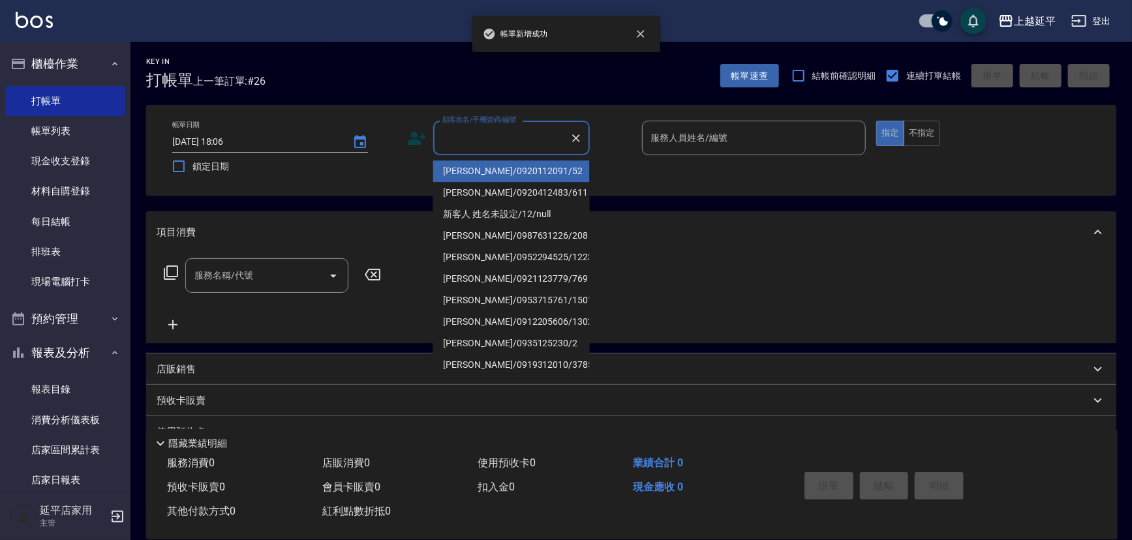
click at [516, 141] on input "顧客姓名/手機號碼/編號" at bounding box center [501, 138] width 125 height 23
click at [513, 164] on li "[PERSON_NAME]/0920112091/52" at bounding box center [511, 171] width 157 height 22
type input "[PERSON_NAME]/0920112091/52"
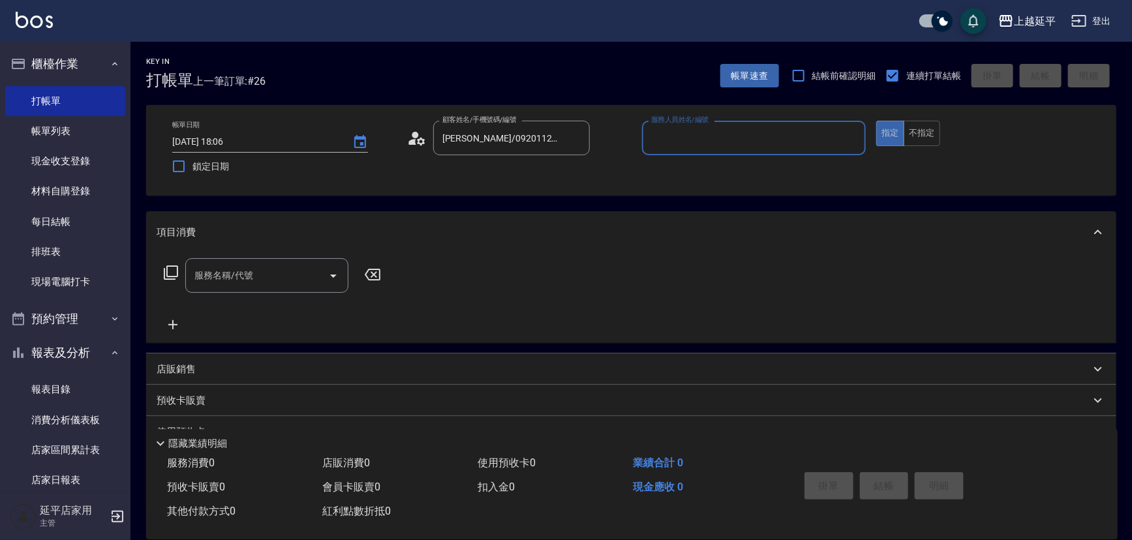
type input "[PERSON_NAME]-12"
click at [278, 268] on input "服務名稱/代號" at bounding box center [257, 275] width 132 height 23
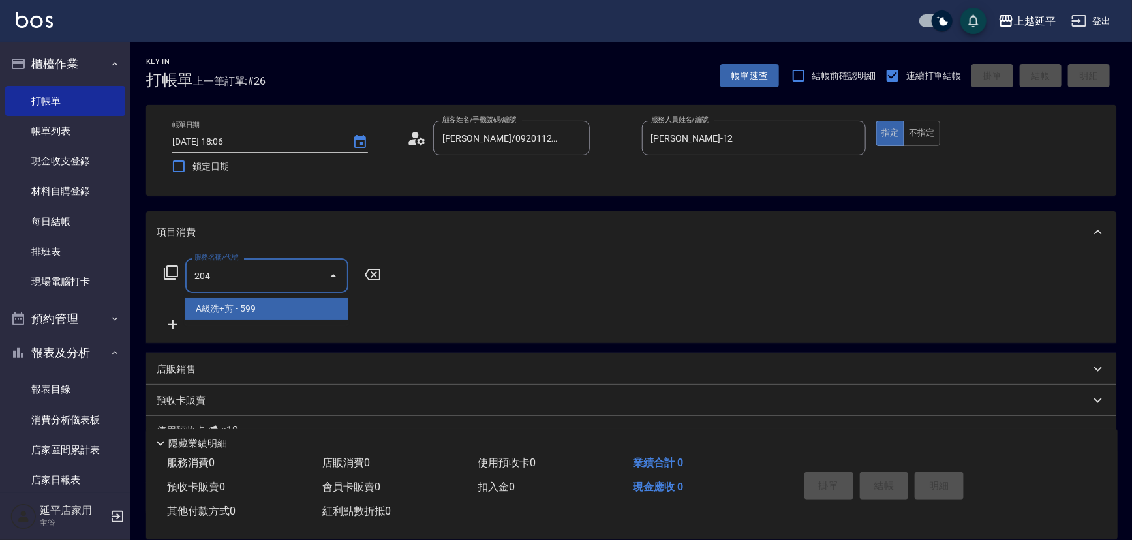
click at [290, 303] on span "A級洗+剪 - 599" at bounding box center [266, 309] width 163 height 22
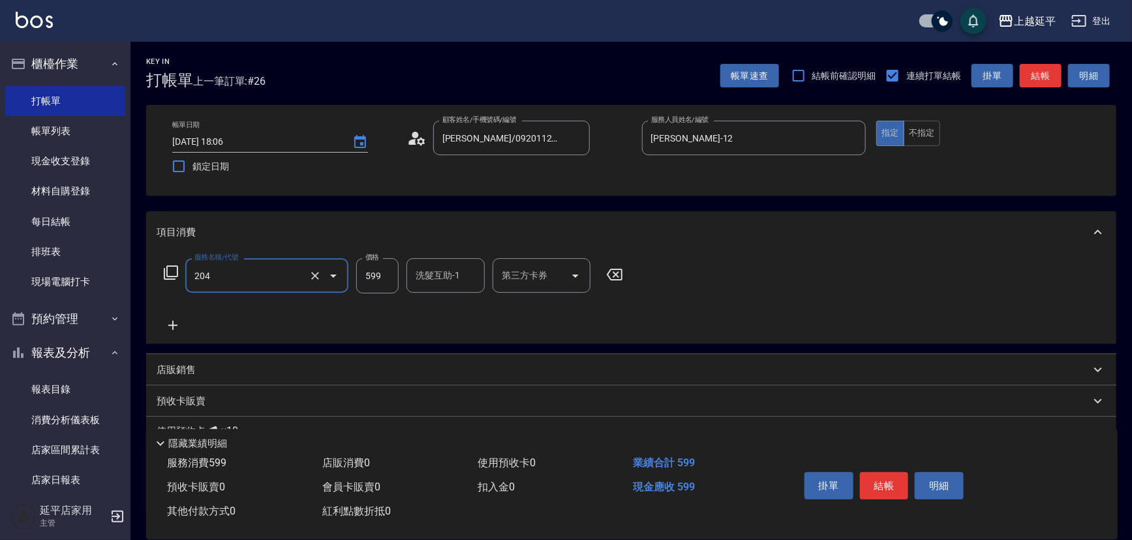
type input "A級洗+剪(204)"
click at [421, 278] on input "洗髮互助-1" at bounding box center [445, 275] width 67 height 23
click at [437, 312] on span "恩恩 -23" at bounding box center [432, 309] width 31 height 14
type input "恩恩-23"
click at [1045, 80] on button "結帳" at bounding box center [1040, 76] width 42 height 24
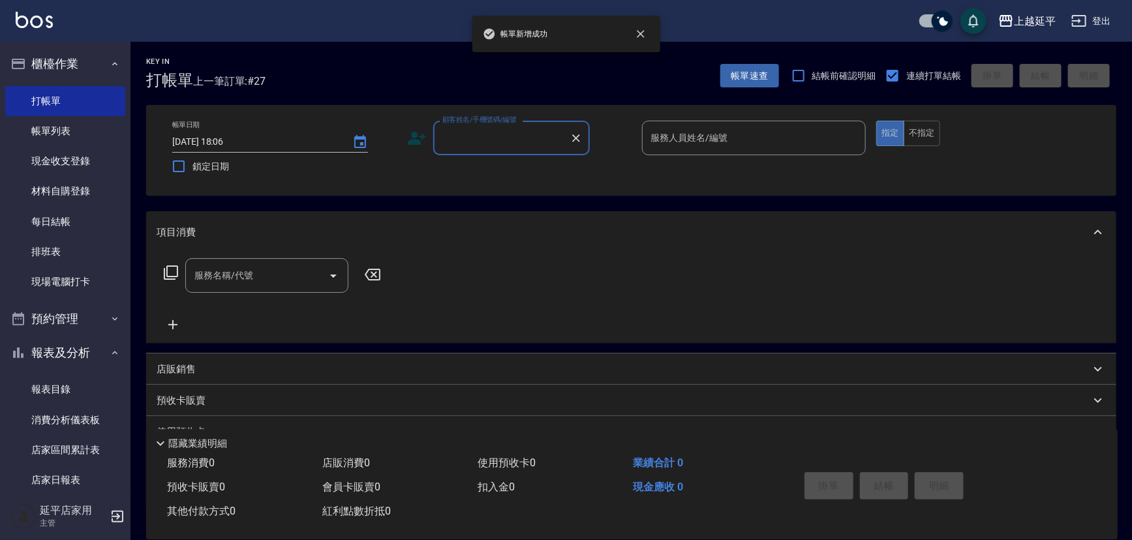
click at [504, 143] on input "顧客姓名/手機號碼/編號" at bounding box center [501, 138] width 125 height 23
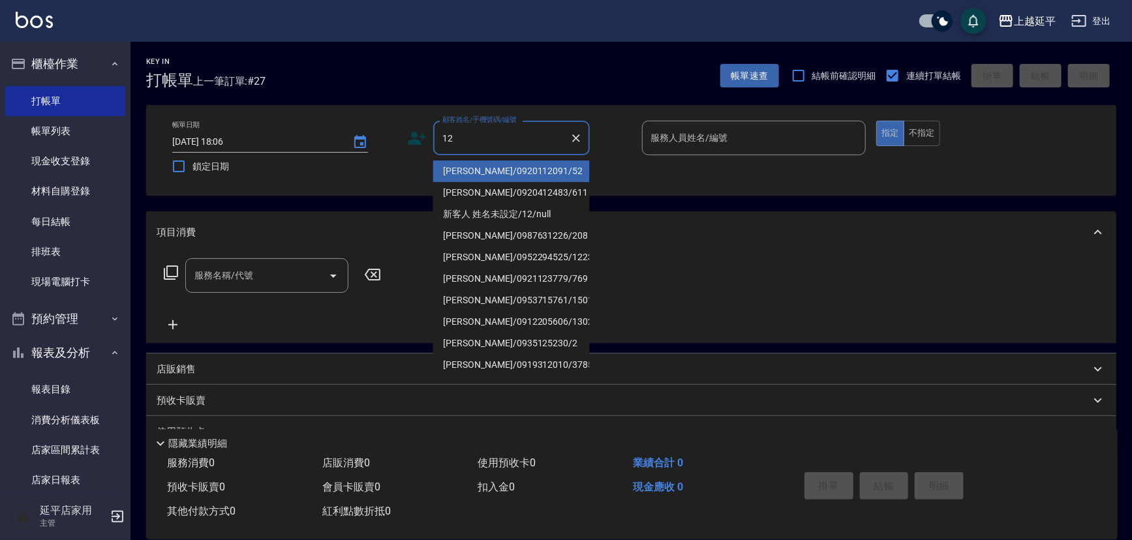
click at [499, 162] on li "[PERSON_NAME]/0920112091/52" at bounding box center [511, 171] width 157 height 22
type input "[PERSON_NAME]/0920112091/52"
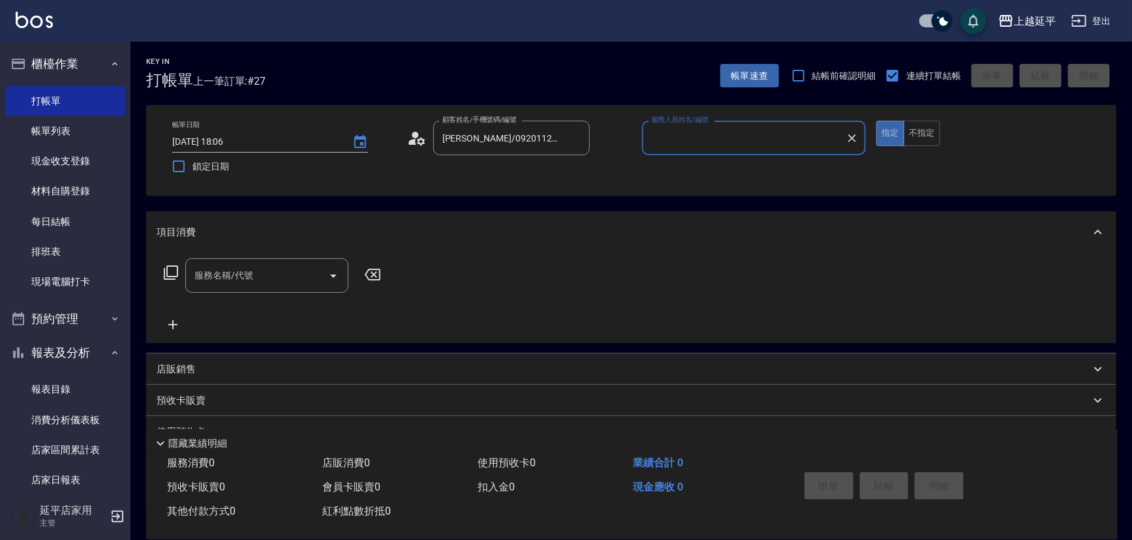
type input "[PERSON_NAME]-12"
click at [277, 279] on input "服務名稱/代號" at bounding box center [257, 275] width 132 height 23
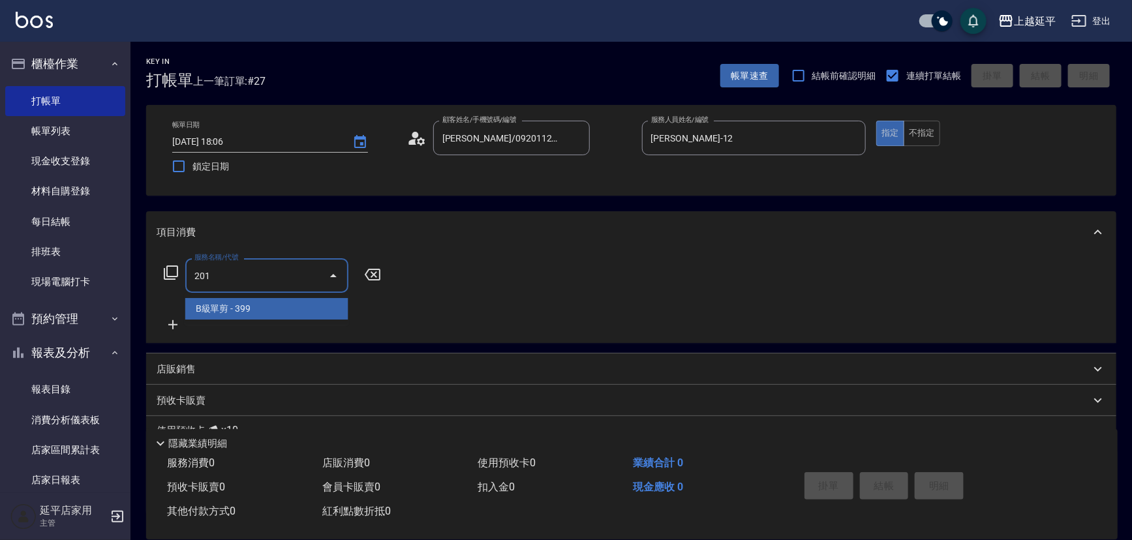
click at [284, 306] on span "B級單剪 - 399" at bounding box center [266, 309] width 163 height 22
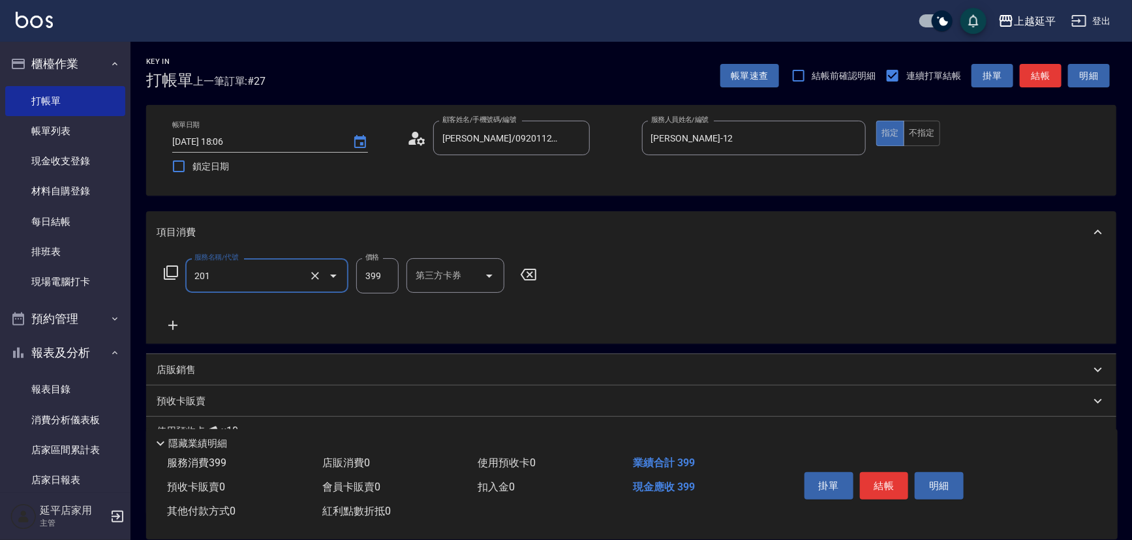
type input "B級單剪(201)"
click at [380, 274] on input "399" at bounding box center [377, 275] width 42 height 35
type input "499"
click at [886, 484] on button "結帳" at bounding box center [884, 485] width 49 height 27
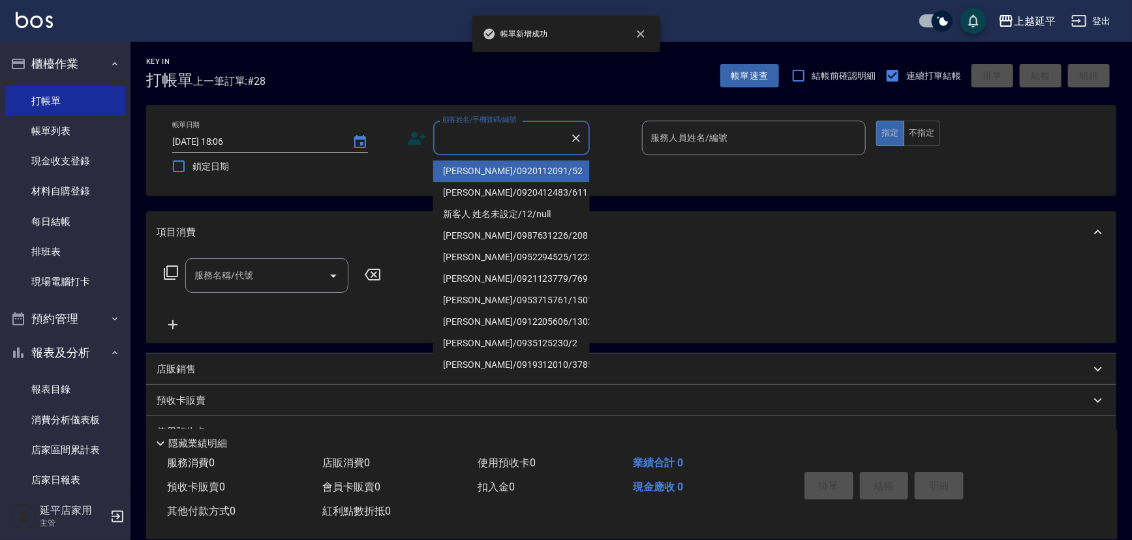
click at [506, 136] on input "顧客姓名/手機號碼/編號" at bounding box center [501, 138] width 125 height 23
click at [511, 173] on li "[PERSON_NAME]/0920112091/52" at bounding box center [511, 171] width 157 height 22
type input "[PERSON_NAME]/0920112091/52"
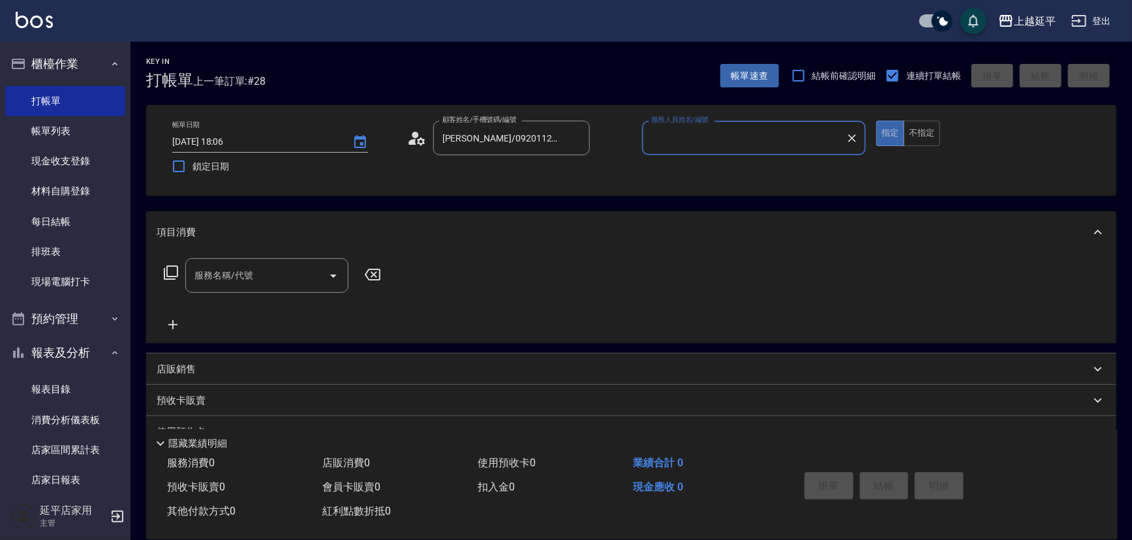
type input "[PERSON_NAME]-12"
click at [284, 271] on input "服務名稱/代號" at bounding box center [257, 275] width 132 height 23
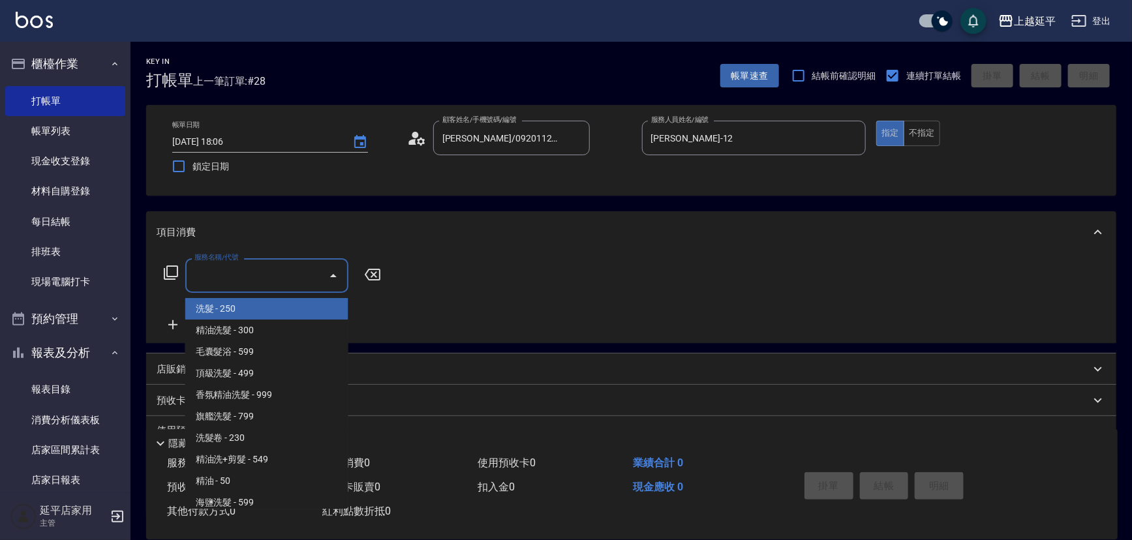
click at [172, 267] on icon at bounding box center [171, 273] width 16 height 16
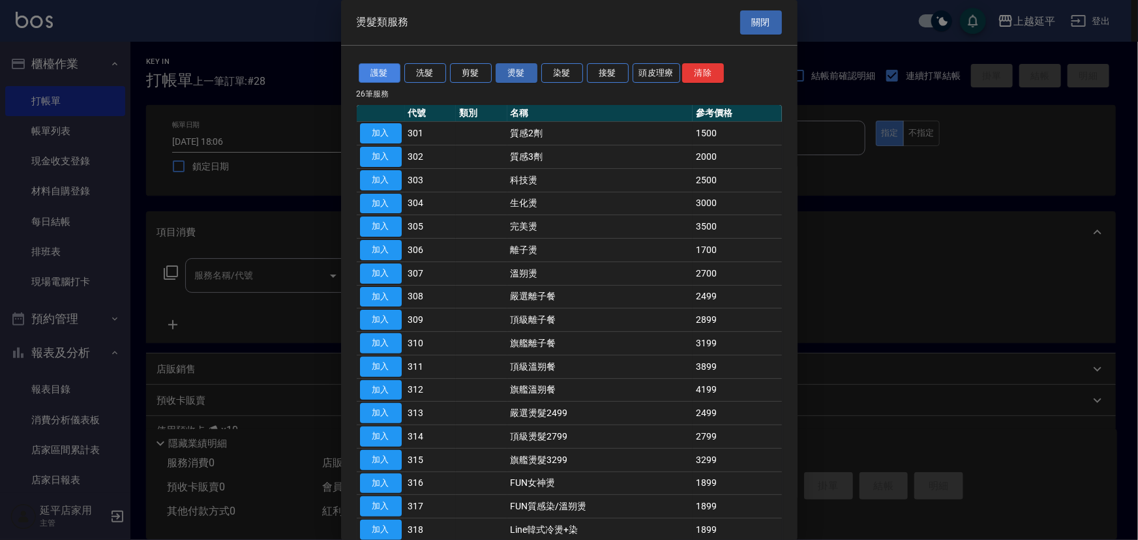
click at [387, 73] on button "護髮" at bounding box center [380, 73] width 42 height 20
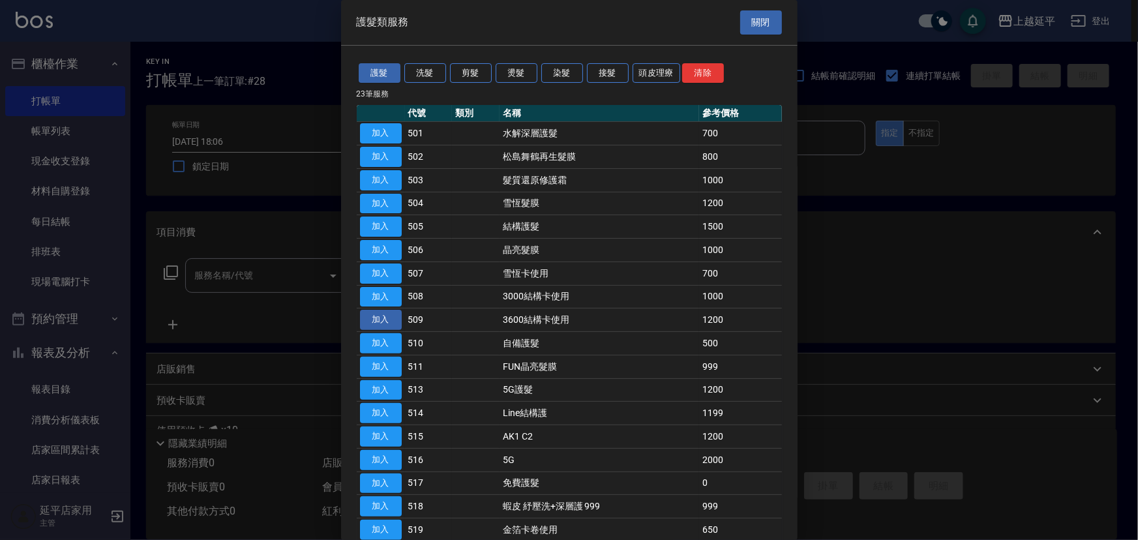
click at [389, 322] on button "加入" at bounding box center [381, 320] width 42 height 20
type input "3600結構卡使用(509)"
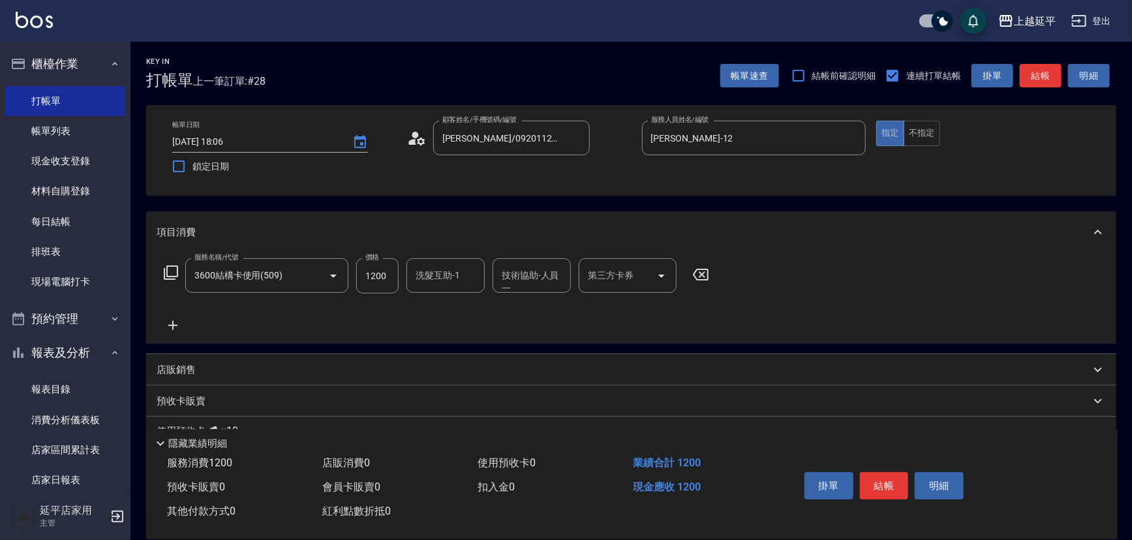
click at [612, 275] on div "第三方卡券 第三方卡券" at bounding box center [628, 275] width 98 height 35
click at [609, 311] on span "舊有卡券" at bounding box center [628, 309] width 98 height 22
type input "舊有卡券"
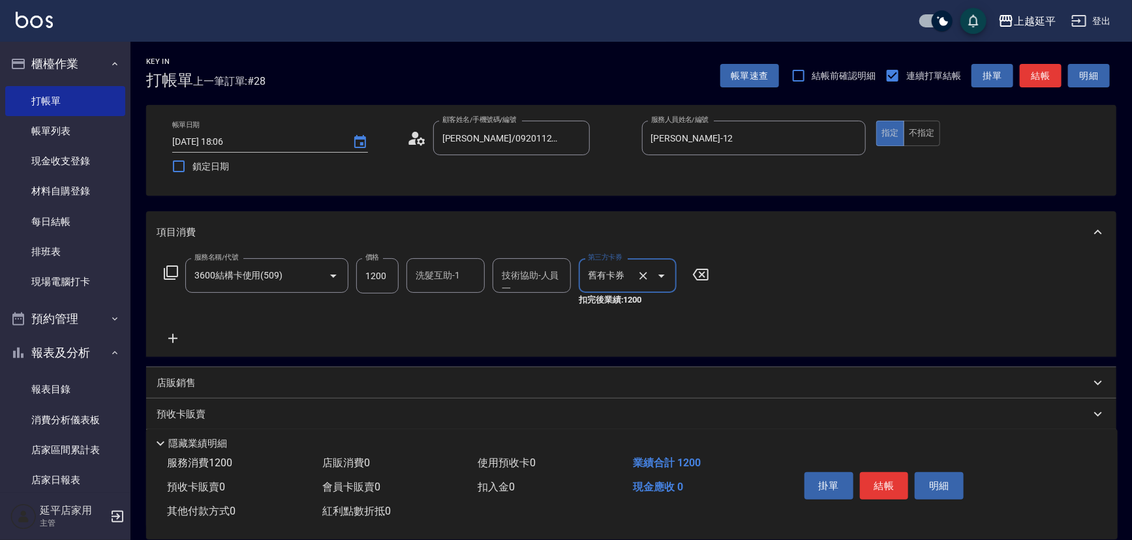
click at [452, 279] on div "洗髮互助-1 洗髮互助-1" at bounding box center [445, 275] width 78 height 35
click at [464, 309] on div "[PERSON_NAME]-1" at bounding box center [445, 309] width 78 height 22
type input "[PERSON_NAME]-1"
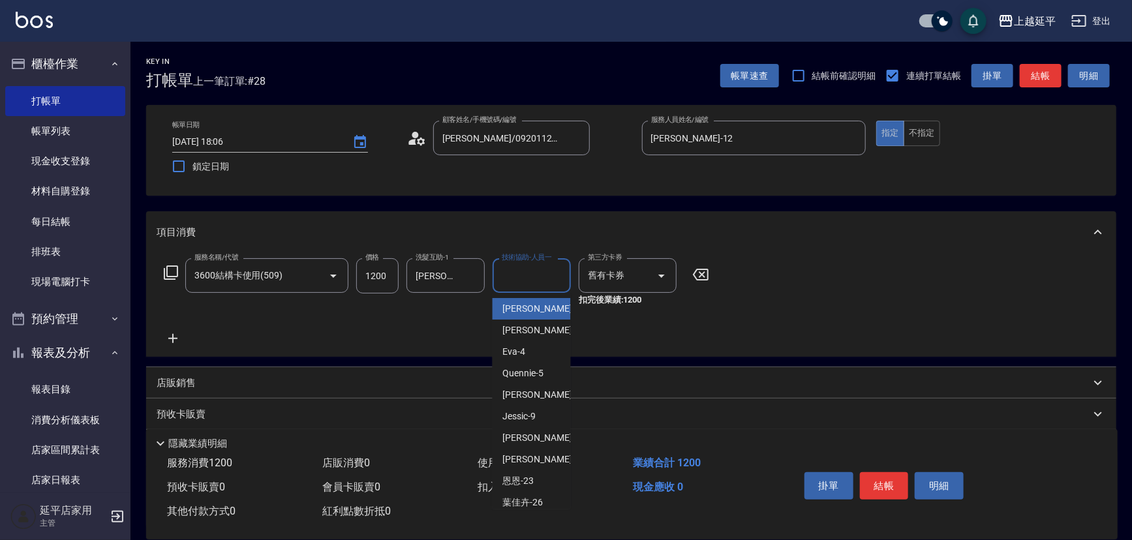
click at [530, 284] on input "技術協助-人員一" at bounding box center [531, 275] width 67 height 23
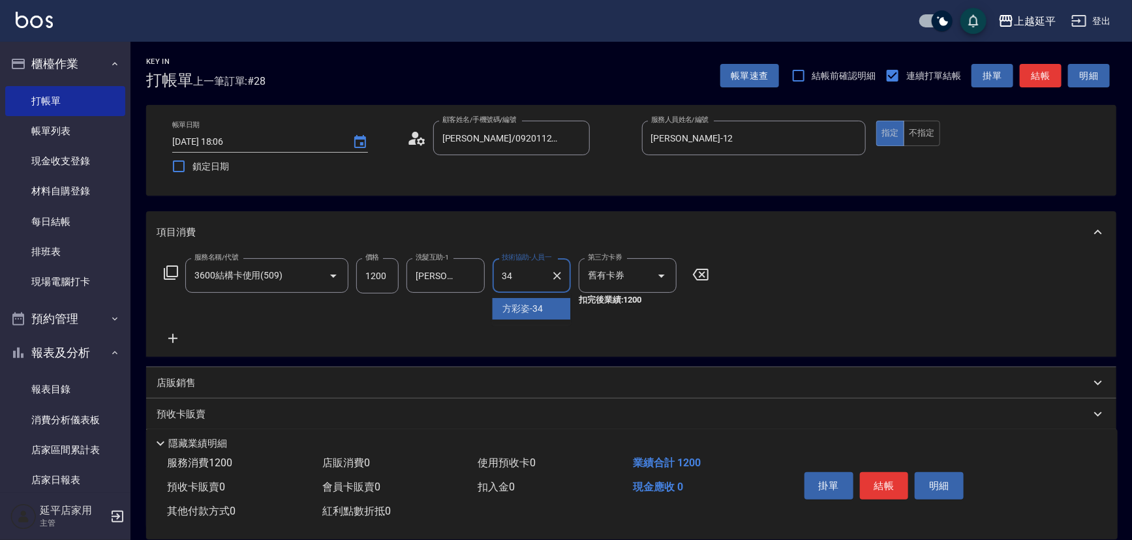
click at [543, 307] on div "[PERSON_NAME]-34" at bounding box center [531, 309] width 78 height 22
type input "方彩姿-34"
click at [881, 479] on button "結帳" at bounding box center [884, 485] width 49 height 27
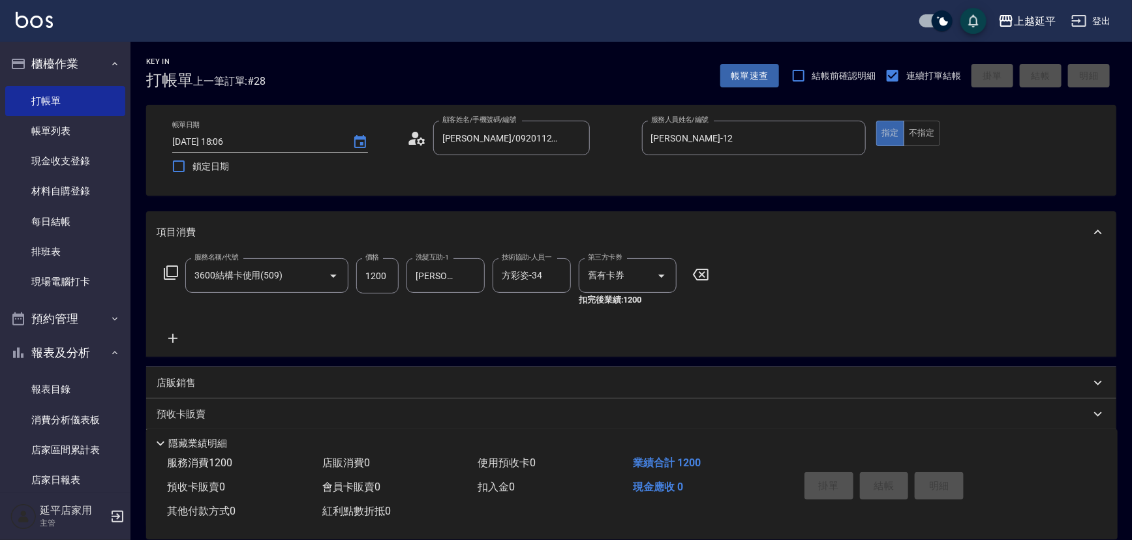
type input "[DATE] 18:07"
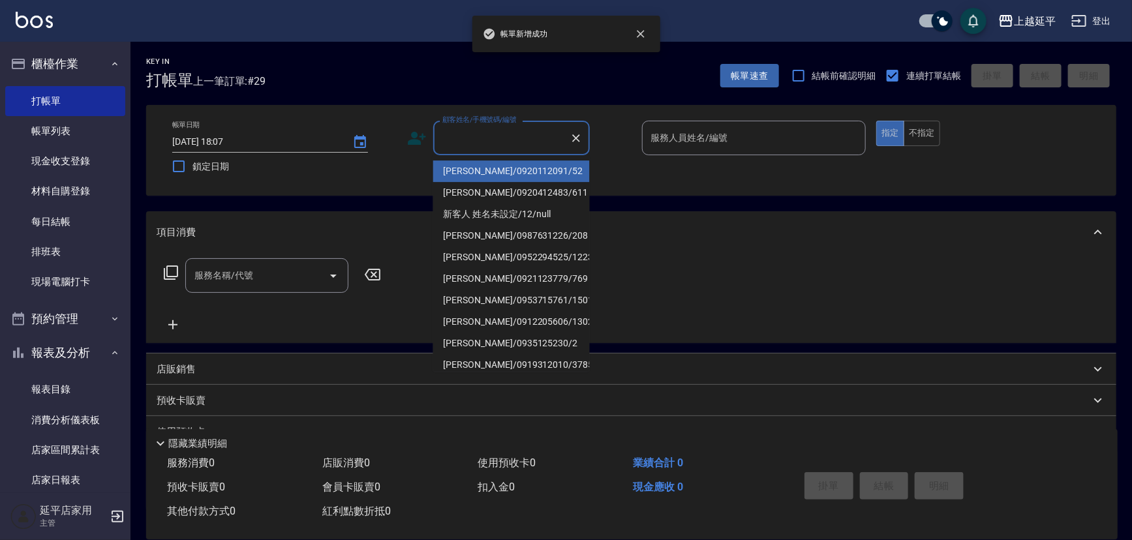
click at [521, 141] on input "顧客姓名/手機號碼/編號" at bounding box center [501, 138] width 125 height 23
click at [524, 165] on li "[PERSON_NAME]/0920112091/52" at bounding box center [511, 171] width 157 height 22
type input "[PERSON_NAME]/0920112091/52"
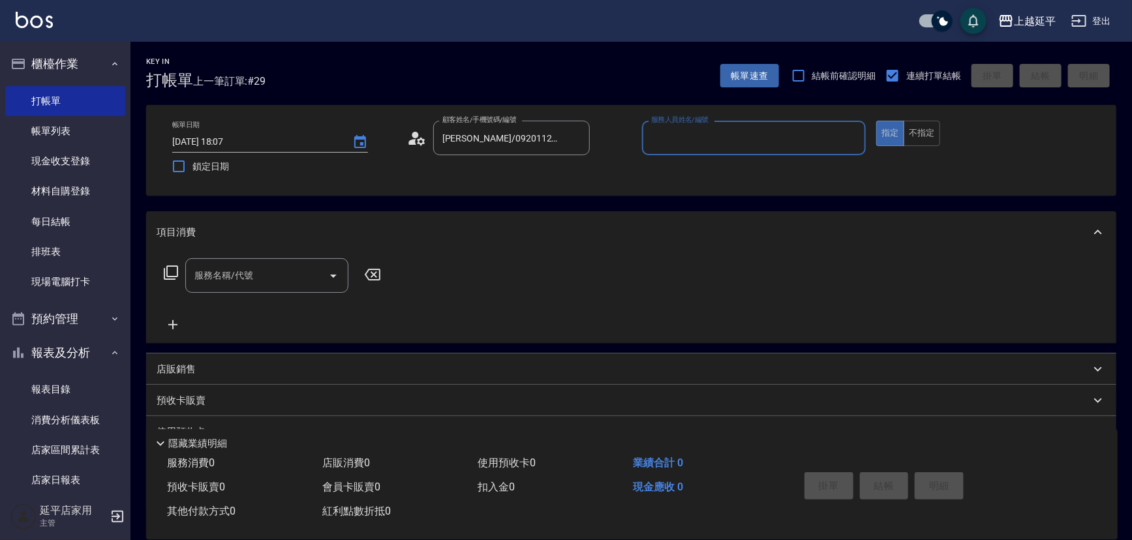
type input "[PERSON_NAME]-12"
click at [304, 275] on input "服務名稱/代號" at bounding box center [257, 275] width 132 height 23
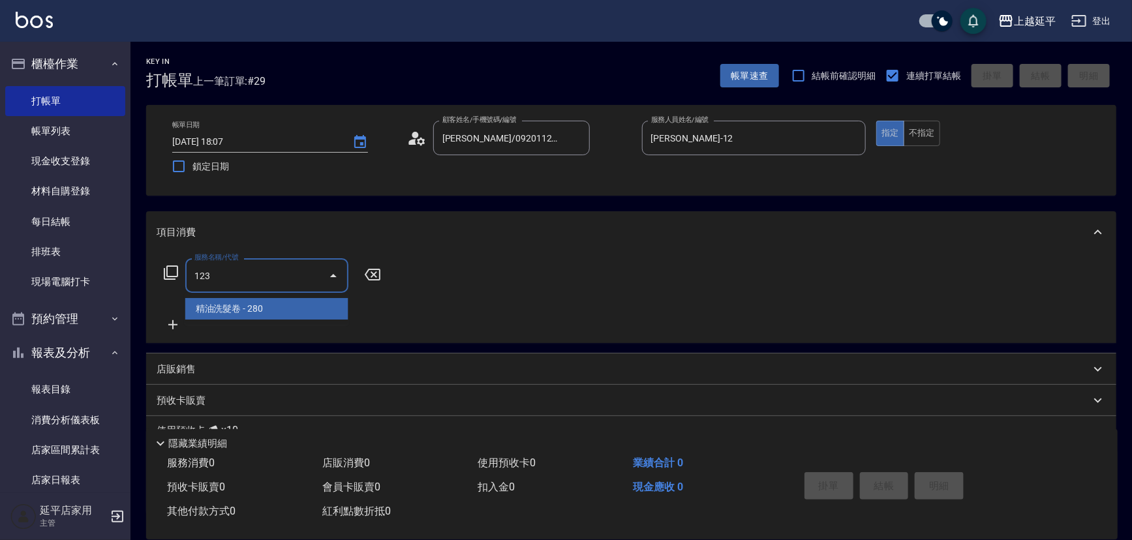
click at [324, 305] on span "精油洗髮卷 - 280" at bounding box center [266, 309] width 163 height 22
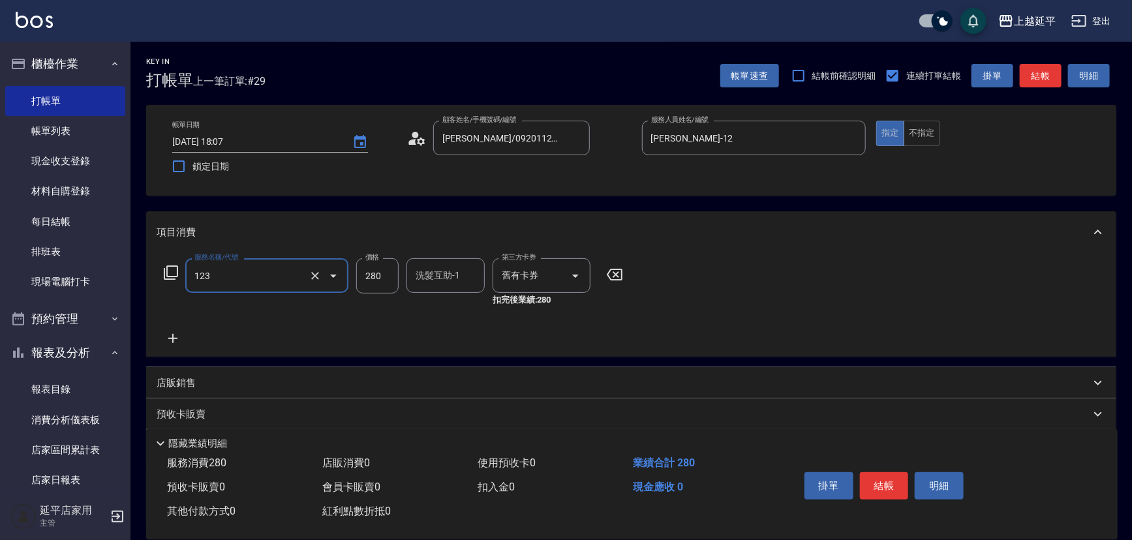
type input "精油洗髮卷(123)"
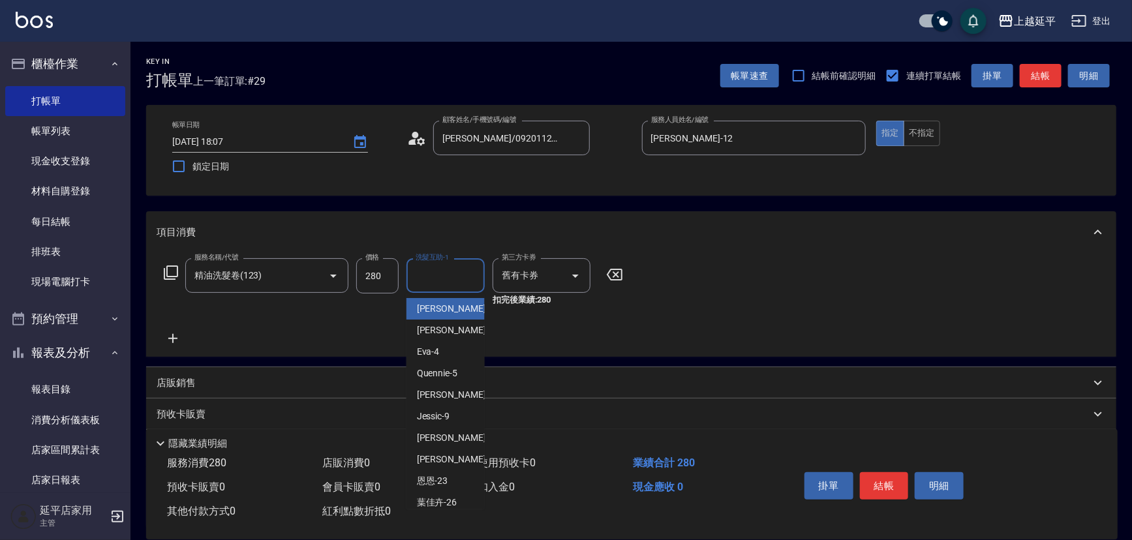
click at [431, 276] on input "洗髮互助-1" at bounding box center [445, 275] width 67 height 23
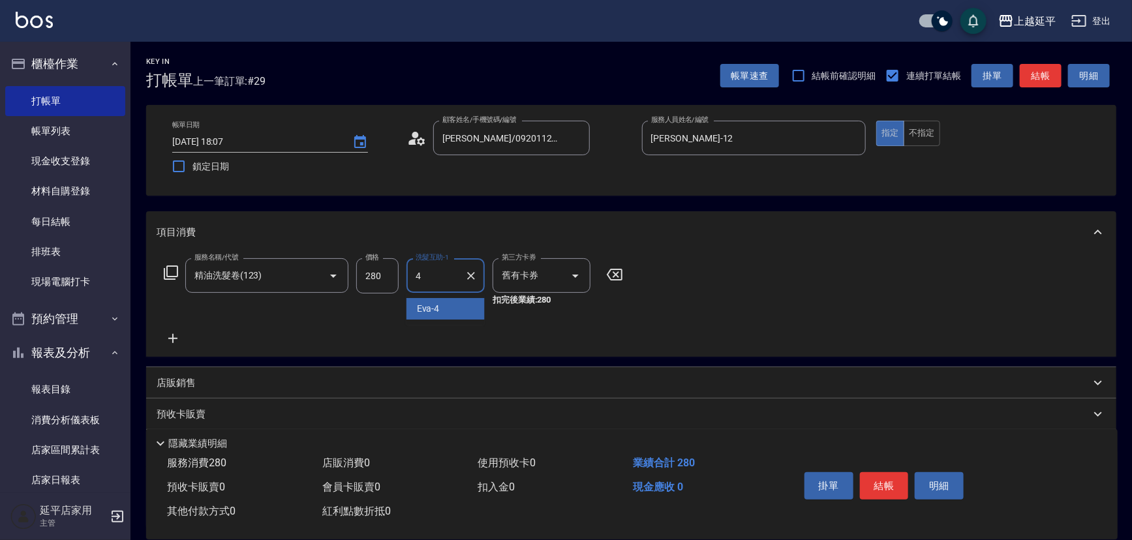
click at [450, 313] on div "[PERSON_NAME] -4" at bounding box center [445, 309] width 78 height 22
type input "[PERSON_NAME]-4"
click at [1044, 76] on button "結帳" at bounding box center [1040, 76] width 42 height 24
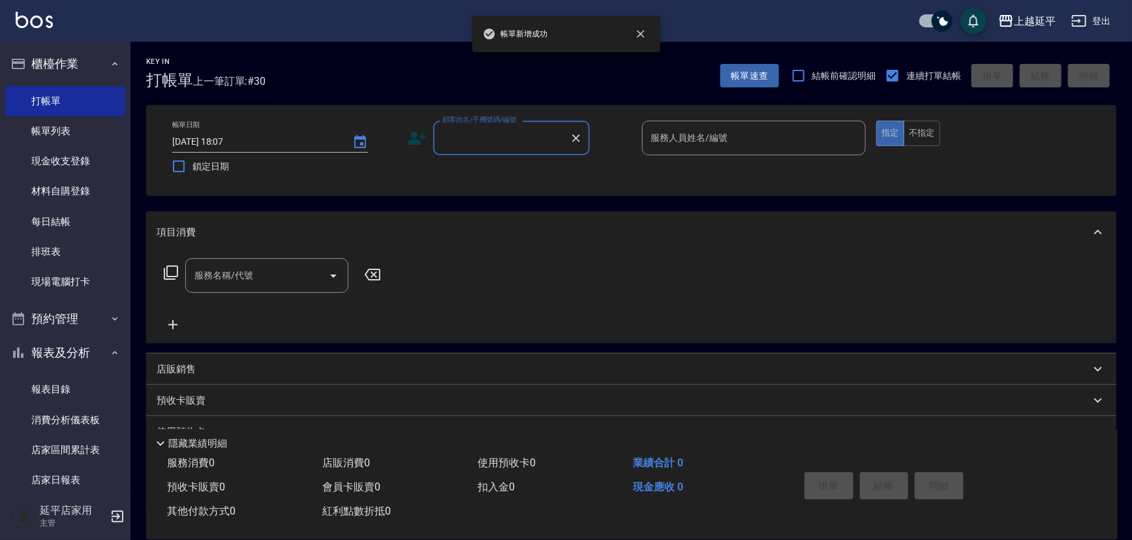
click at [519, 142] on input "顧客姓名/手機號碼/編號" at bounding box center [501, 138] width 125 height 23
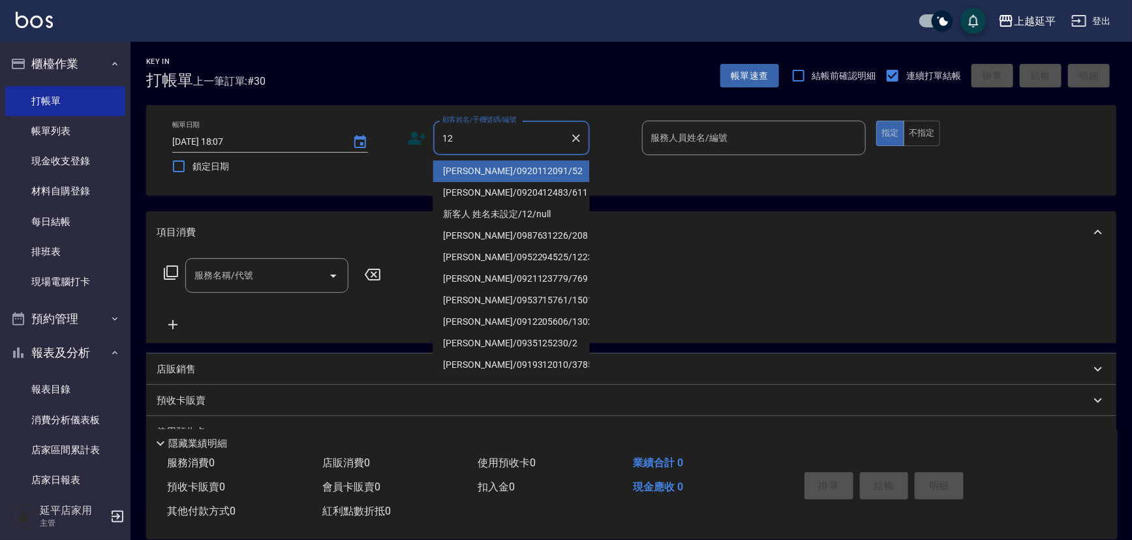
drag, startPoint x: 540, startPoint y: 175, endPoint x: 554, endPoint y: 148, distance: 30.3
click at [545, 162] on li "[PERSON_NAME]/0920112091/52" at bounding box center [511, 171] width 157 height 22
type input "[PERSON_NAME]/0920112091/52"
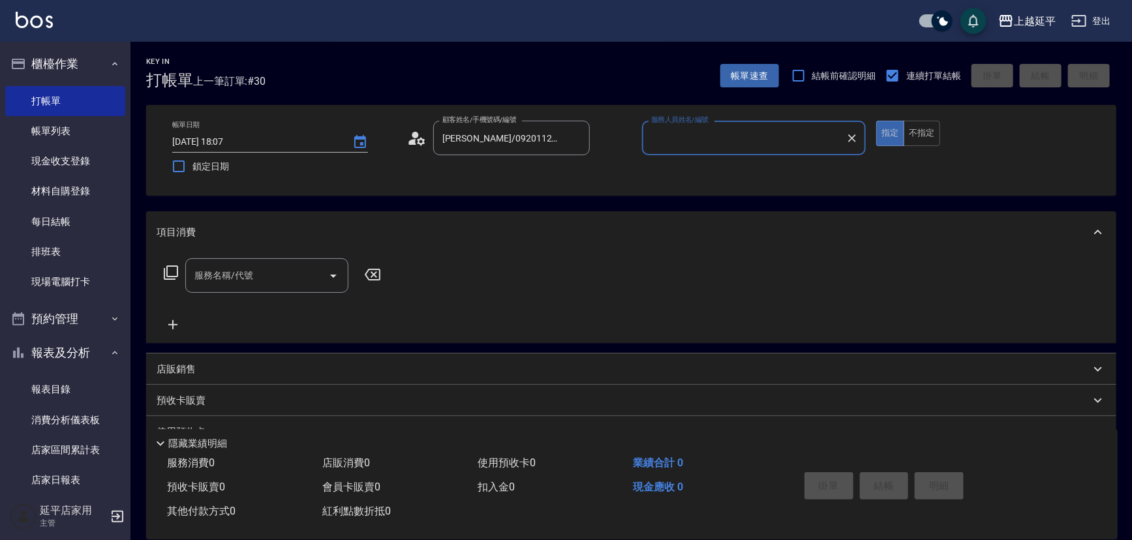
type input "[PERSON_NAME]-12"
click at [280, 283] on input "服務名稱/代號" at bounding box center [257, 275] width 132 height 23
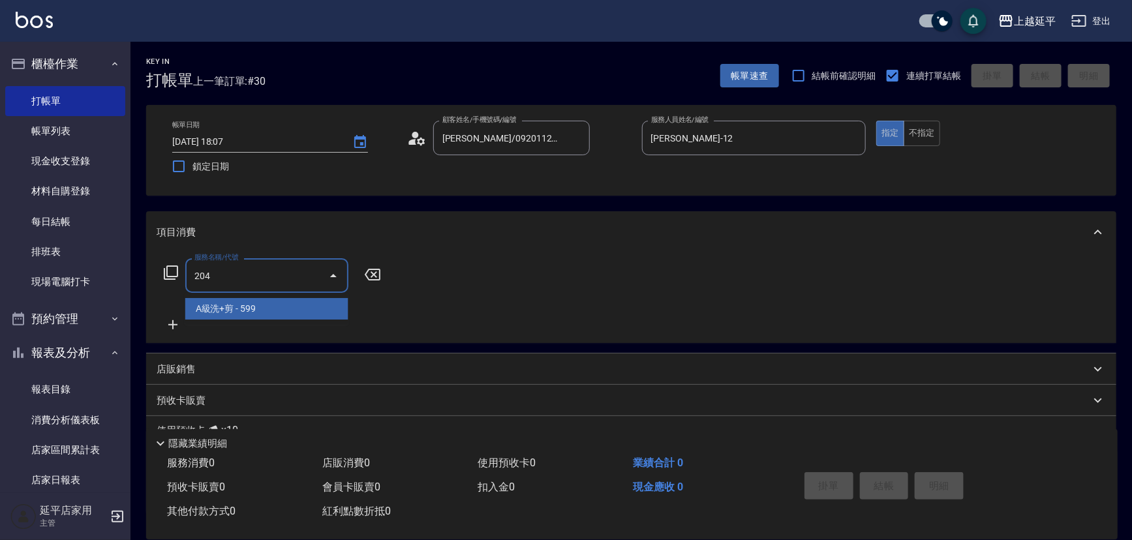
click at [298, 318] on span "A級洗+剪 - 599" at bounding box center [266, 309] width 163 height 22
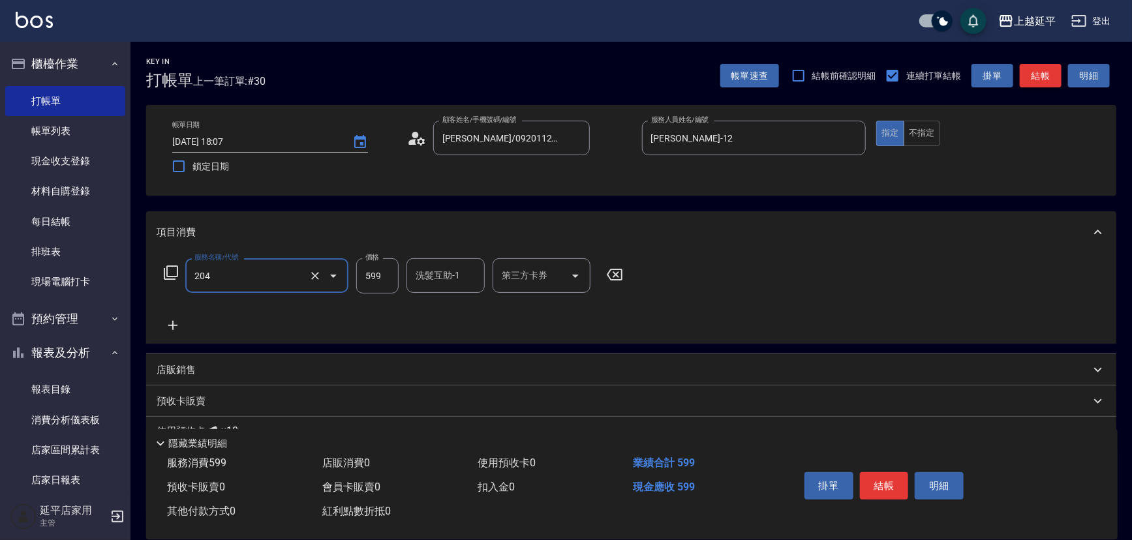
type input "A級洗+剪(204)"
click at [1048, 77] on button "結帳" at bounding box center [1040, 76] width 42 height 24
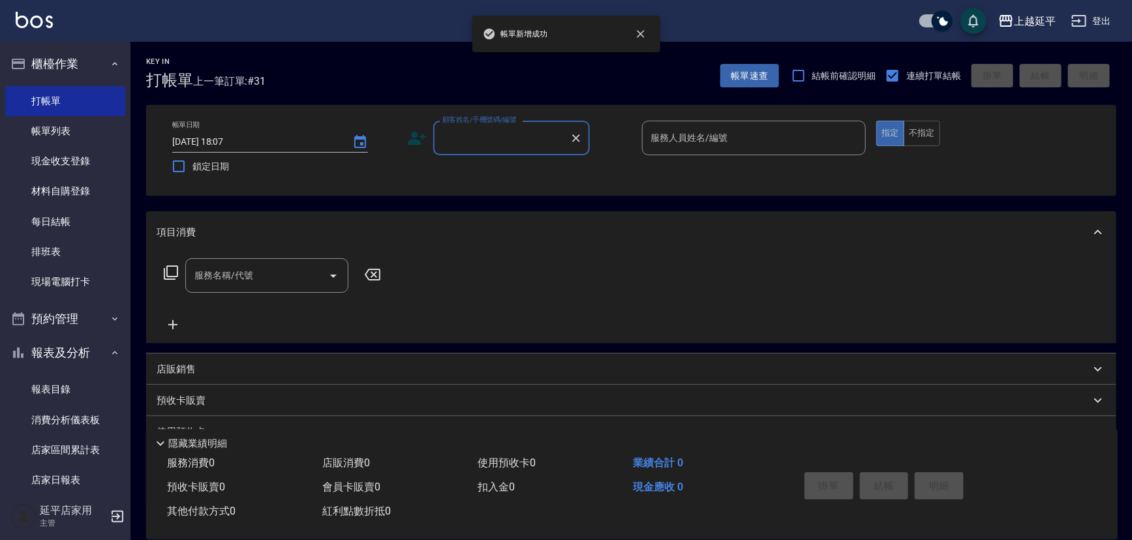
click at [494, 145] on input "顧客姓名/手機號碼/編號" at bounding box center [501, 138] width 125 height 23
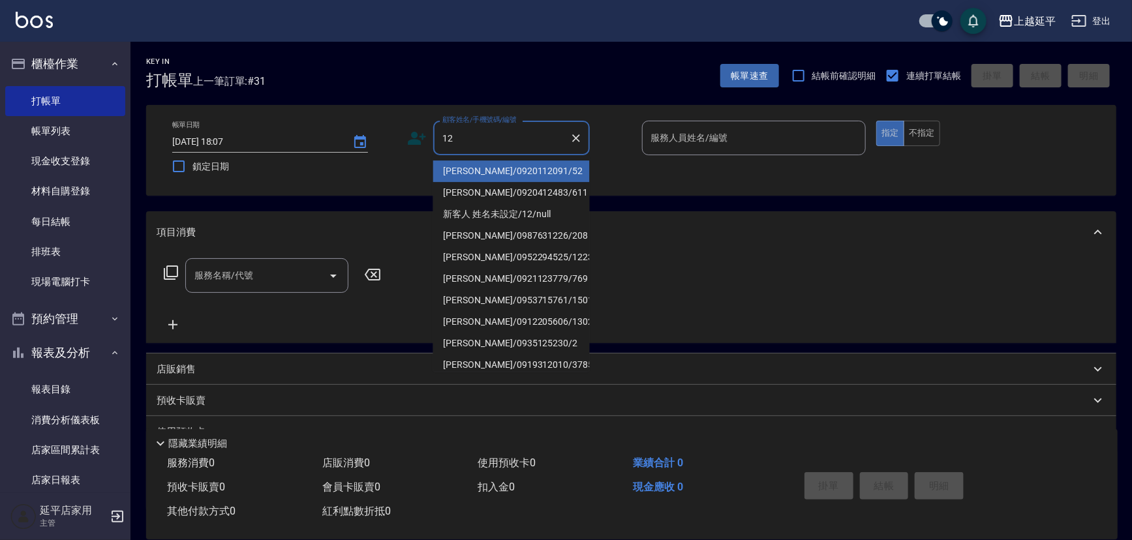
click at [489, 165] on li "[PERSON_NAME]/0920112091/52" at bounding box center [511, 171] width 157 height 22
type input "[PERSON_NAME]/0920112091/52"
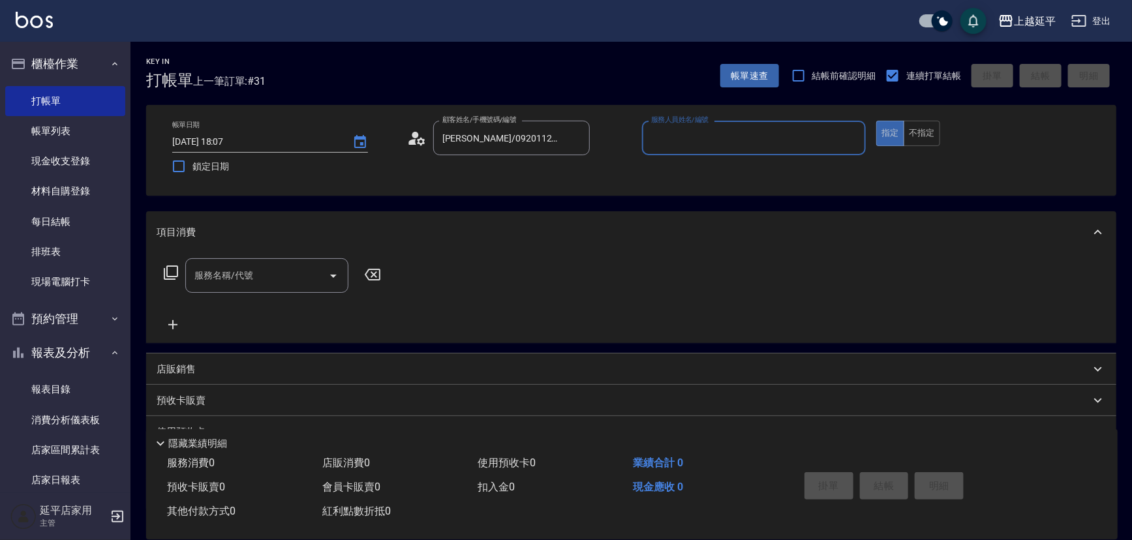
type input "[PERSON_NAME]-12"
click at [926, 128] on button "不指定" at bounding box center [921, 133] width 37 height 25
click at [287, 276] on input "服務名稱/代號" at bounding box center [257, 275] width 132 height 23
type input "0"
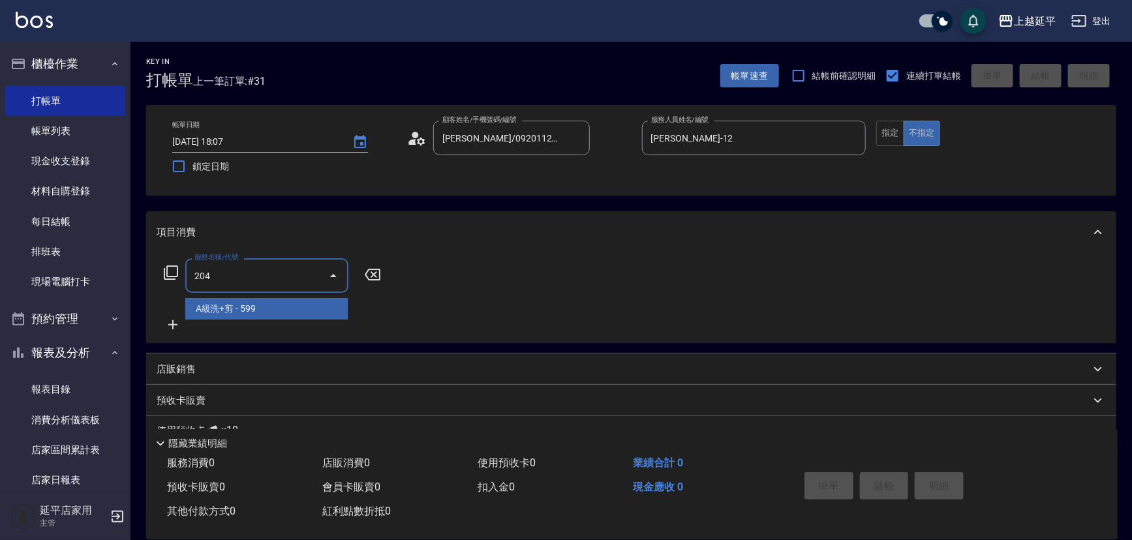
click at [318, 299] on span "A級洗+剪 - 599" at bounding box center [266, 309] width 163 height 22
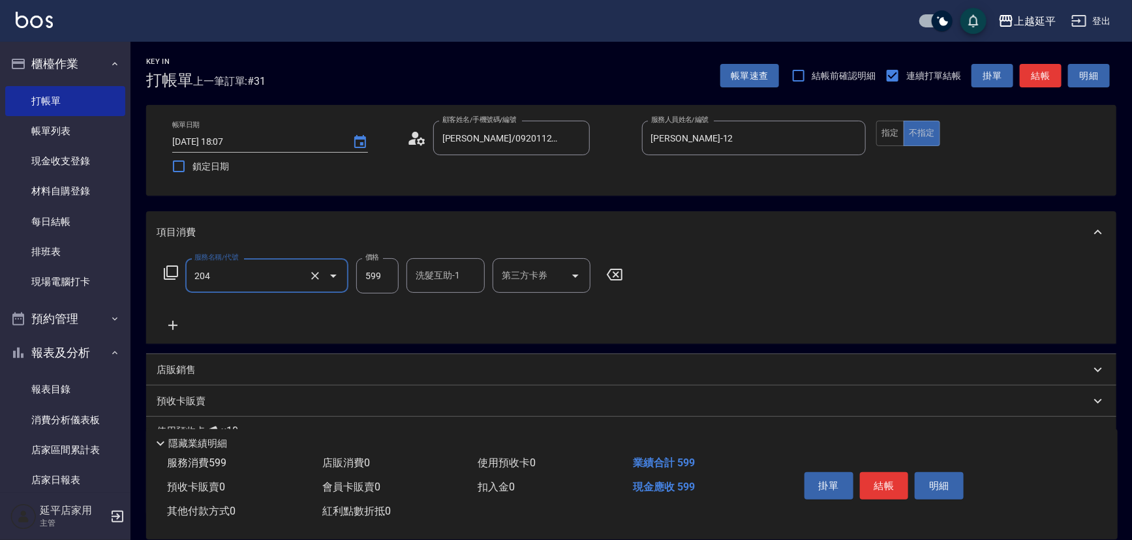
click at [372, 277] on input "599" at bounding box center [377, 275] width 42 height 35
type input "A級洗+剪(204)"
type input "499"
click at [446, 275] on div "洗髮互助-1 洗髮互助-1" at bounding box center [445, 275] width 78 height 35
click at [453, 312] on div "恩恩 -23" at bounding box center [445, 309] width 78 height 22
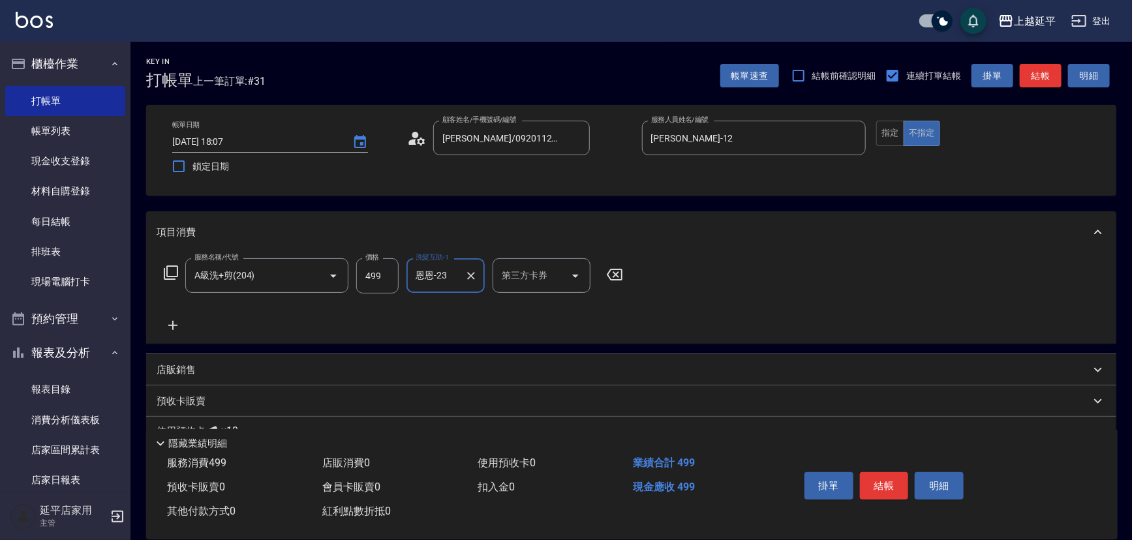
type input "恩恩-23"
click at [1048, 81] on button "結帳" at bounding box center [1040, 76] width 42 height 24
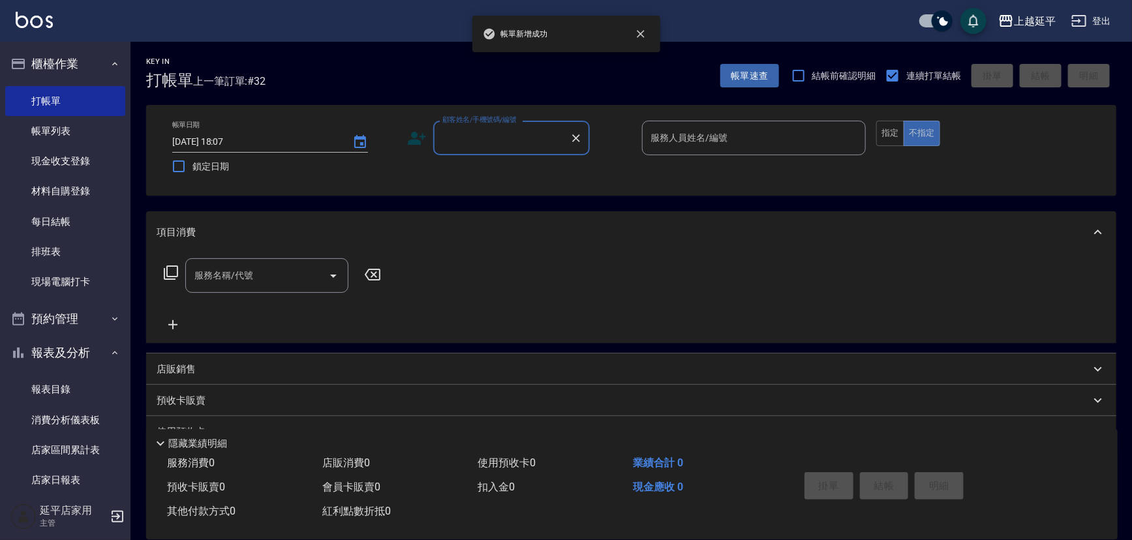
click at [512, 153] on div "顧客姓名/手機號碼/編號" at bounding box center [511, 138] width 157 height 35
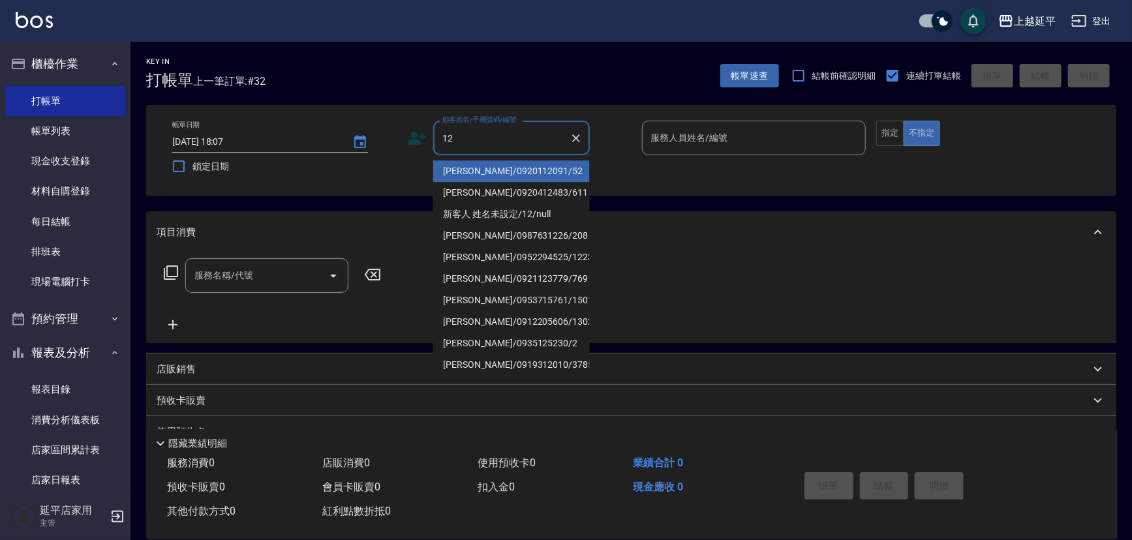
click at [516, 172] on li "[PERSON_NAME]/0920112091/52" at bounding box center [511, 171] width 157 height 22
type input "[PERSON_NAME]/0920112091/52"
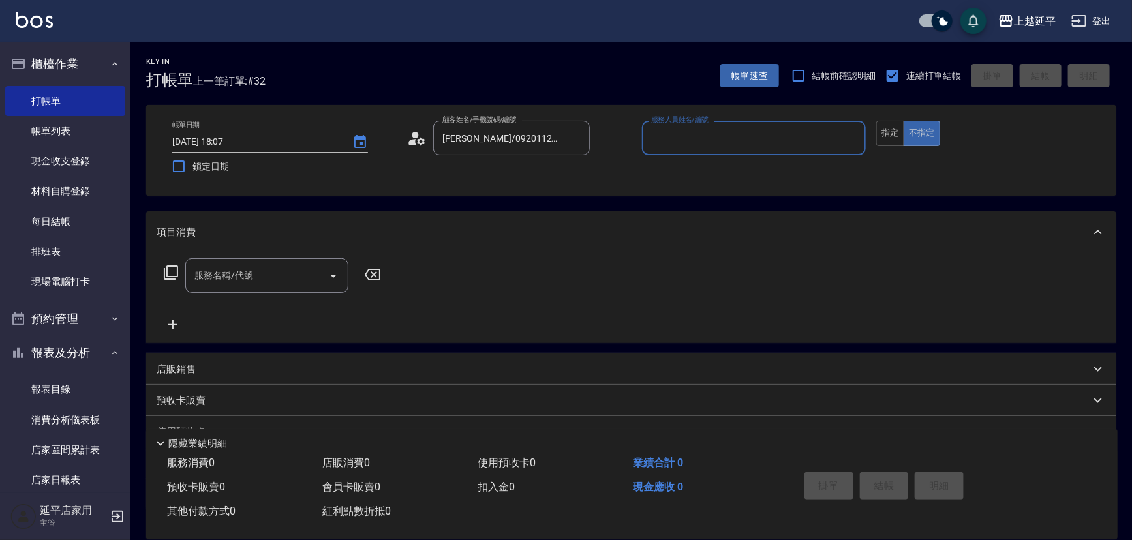
type input "[PERSON_NAME]-12"
drag, startPoint x: 888, startPoint y: 134, endPoint x: 838, endPoint y: 143, distance: 51.2
click at [888, 133] on button "指定" at bounding box center [890, 133] width 28 height 25
click at [273, 273] on input "服務名稱/代號" at bounding box center [257, 275] width 132 height 23
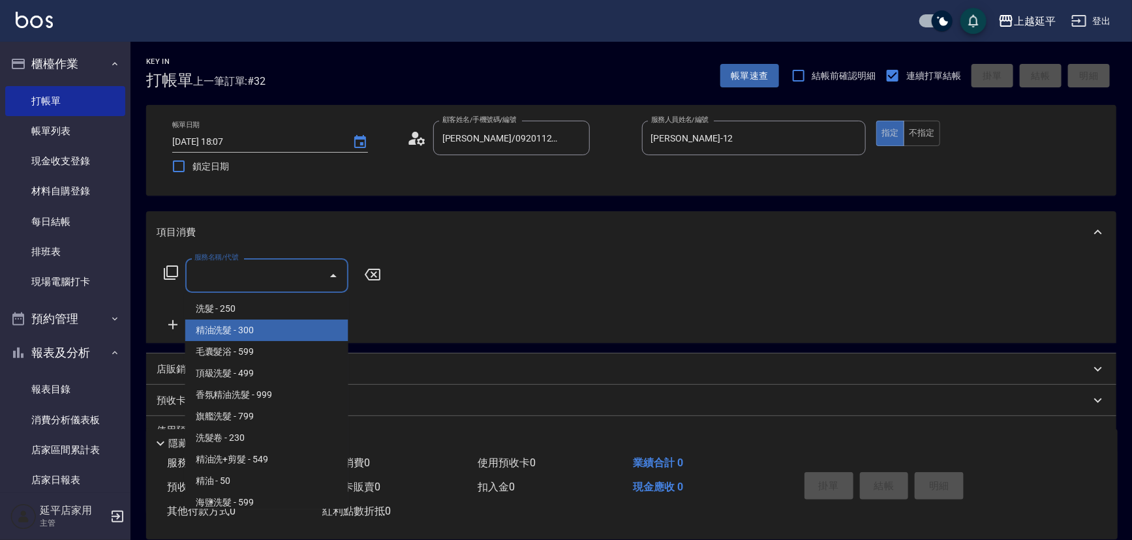
click at [279, 329] on span "精油洗髮 - 300" at bounding box center [266, 331] width 163 height 22
type input "精油洗髮(102)"
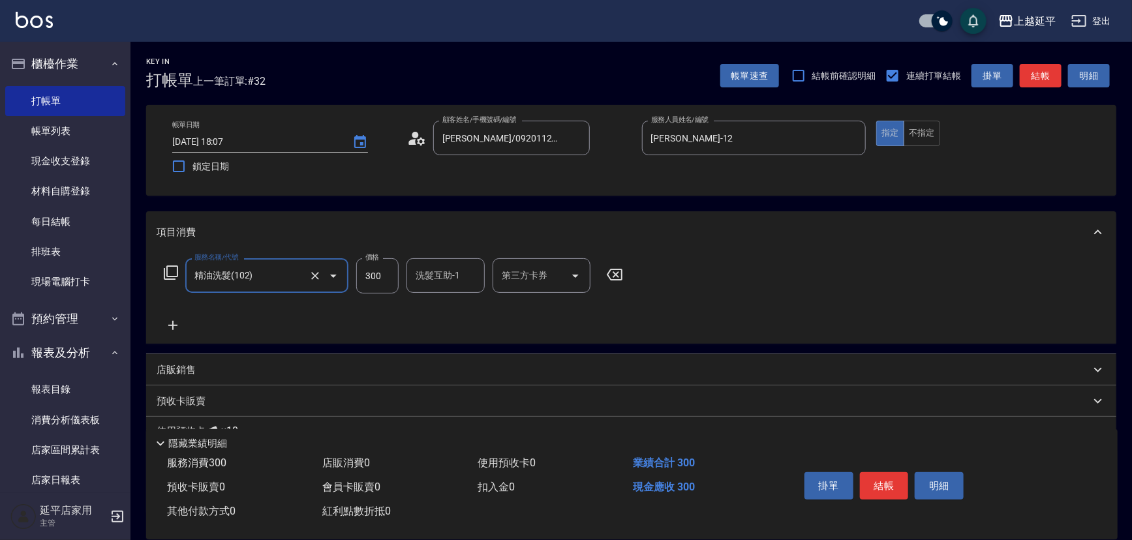
click at [433, 277] on div "洗髮互助-1 洗髮互助-1" at bounding box center [445, 275] width 78 height 35
click at [451, 305] on div "恩恩 -23" at bounding box center [445, 309] width 78 height 22
type input "恩恩-23"
drag, startPoint x: 882, startPoint y: 483, endPoint x: 926, endPoint y: 464, distance: 47.6
click at [892, 479] on button "結帳" at bounding box center [884, 485] width 49 height 27
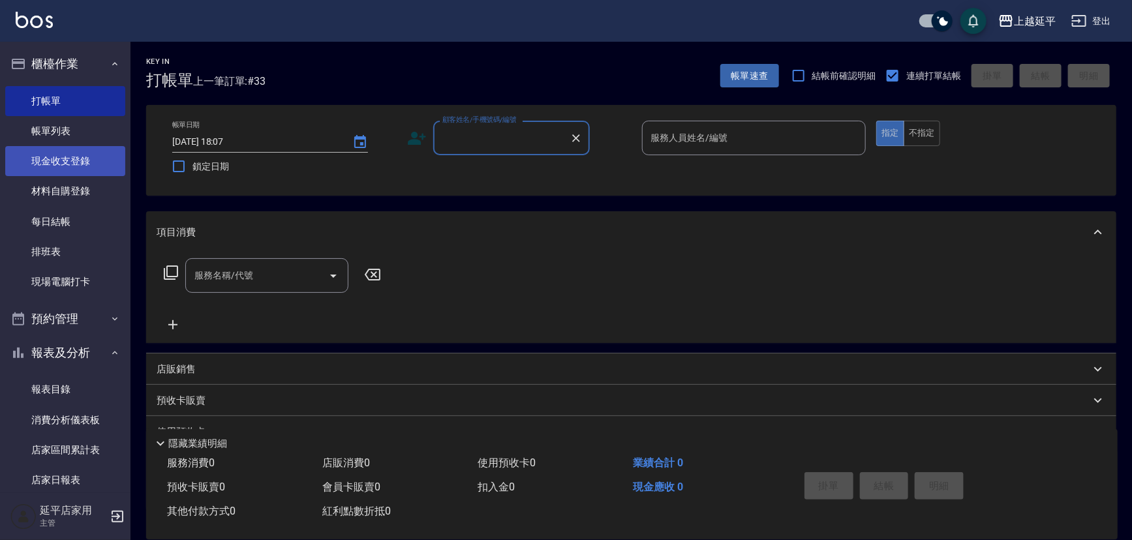
click at [74, 160] on link "現金收支登錄" at bounding box center [65, 161] width 120 height 30
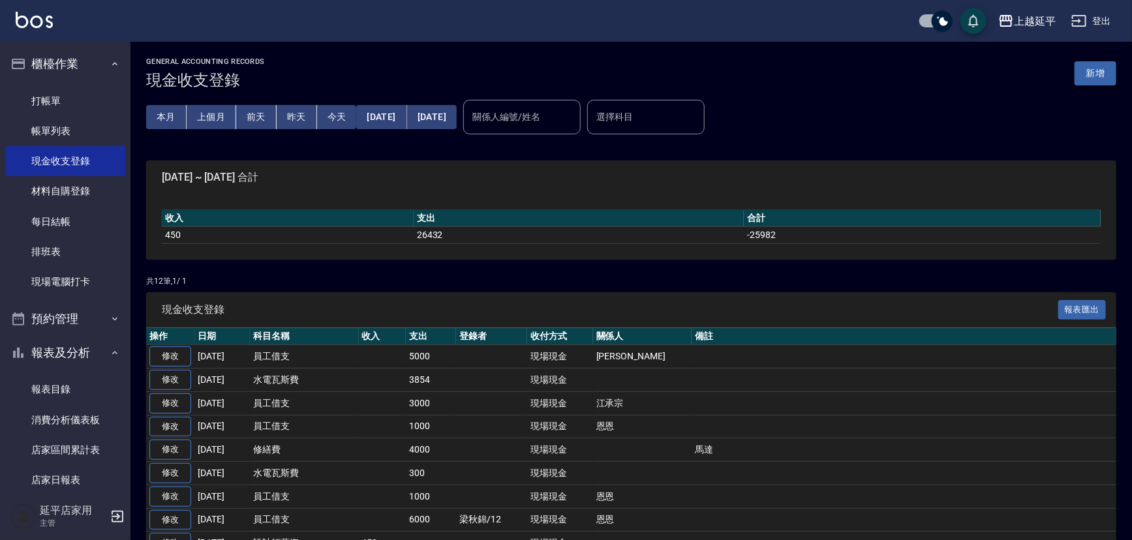
click at [1094, 75] on button "新增" at bounding box center [1095, 73] width 42 height 24
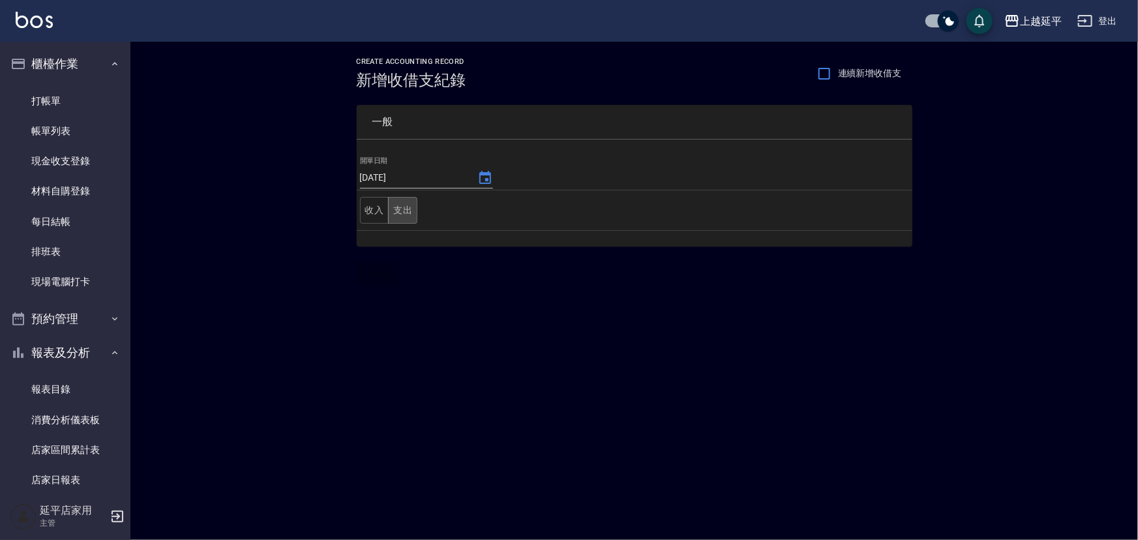
click at [400, 208] on button "支出" at bounding box center [402, 210] width 29 height 27
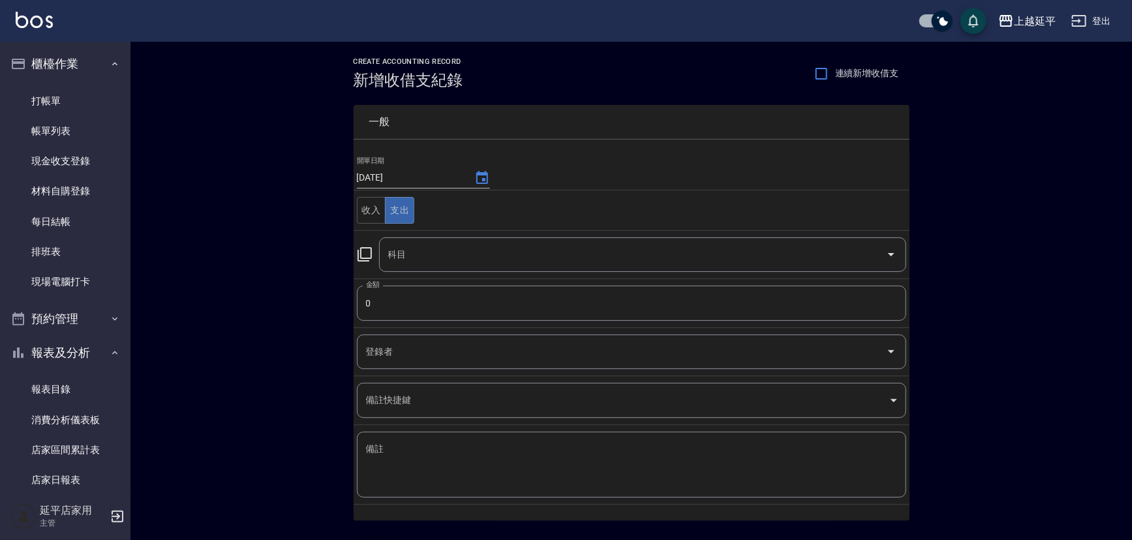
click at [365, 252] on icon at bounding box center [365, 255] width 16 height 16
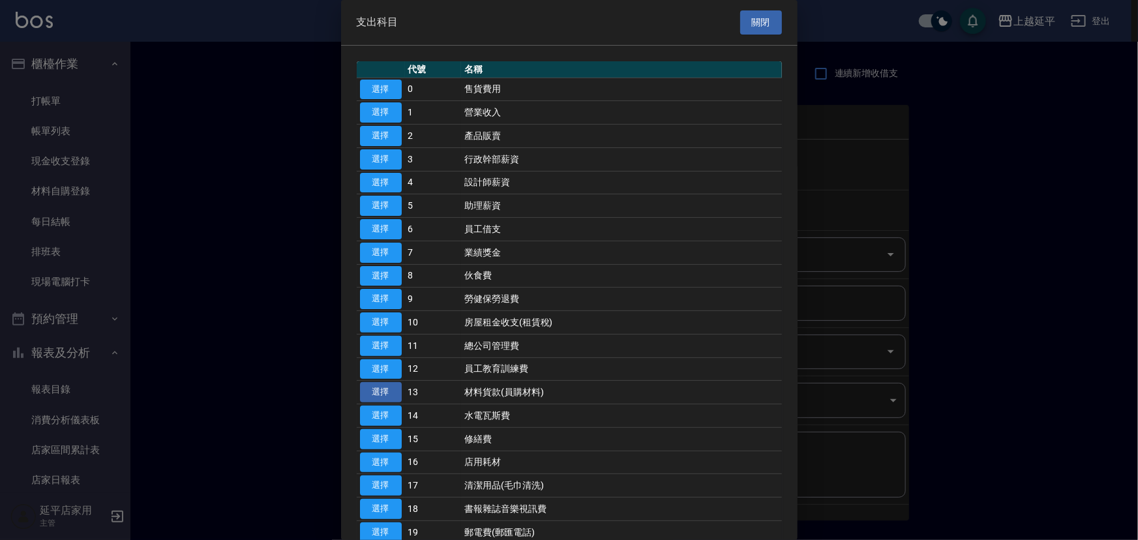
click at [378, 392] on button "選擇" at bounding box center [381, 392] width 42 height 20
type input "13 材料貨款(員購材料)"
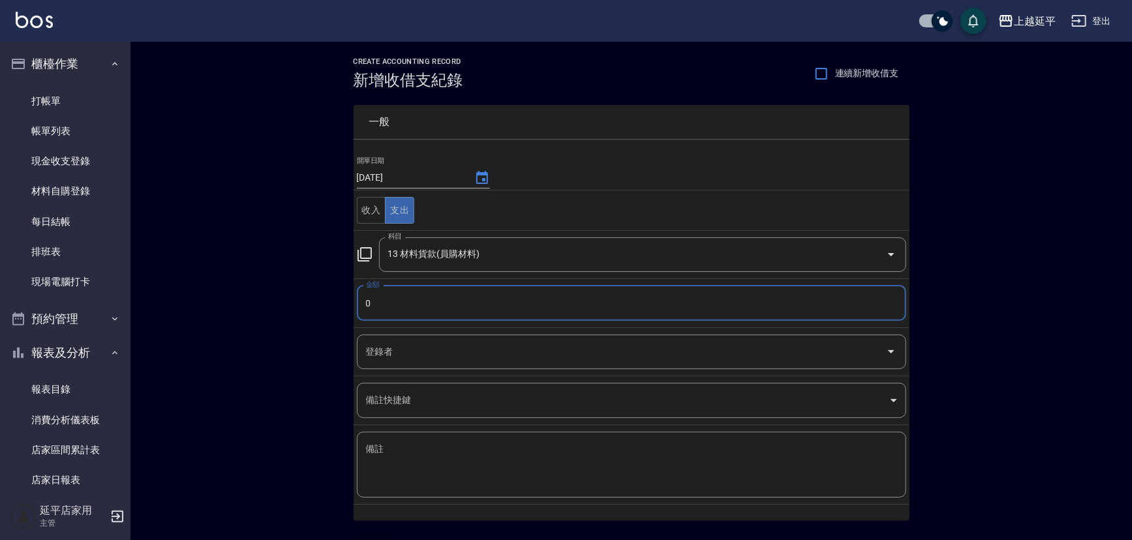
drag, startPoint x: 384, startPoint y: 300, endPoint x: 374, endPoint y: 301, distance: 9.2
click at [384, 301] on input "0" at bounding box center [631, 303] width 549 height 35
type input "610"
click at [381, 449] on textarea "備註" at bounding box center [631, 465] width 531 height 44
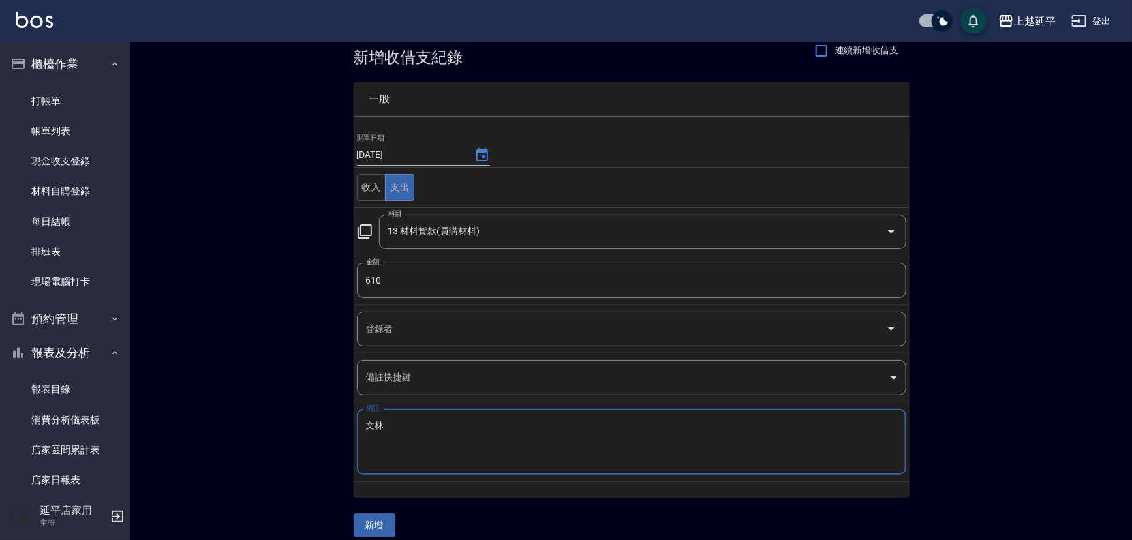
scroll to position [35, 0]
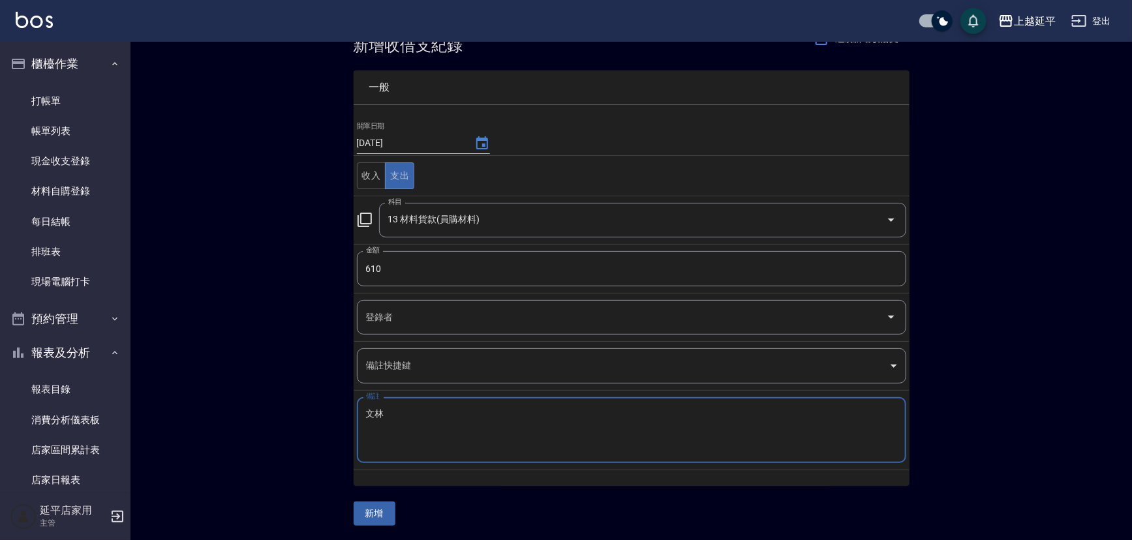
type textarea "文林"
click at [376, 518] on button "新增" at bounding box center [375, 514] width 42 height 24
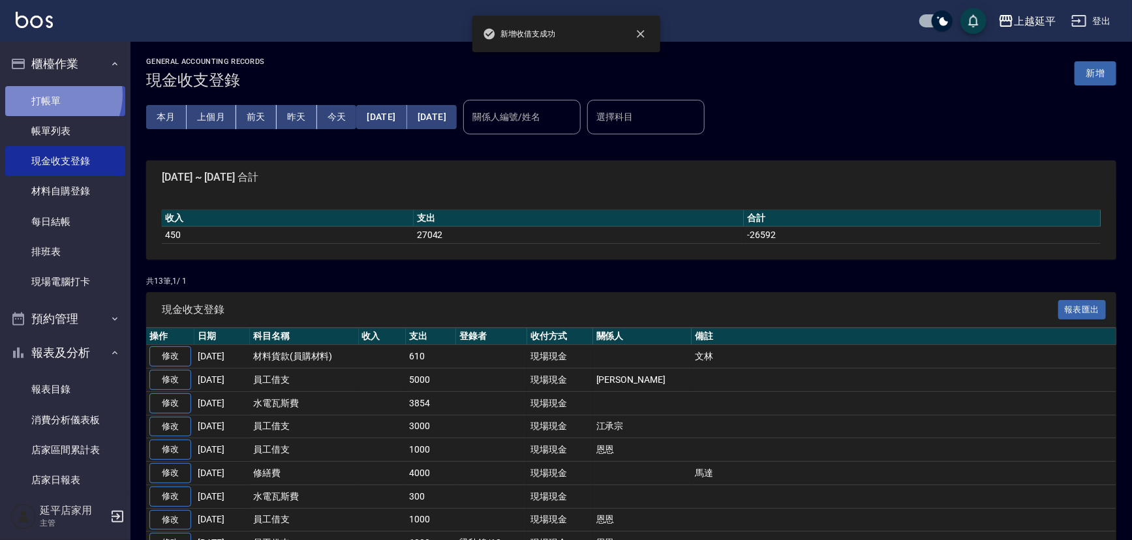
click at [55, 95] on link "打帳單" at bounding box center [65, 101] width 120 height 30
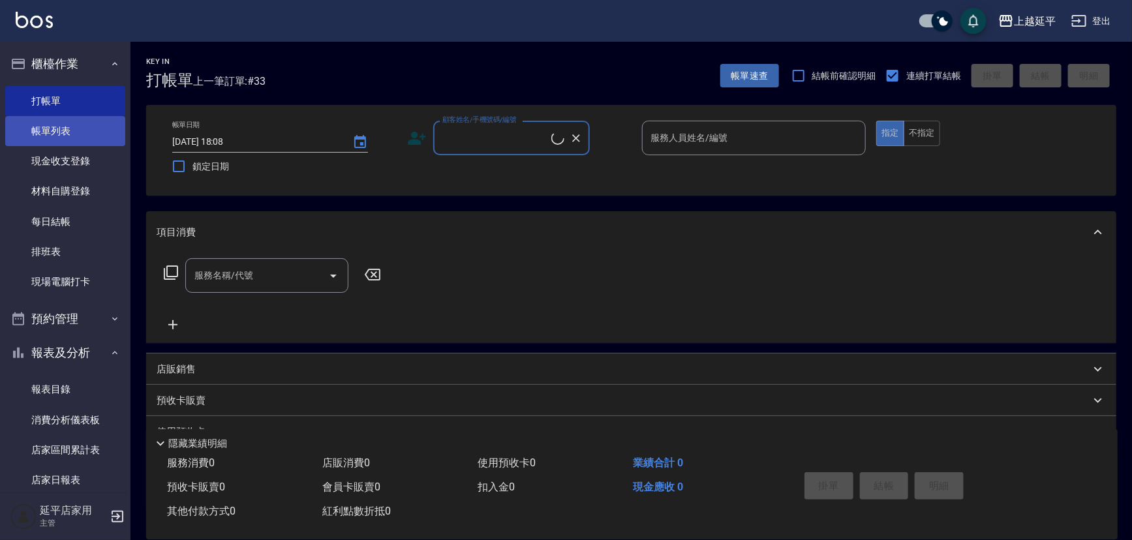
click at [52, 127] on link "帳單列表" at bounding box center [65, 131] width 120 height 30
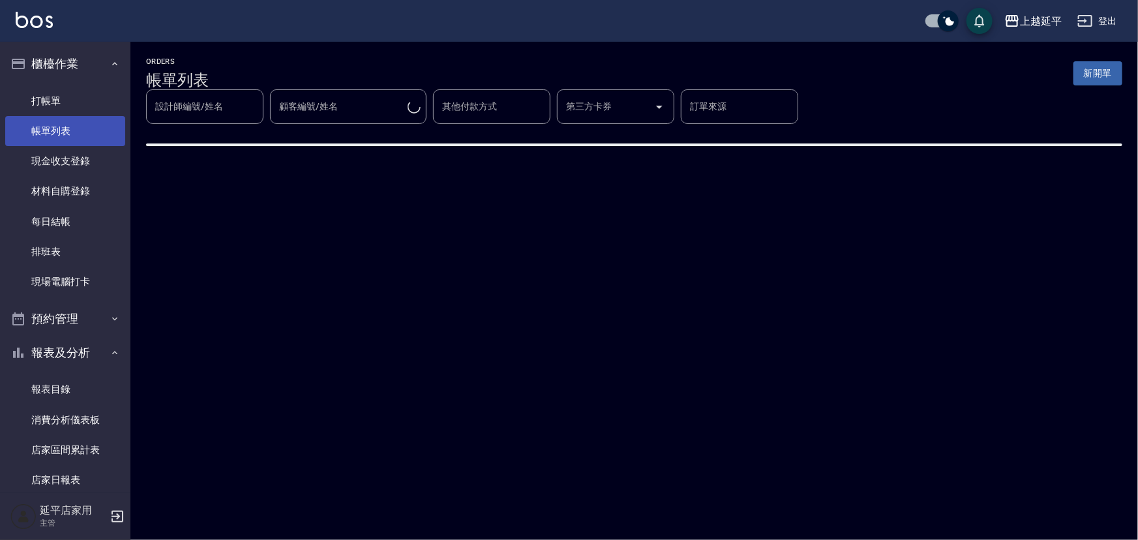
click at [63, 132] on link "帳單列表" at bounding box center [65, 131] width 120 height 30
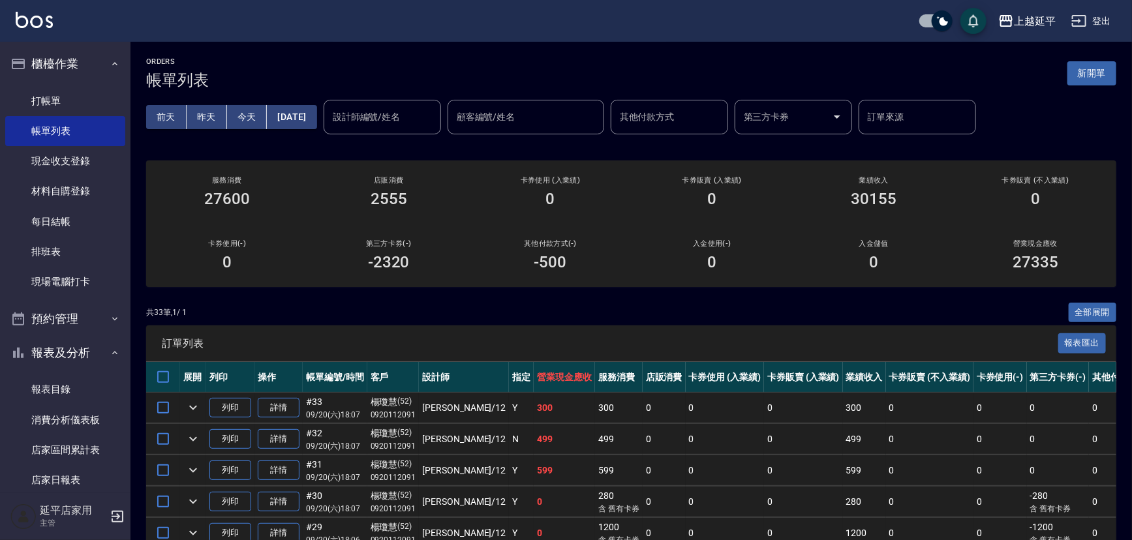
click at [376, 115] on div "設計師編號/姓名 設計師編號/姓名" at bounding box center [382, 117] width 117 height 35
click at [387, 144] on span "[PERSON_NAME] -12" at bounding box center [397, 150] width 82 height 14
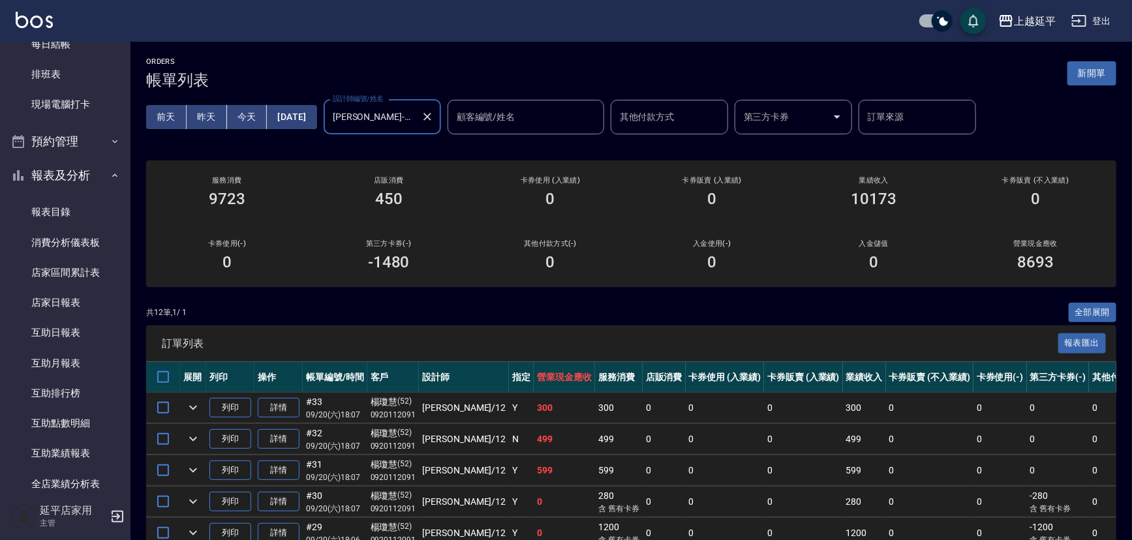
scroll to position [355, 0]
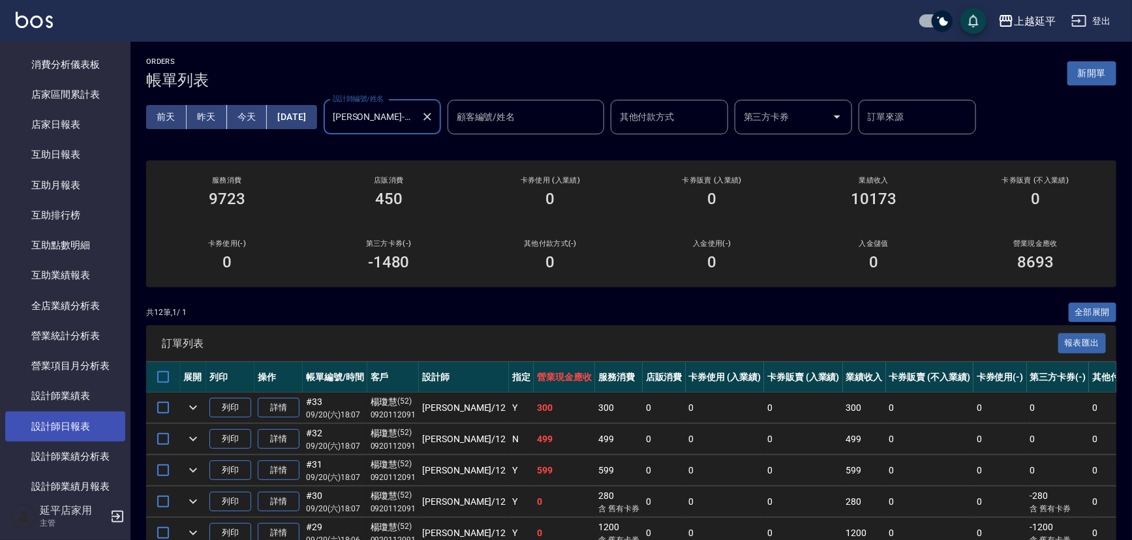
type input "[PERSON_NAME]-12"
click at [57, 430] on link "設計師日報表" at bounding box center [65, 427] width 120 height 30
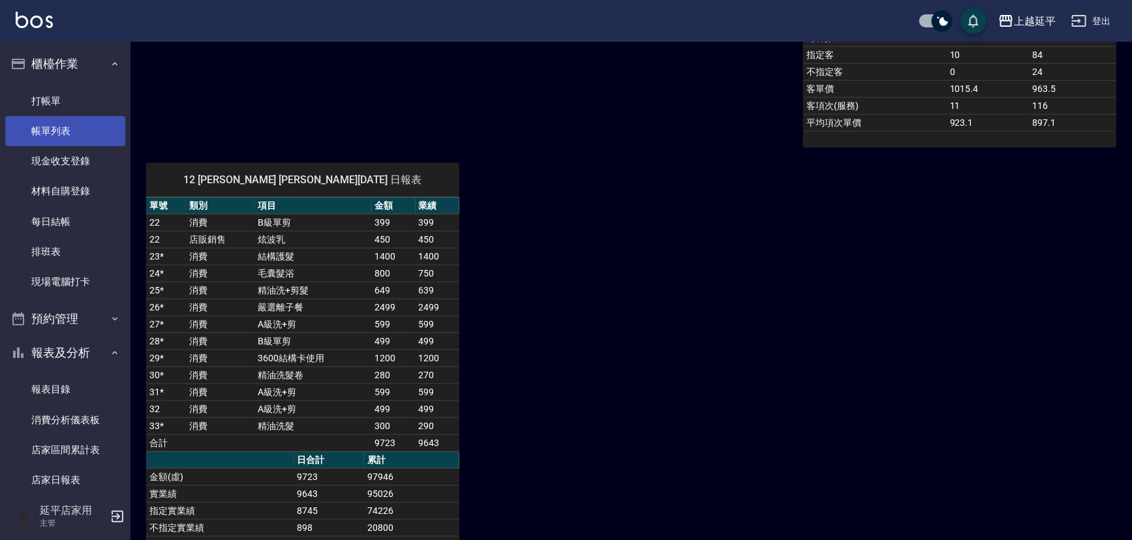
scroll to position [415, 0]
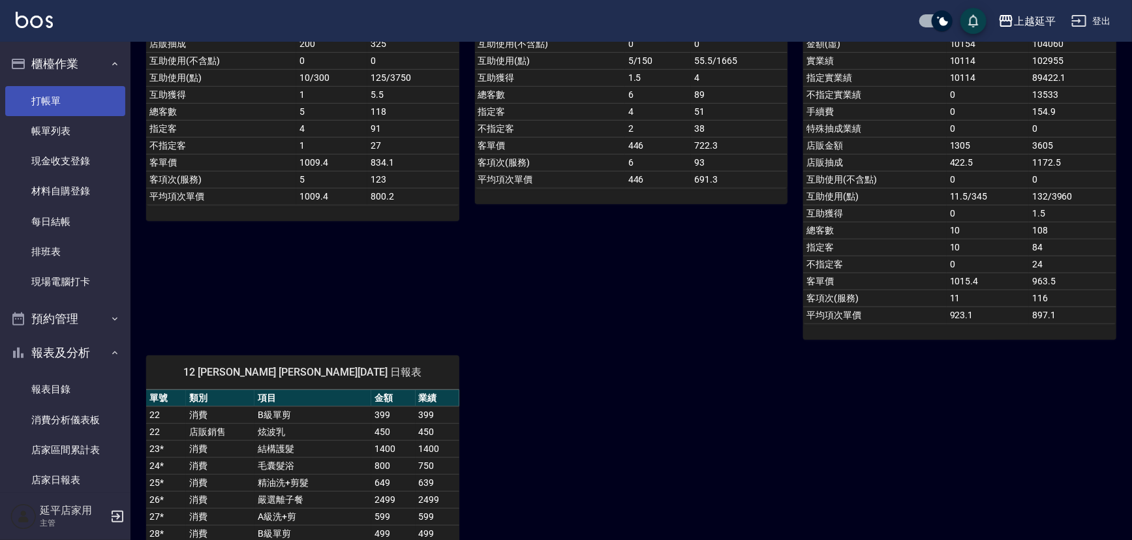
click at [52, 99] on link "打帳單" at bounding box center [65, 101] width 120 height 30
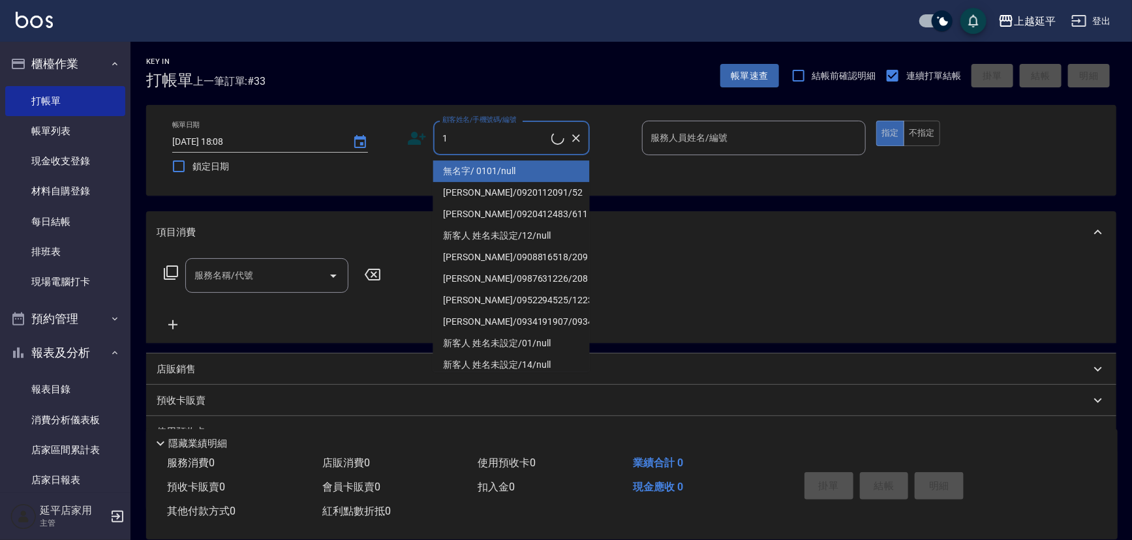
click at [485, 202] on li "[PERSON_NAME]/0920112091/52" at bounding box center [511, 193] width 157 height 22
type input "[PERSON_NAME]/0920112091/52"
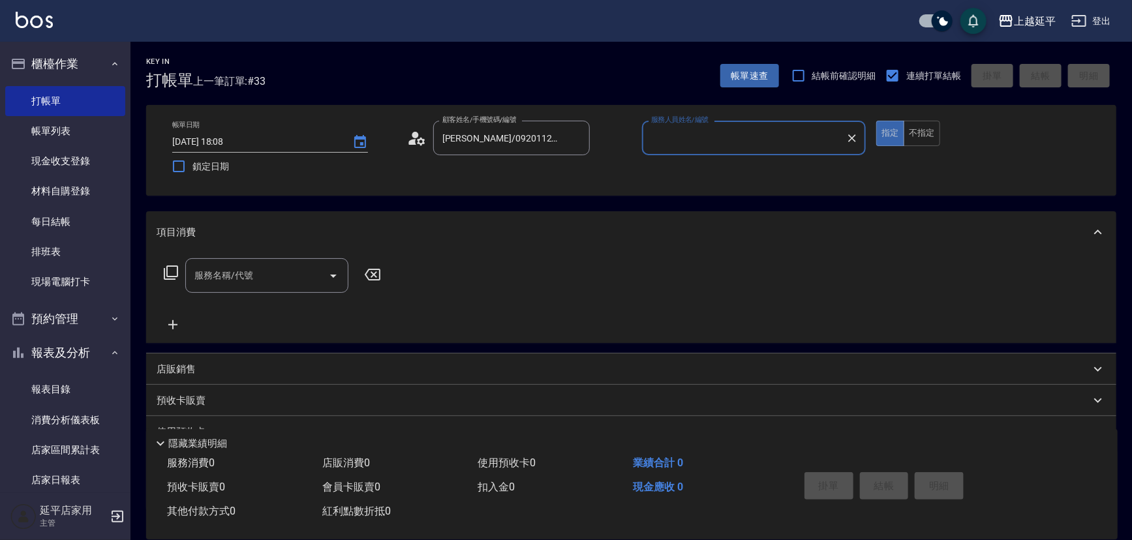
type input "[PERSON_NAME]-12"
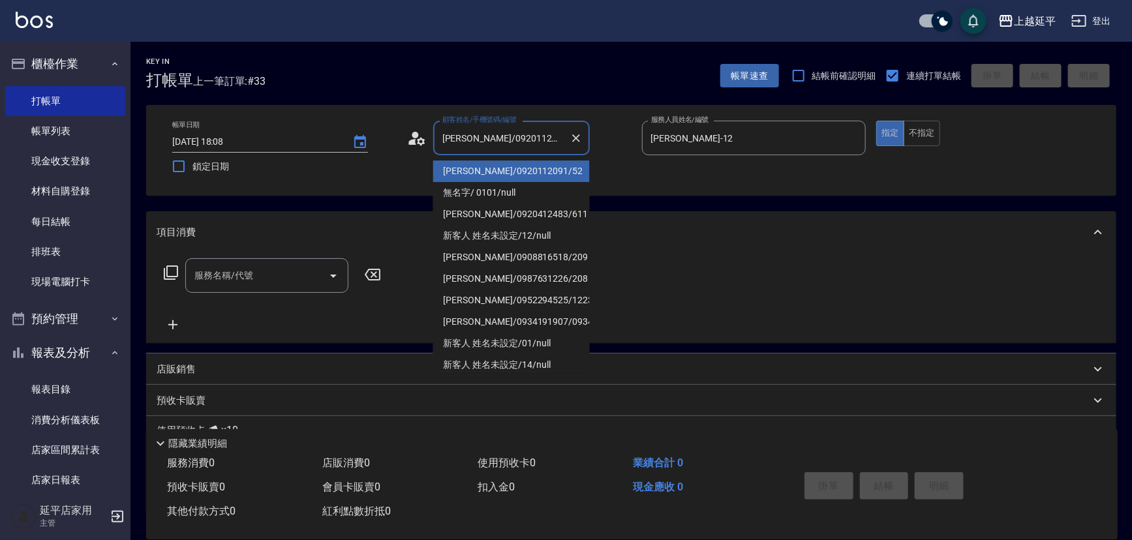
click at [489, 142] on input "[PERSON_NAME]/0920112091/52" at bounding box center [501, 138] width 125 height 23
click at [477, 186] on li "無名字/ 0101/null" at bounding box center [511, 193] width 157 height 22
type input "無名字/ 0101/null"
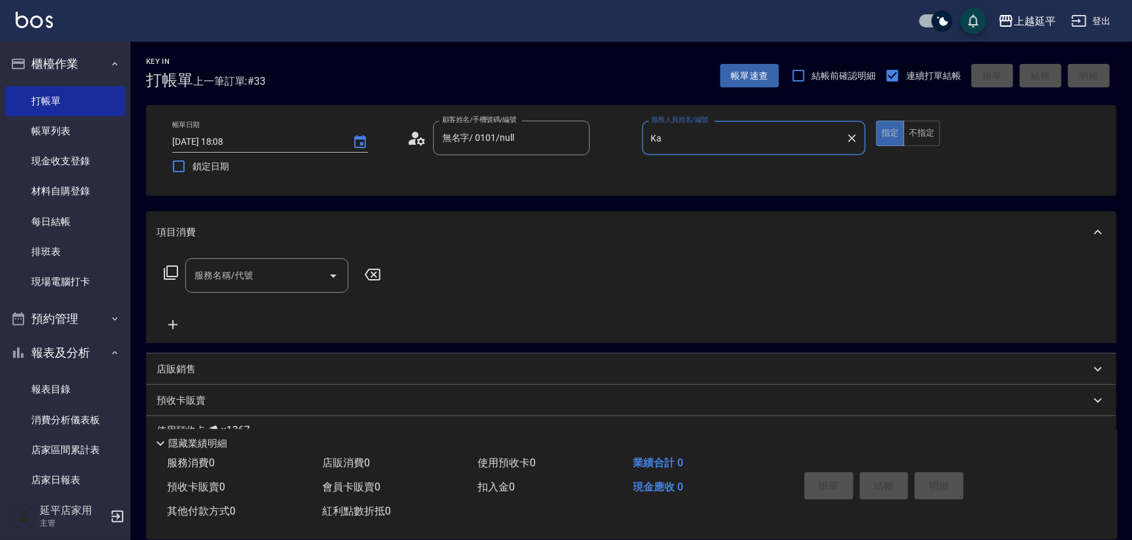
type input "K"
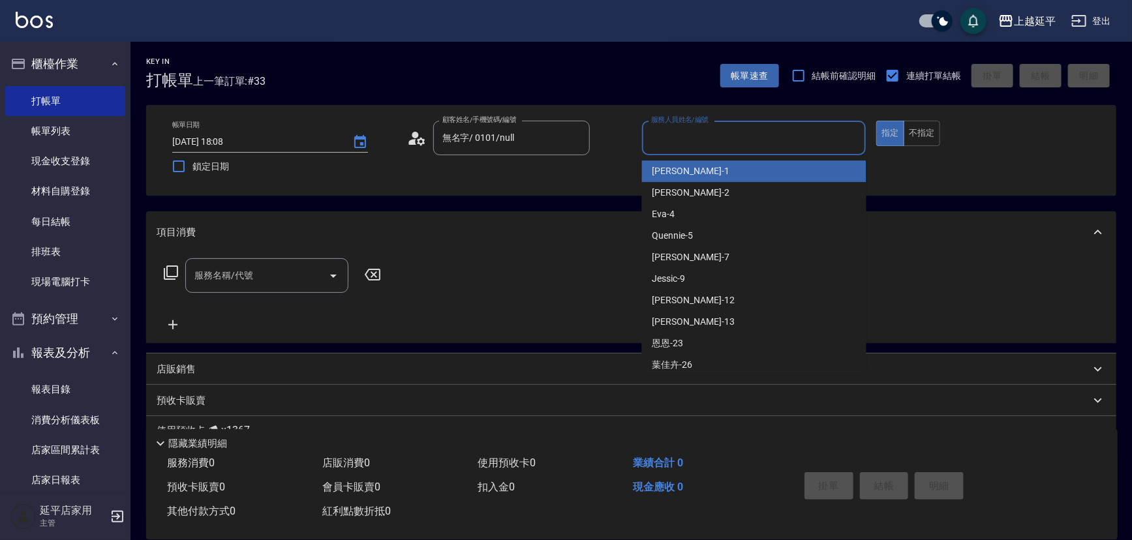
click at [710, 173] on div "[PERSON_NAME]-1" at bounding box center [754, 171] width 224 height 22
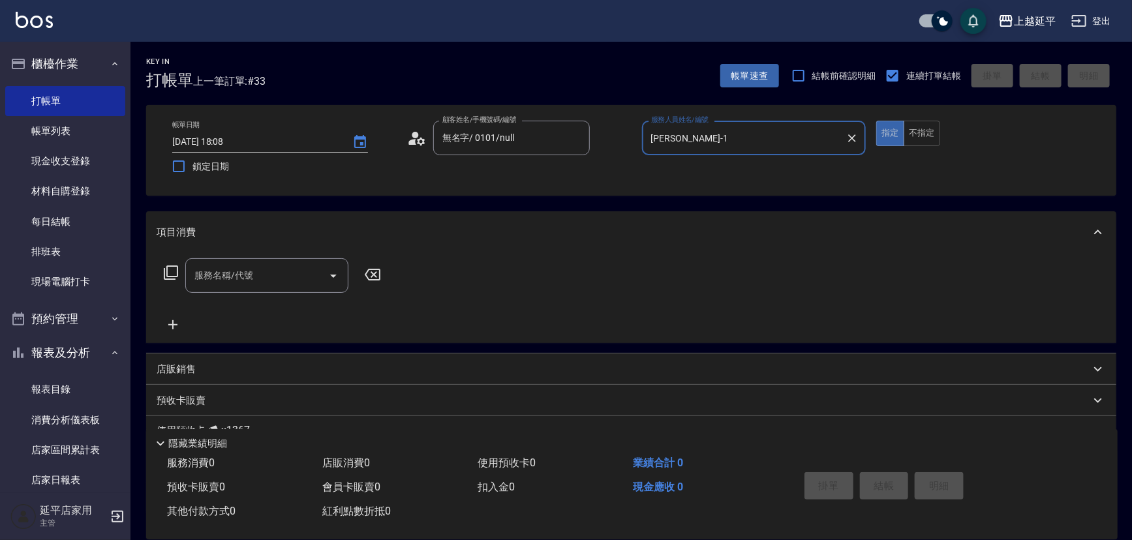
click at [331, 275] on icon "Open" at bounding box center [333, 276] width 7 height 3
type input "[PERSON_NAME]-1"
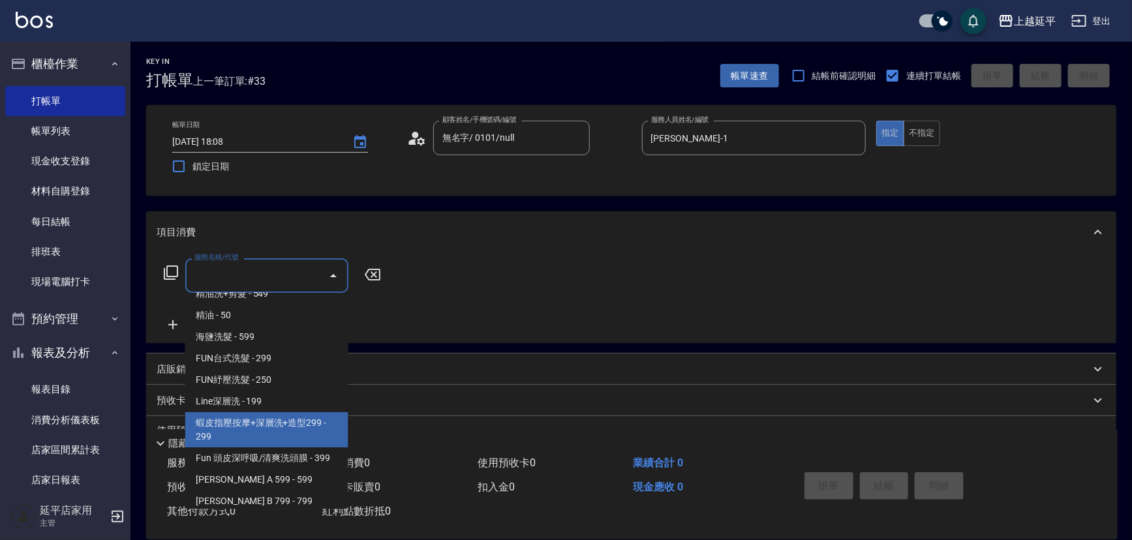
scroll to position [237, 0]
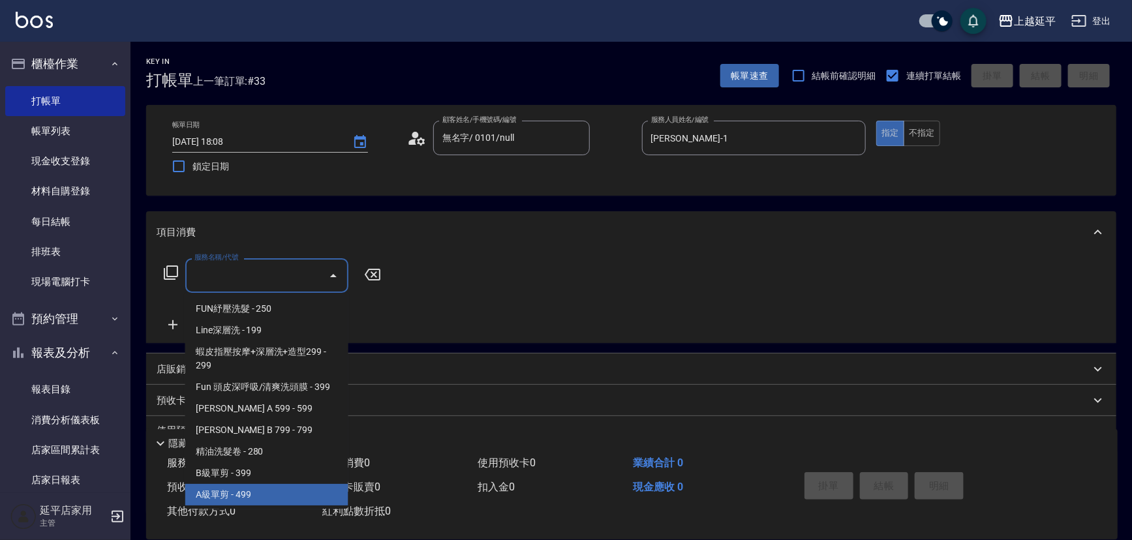
click at [263, 492] on span "A級單剪 - 499" at bounding box center [266, 495] width 163 height 22
type input "A級單剪(202)"
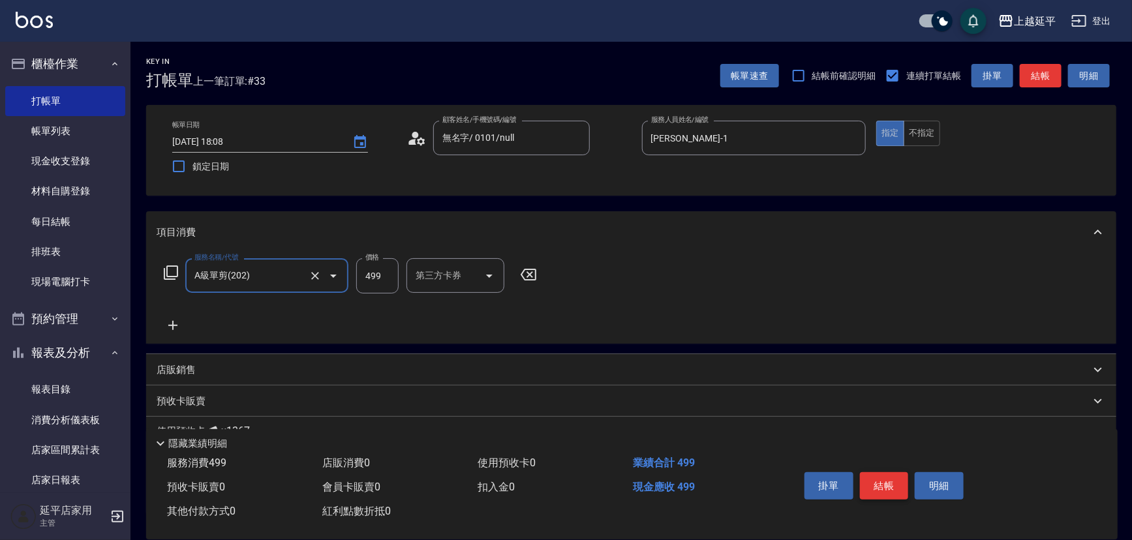
click at [887, 484] on button "結帳" at bounding box center [884, 485] width 49 height 27
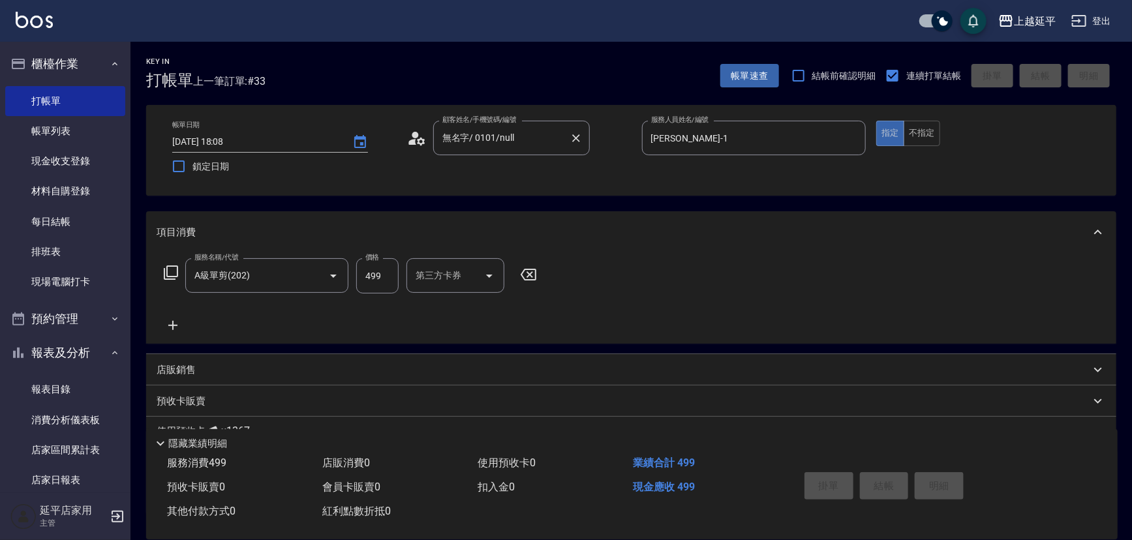
type input "[DATE] 18:15"
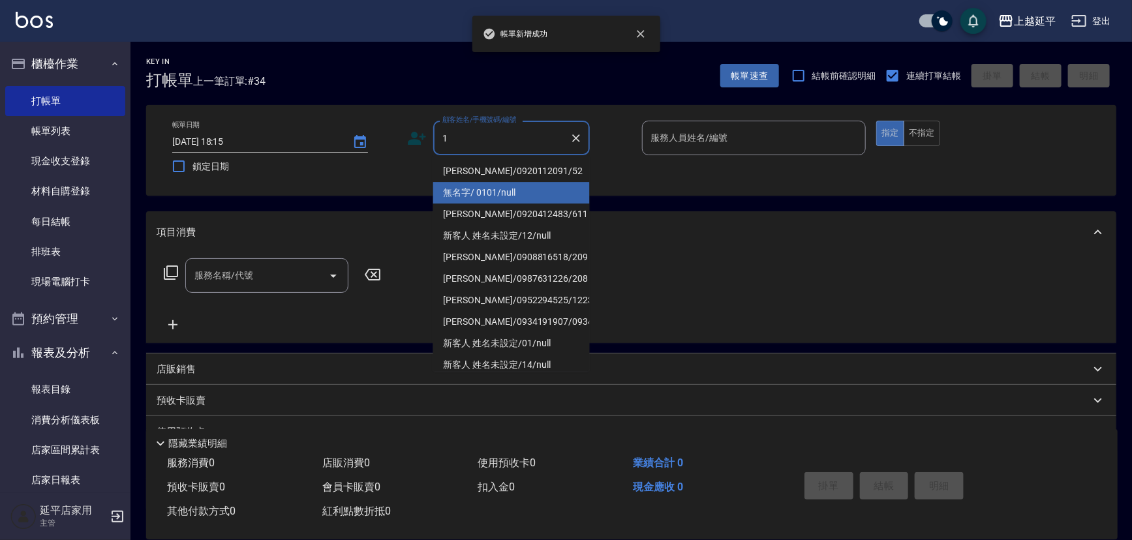
click at [483, 187] on li "無名字/ 0101/null" at bounding box center [511, 193] width 157 height 22
type input "無名字/ 0101/null"
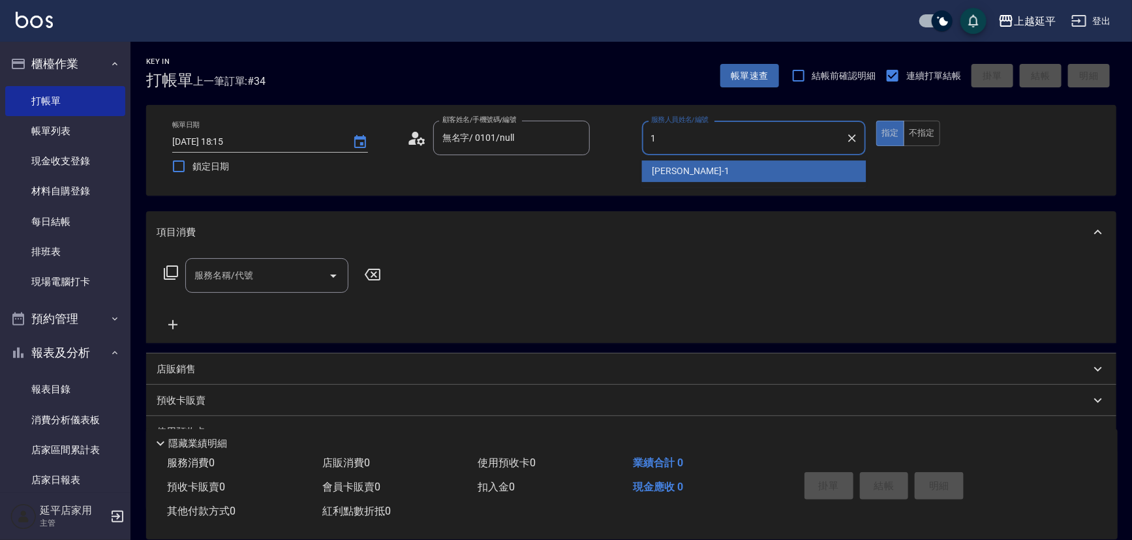
click at [661, 169] on span "[PERSON_NAME]-1" at bounding box center [690, 171] width 77 height 14
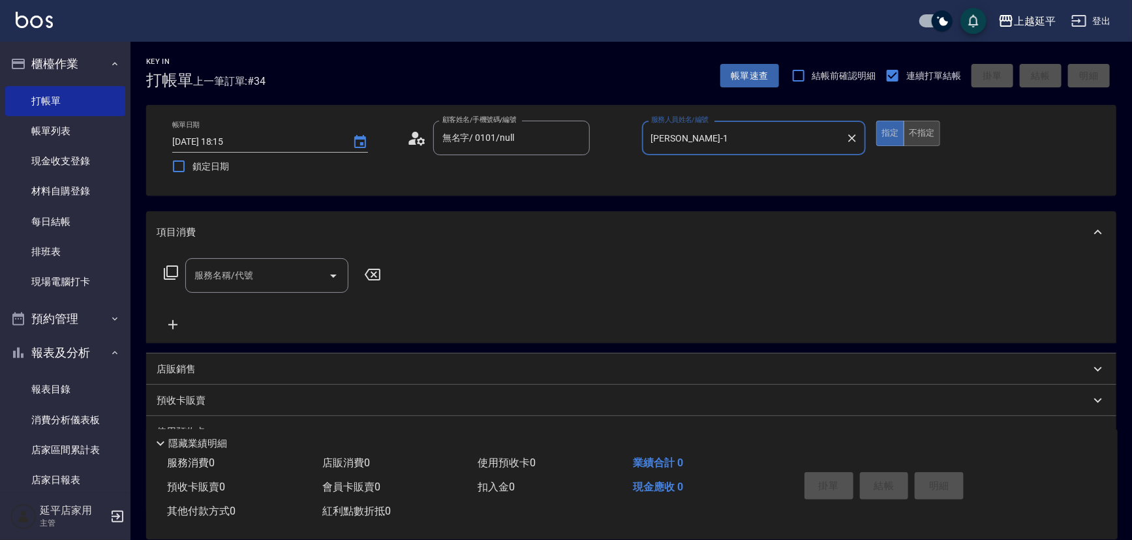
type input "[PERSON_NAME]-1"
click at [909, 136] on button "不指定" at bounding box center [921, 133] width 37 height 25
click at [335, 276] on icon "Open" at bounding box center [333, 276] width 16 height 16
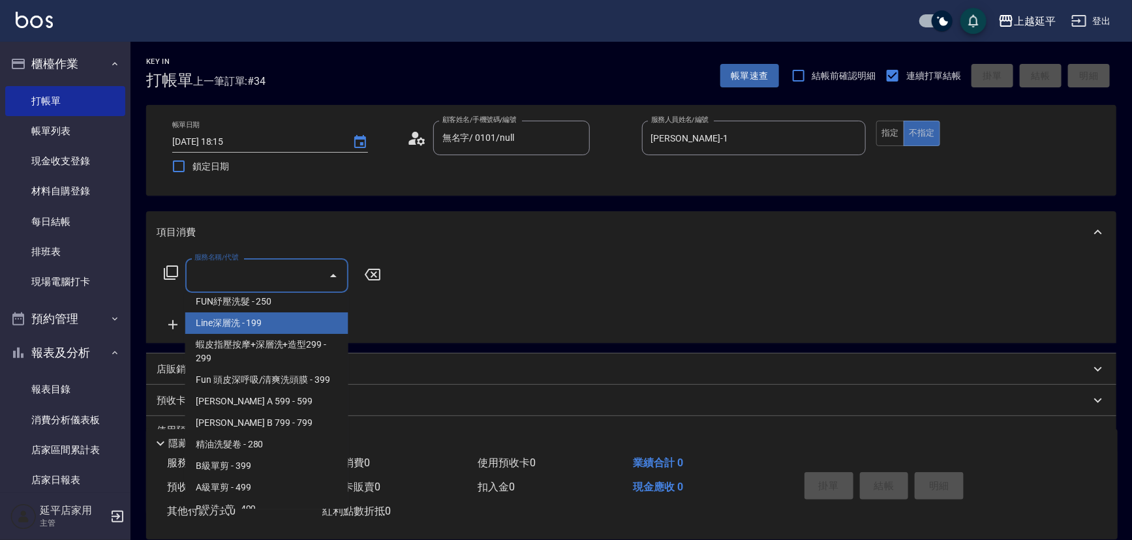
scroll to position [296, 0]
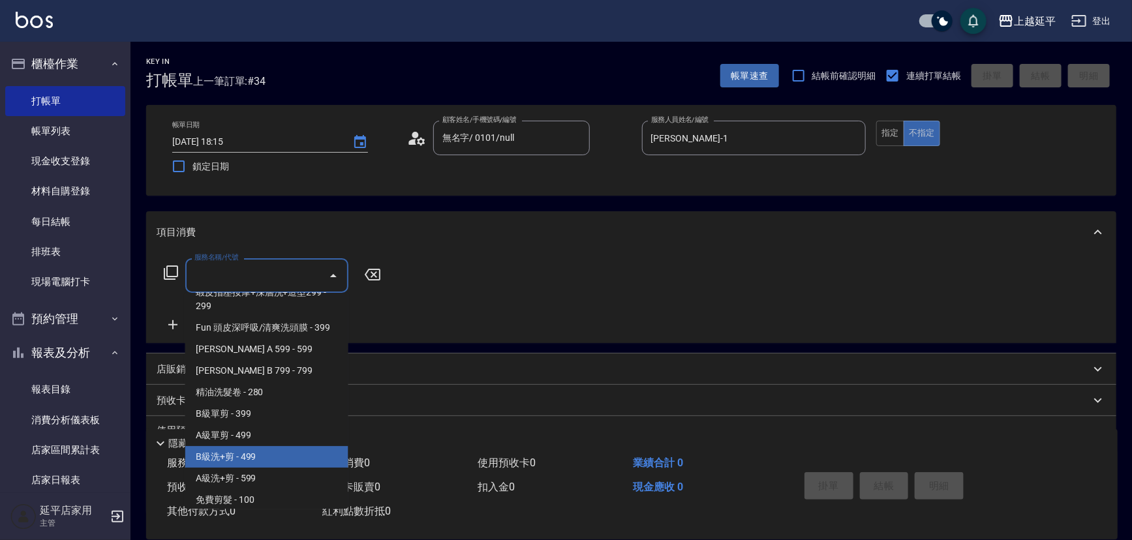
click at [239, 462] on span "B級洗+剪 - 499" at bounding box center [266, 457] width 163 height 22
type input "B級洗+剪(203)"
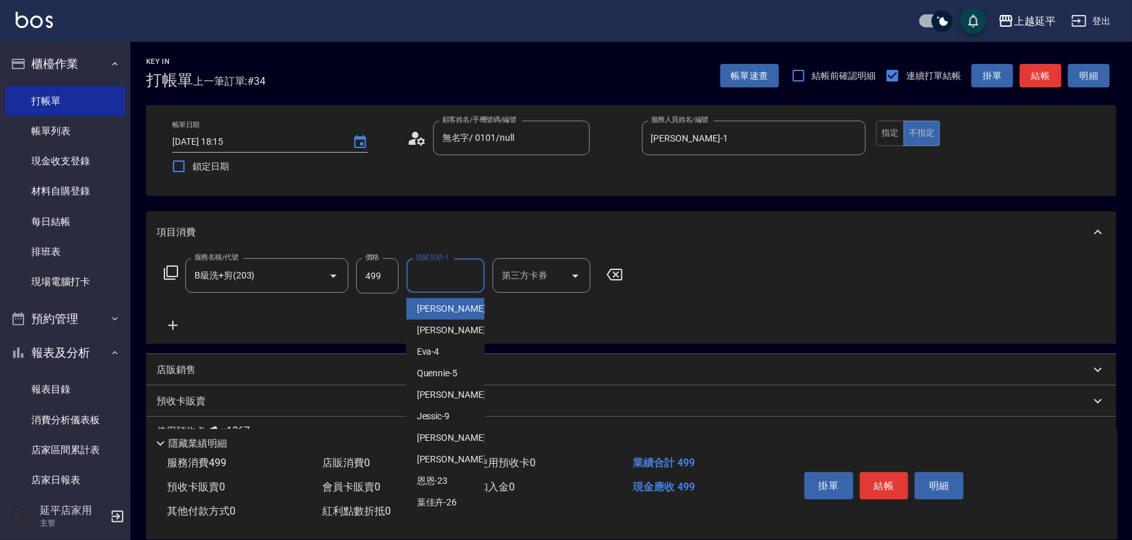
click at [457, 286] on input "洗髮互助-1" at bounding box center [445, 275] width 67 height 23
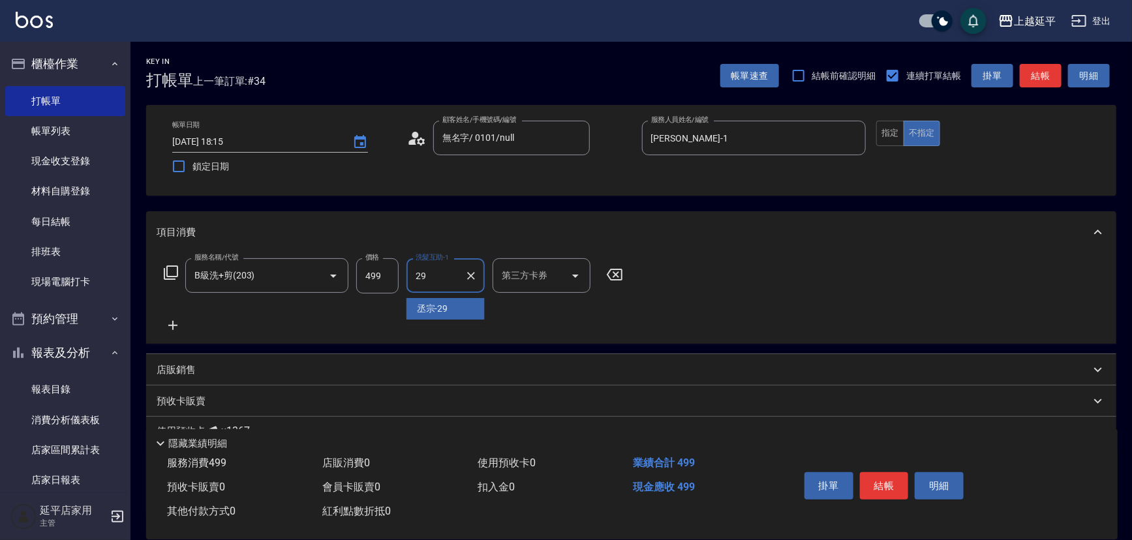
click at [470, 314] on div "丞宗 -29" at bounding box center [445, 309] width 78 height 22
type input "丞宗-29"
click at [891, 481] on button "結帳" at bounding box center [884, 485] width 49 height 27
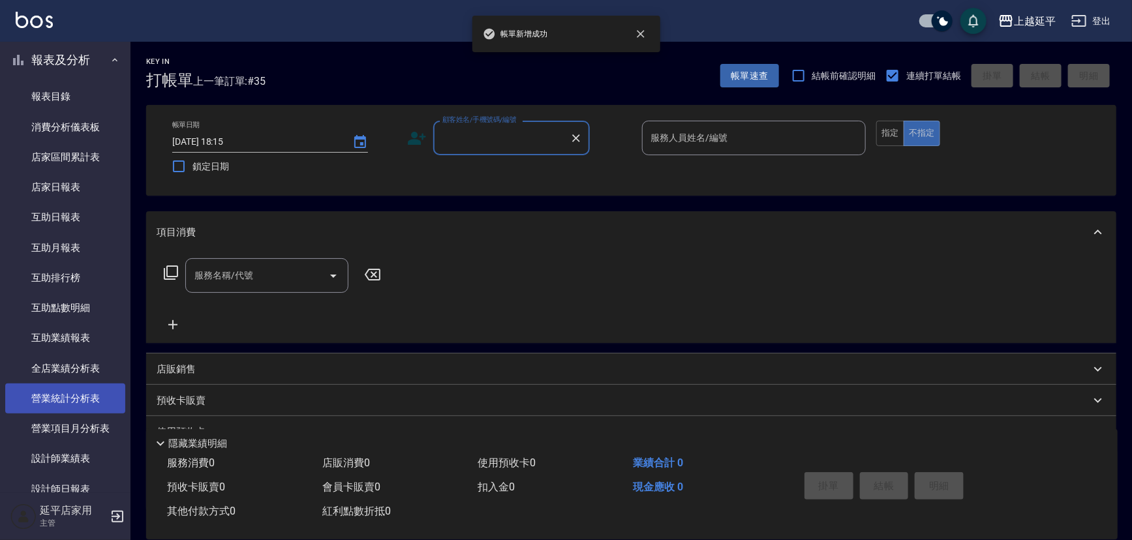
scroll to position [415, 0]
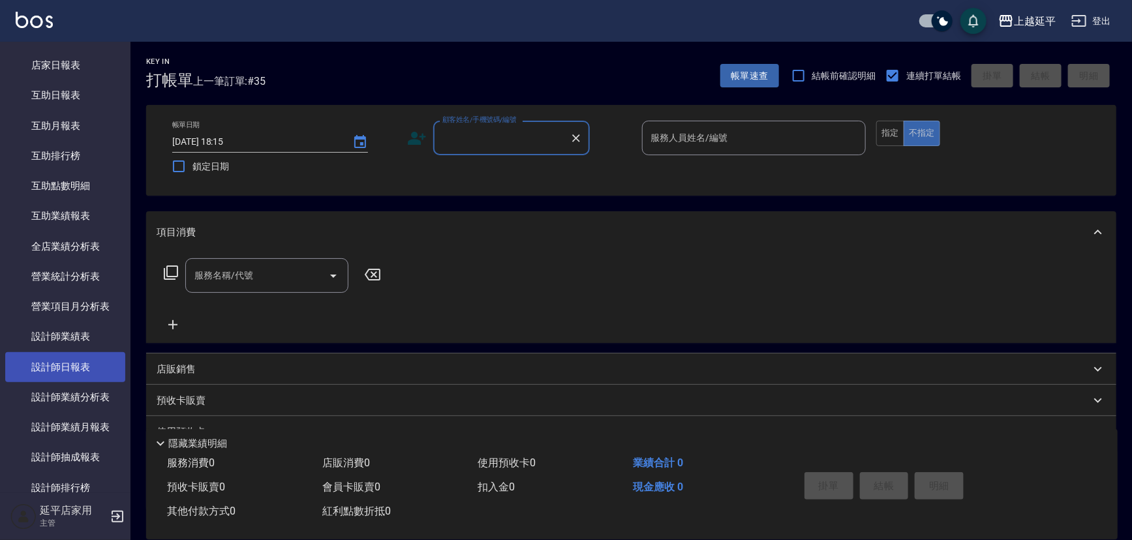
click at [78, 373] on link "設計師日報表" at bounding box center [65, 367] width 120 height 30
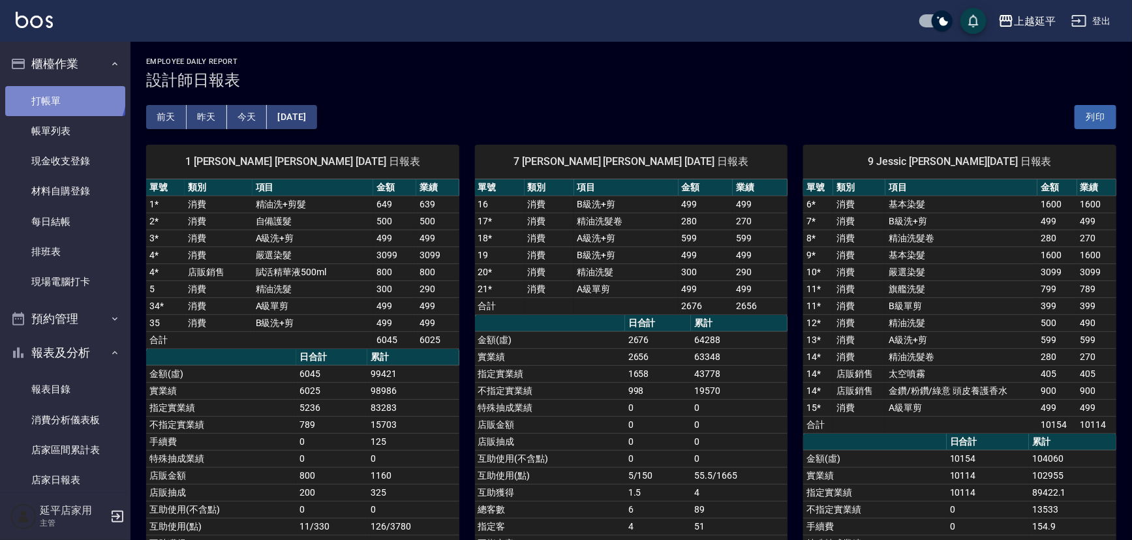
click at [63, 93] on link "打帳單" at bounding box center [65, 101] width 120 height 30
